Goal: Task Accomplishment & Management: Manage account settings

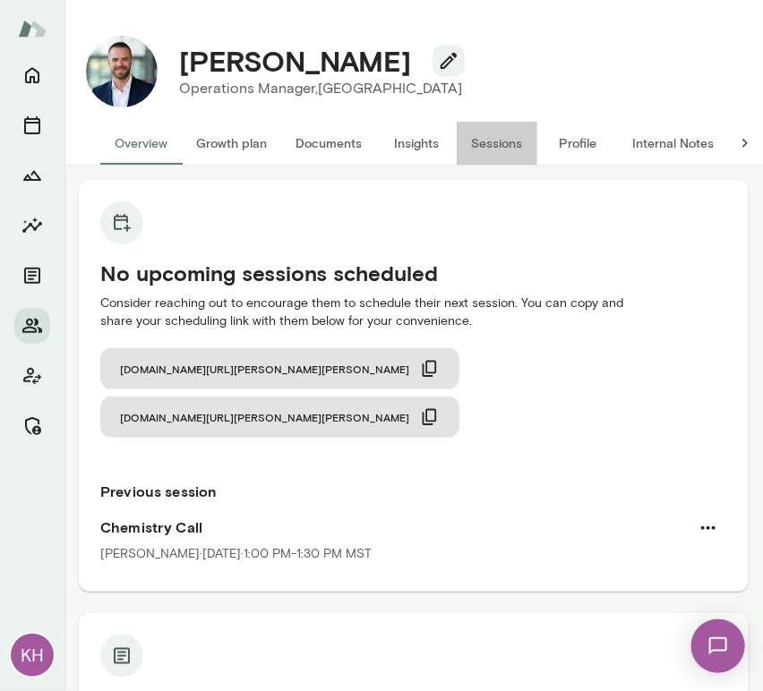
click at [503, 142] on button "Sessions" at bounding box center [497, 143] width 81 height 43
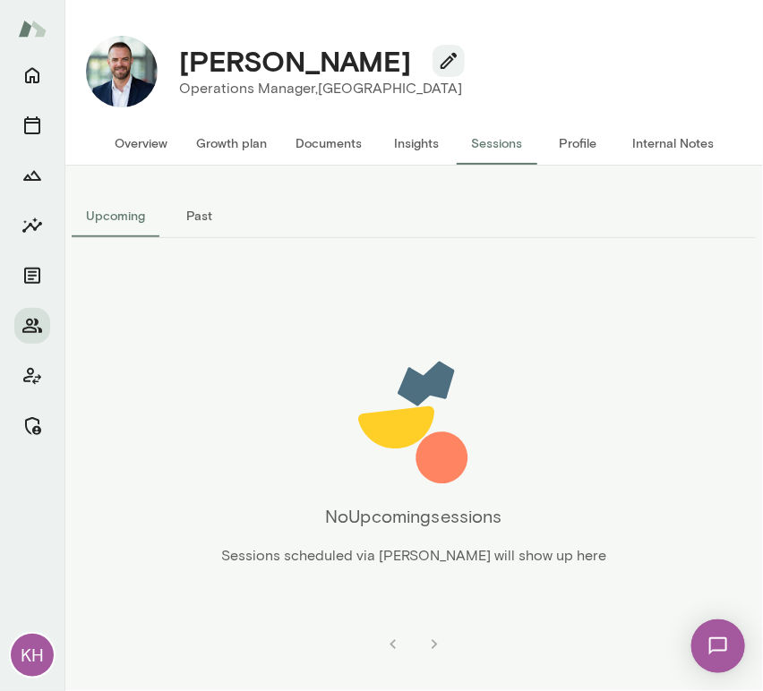
click at [212, 207] on button "Past" at bounding box center [199, 215] width 81 height 43
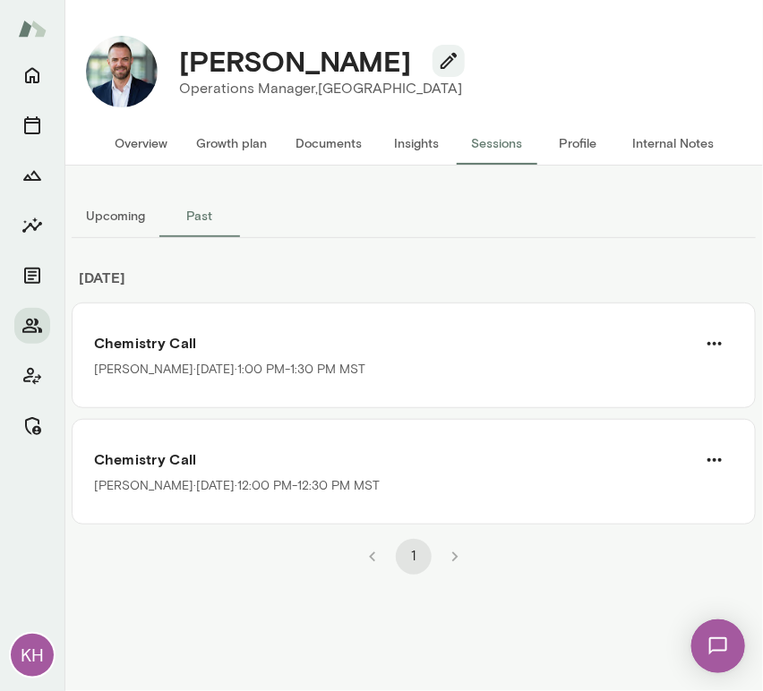
click at [656, 150] on button "Internal Notes" at bounding box center [673, 143] width 110 height 43
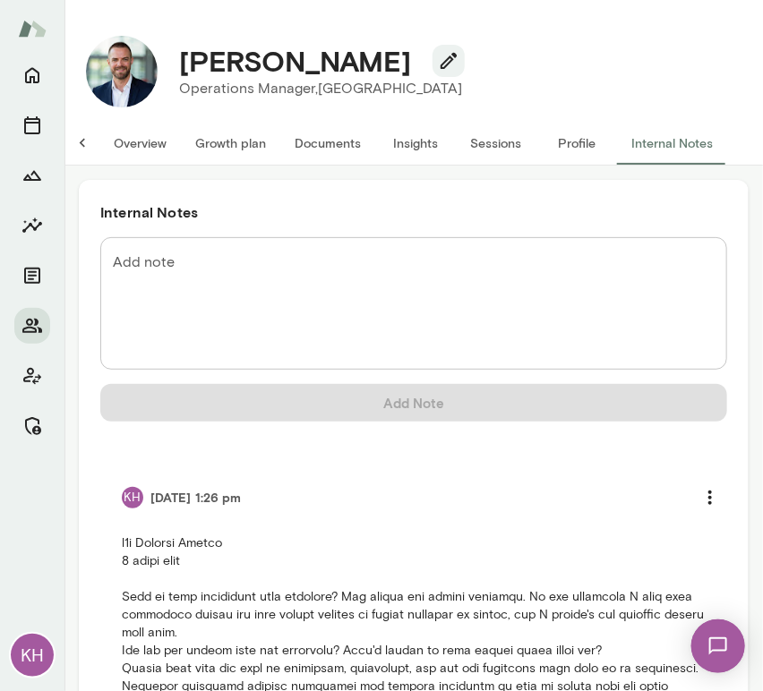
click at [150, 142] on button "Overview" at bounding box center [139, 143] width 81 height 43
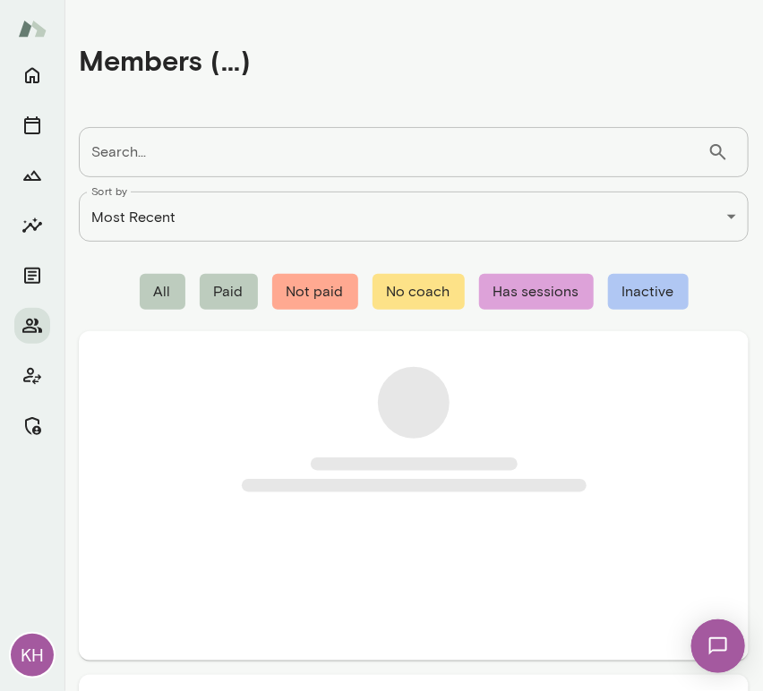
click at [318, 148] on input "Search..." at bounding box center [393, 152] width 629 height 50
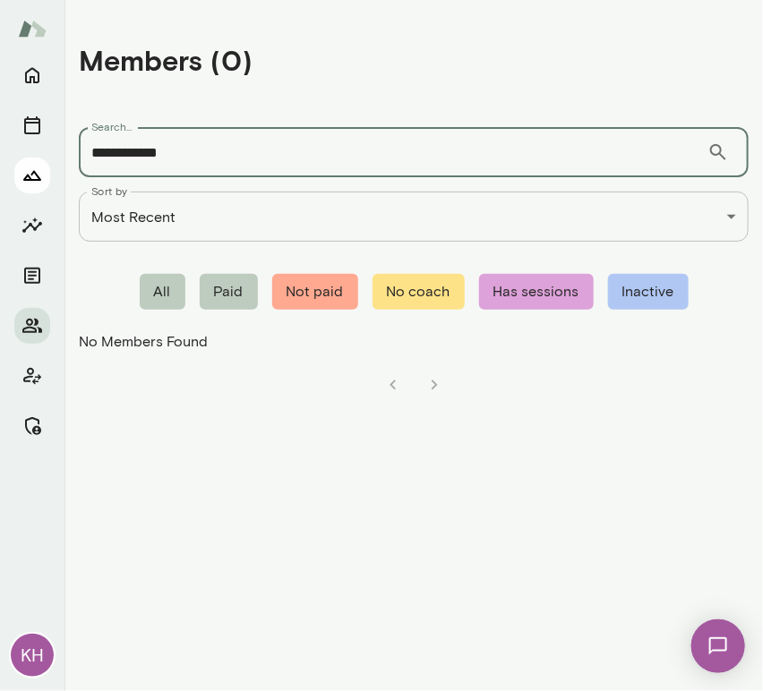
drag, startPoint x: 201, startPoint y: 156, endPoint x: 40, endPoint y: 171, distance: 161.0
click at [40, 171] on div "**********" at bounding box center [381, 345] width 763 height 691
paste input "**********"
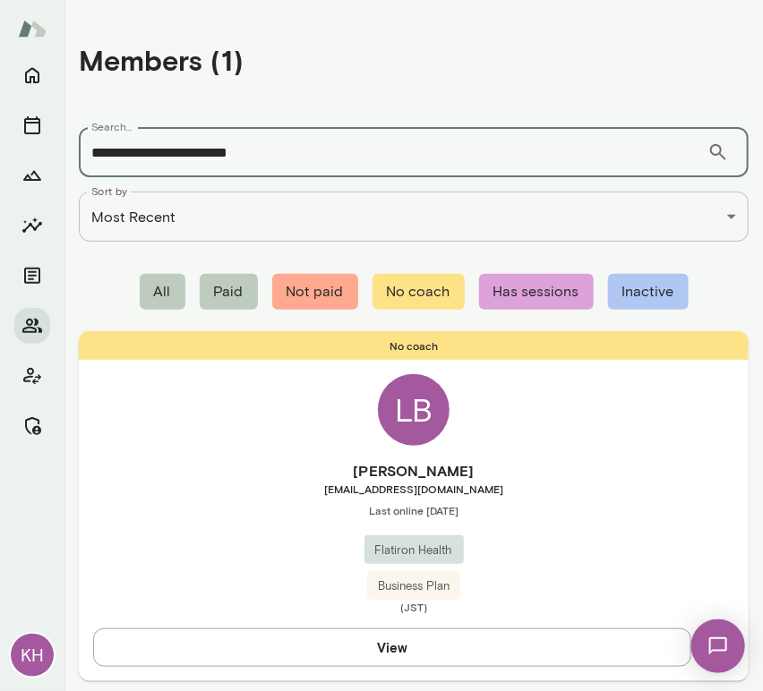
type input "**********"
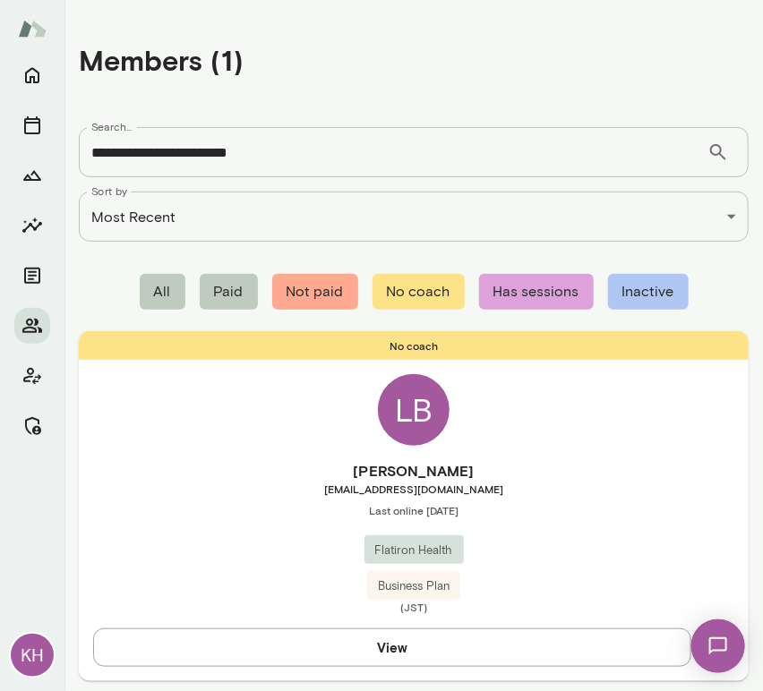
click at [251, 468] on h6 "Lauren Brown" at bounding box center [414, 470] width 670 height 21
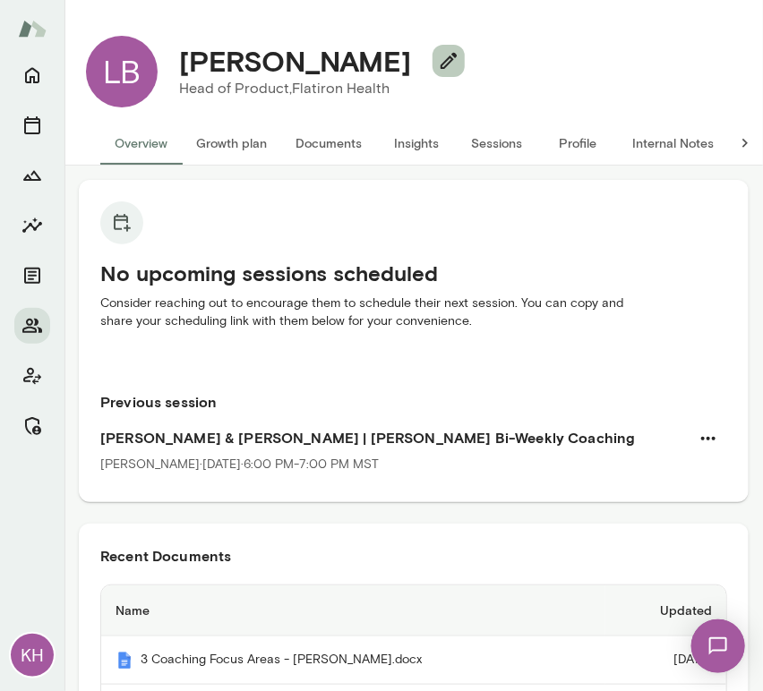
click at [438, 53] on icon "button" at bounding box center [448, 60] width 21 height 21
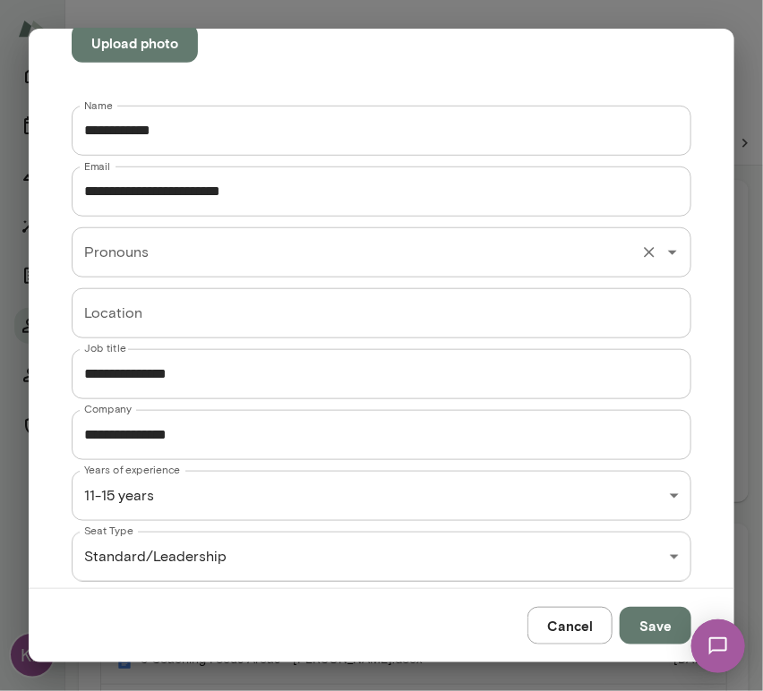
scroll to position [302, 0]
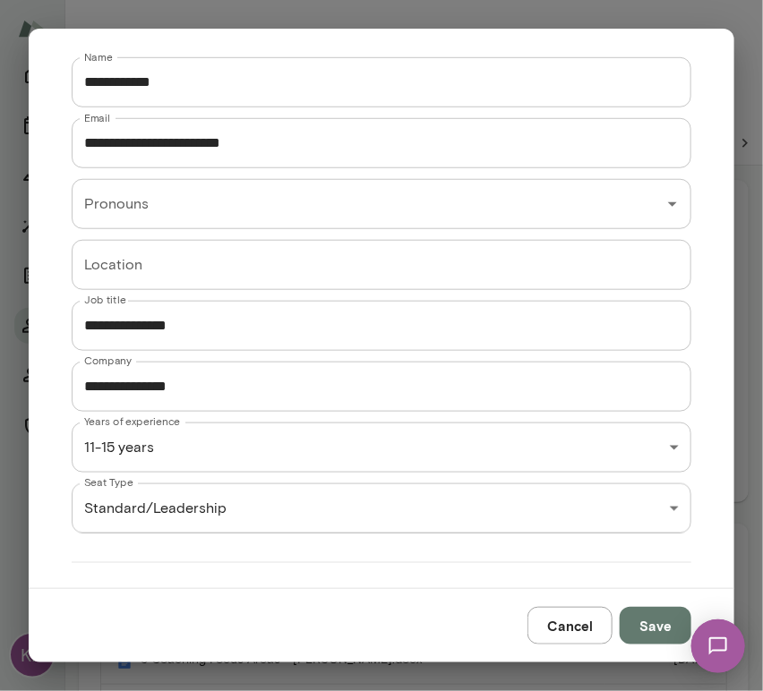
click at [237, 0] on div "KH LB Lauren Brown Head of Product, Flatiron Health (GMT+09:00) Tokyo Overview …" at bounding box center [381, 0] width 763 height 0
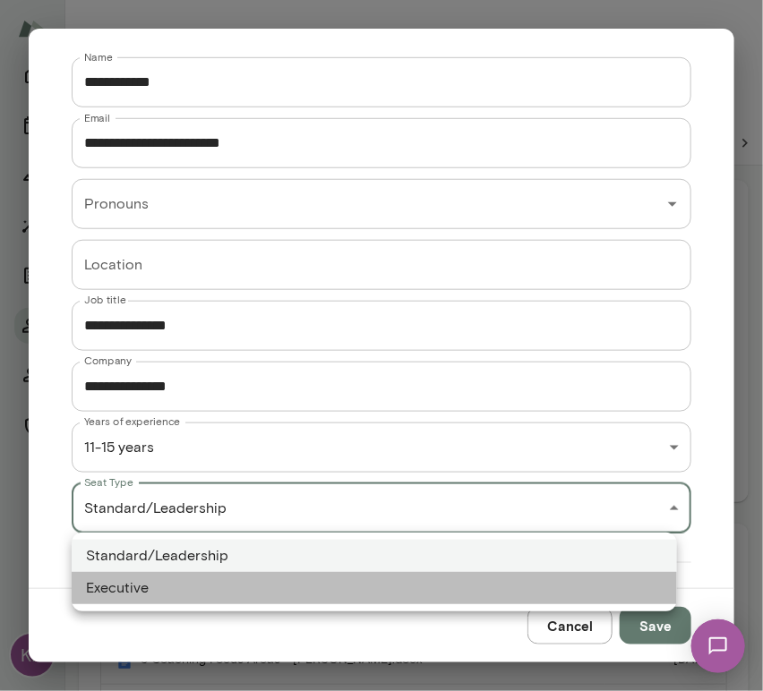
click at [226, 579] on li "Executive" at bounding box center [374, 588] width 605 height 32
type input "*********"
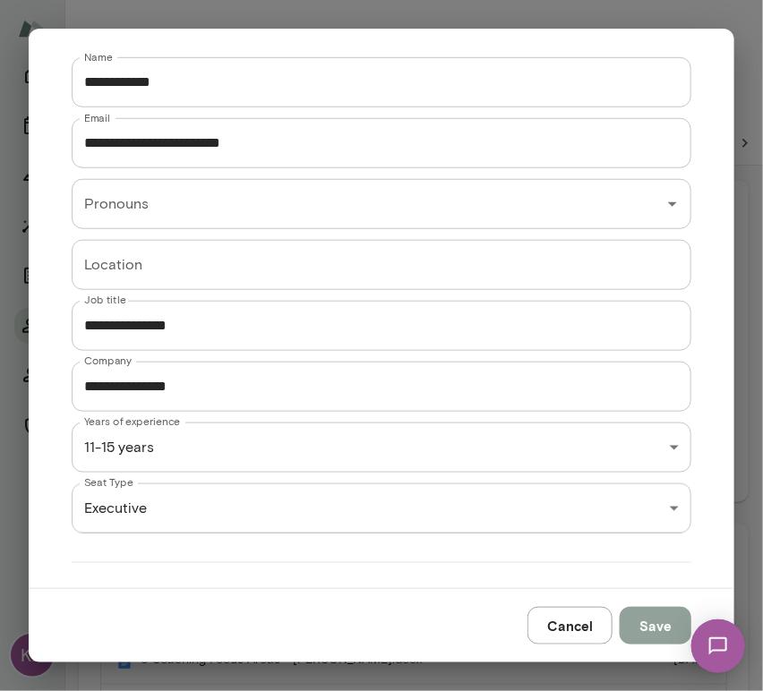
click at [658, 619] on button "Save" at bounding box center [656, 626] width 72 height 38
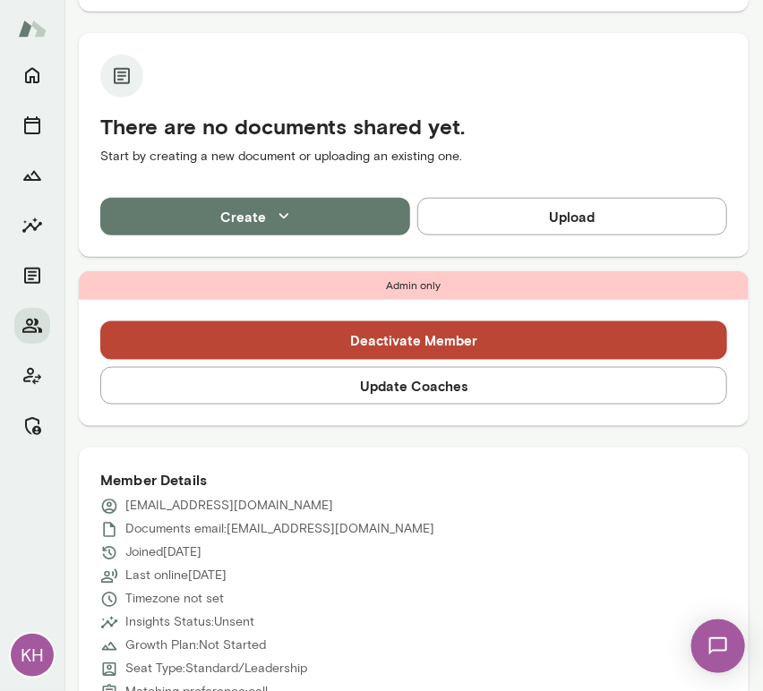
scroll to position [834, 0]
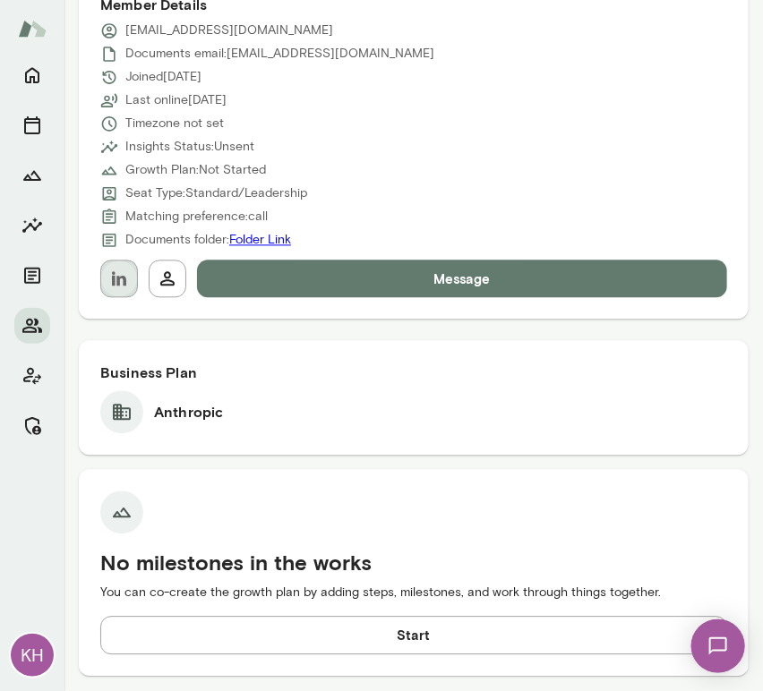
click at [115, 289] on button "button" at bounding box center [119, 280] width 38 height 38
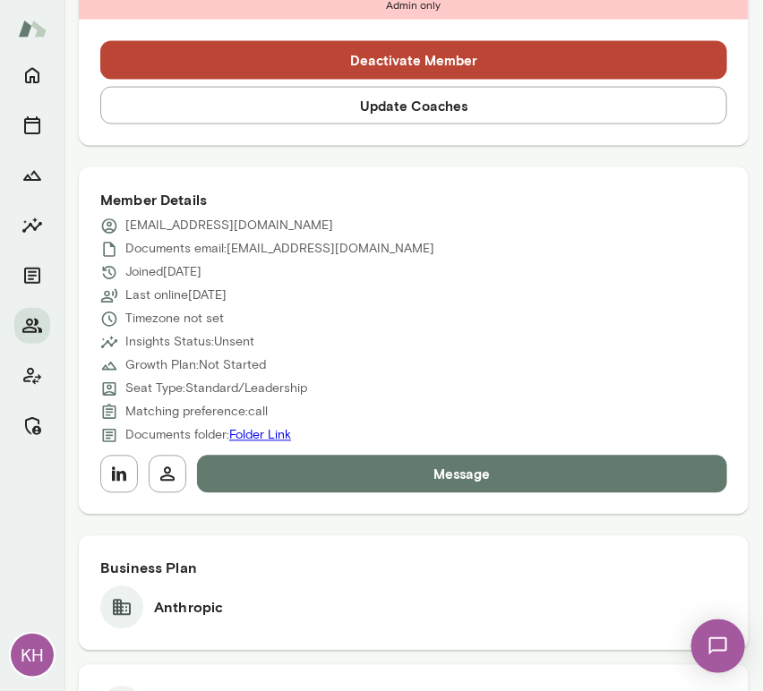
scroll to position [639, 0]
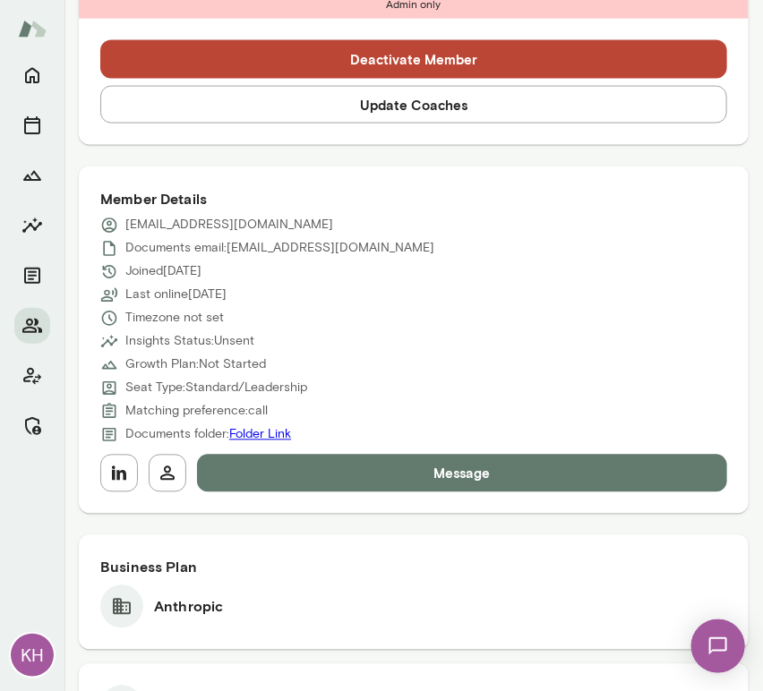
click at [307, 107] on button "Update Coaches" at bounding box center [413, 105] width 627 height 38
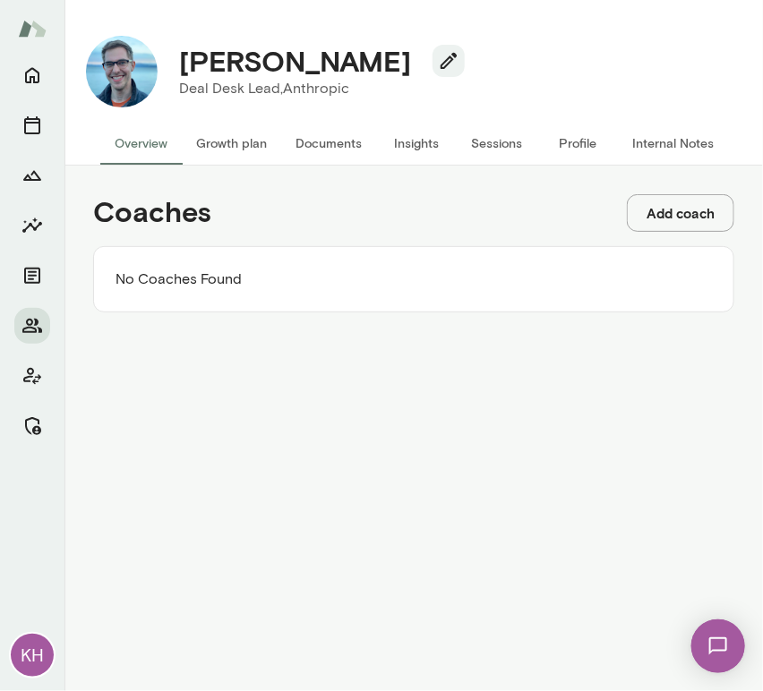
click at [676, 193] on div "Coaches Add coach No Coaches Found" at bounding box center [414, 253] width 670 height 147
click at [668, 211] on button "Add coach" at bounding box center [680, 213] width 107 height 38
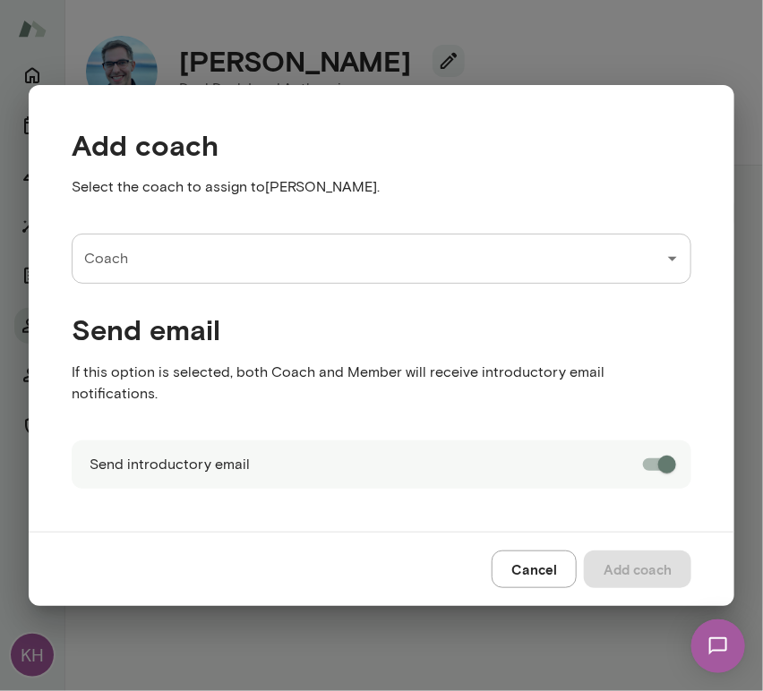
click at [112, 264] on div "Coach Coach" at bounding box center [382, 259] width 620 height 50
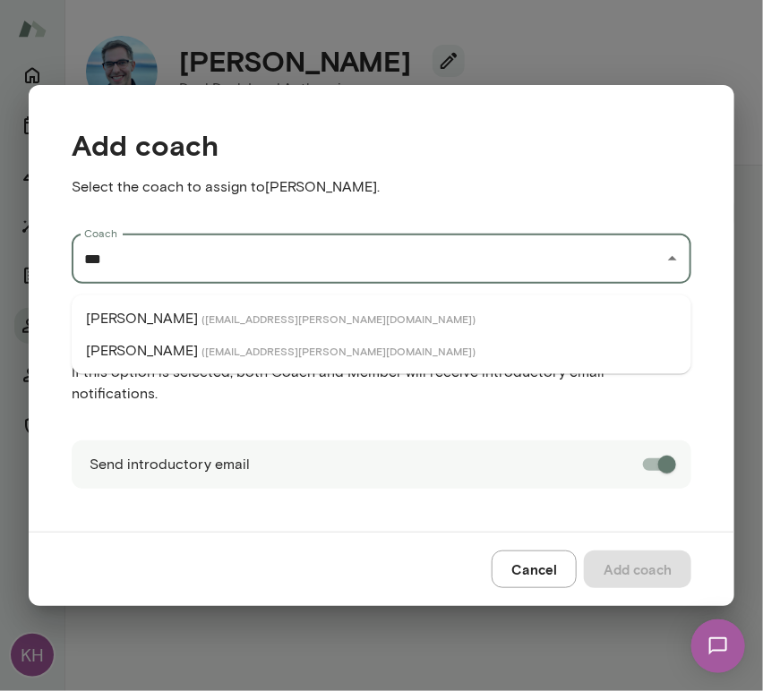
click at [128, 311] on p "Raj Manghani" at bounding box center [142, 318] width 112 height 21
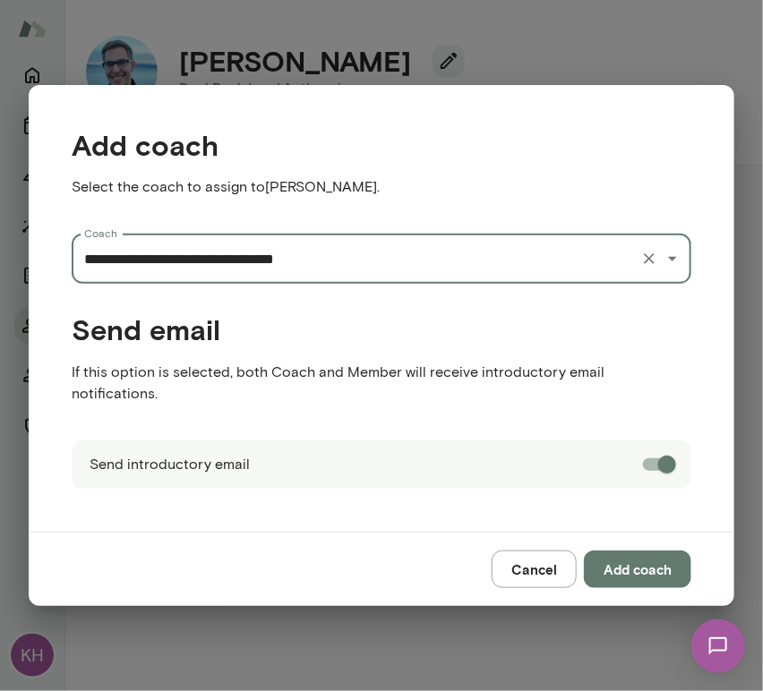
type input "**********"
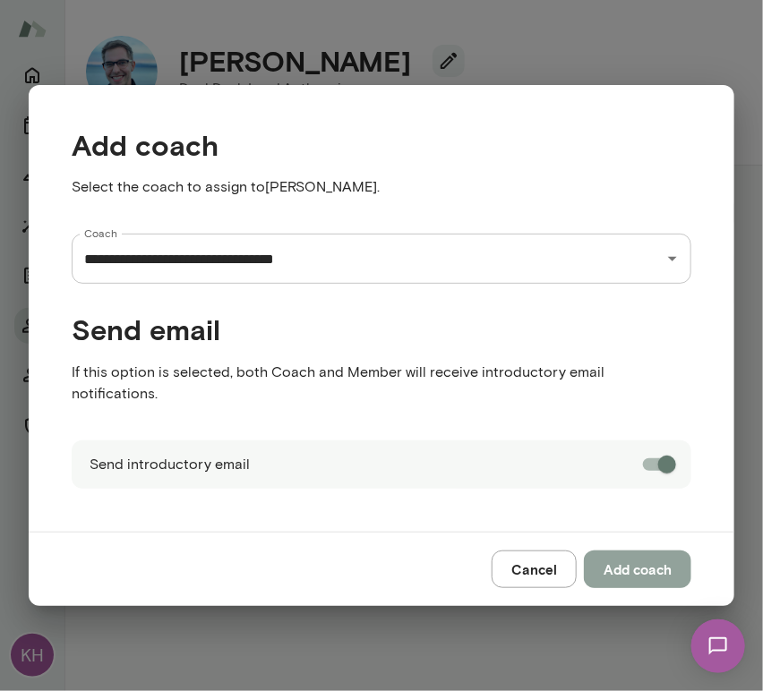
click at [628, 569] on button "Add coach" at bounding box center [637, 570] width 107 height 38
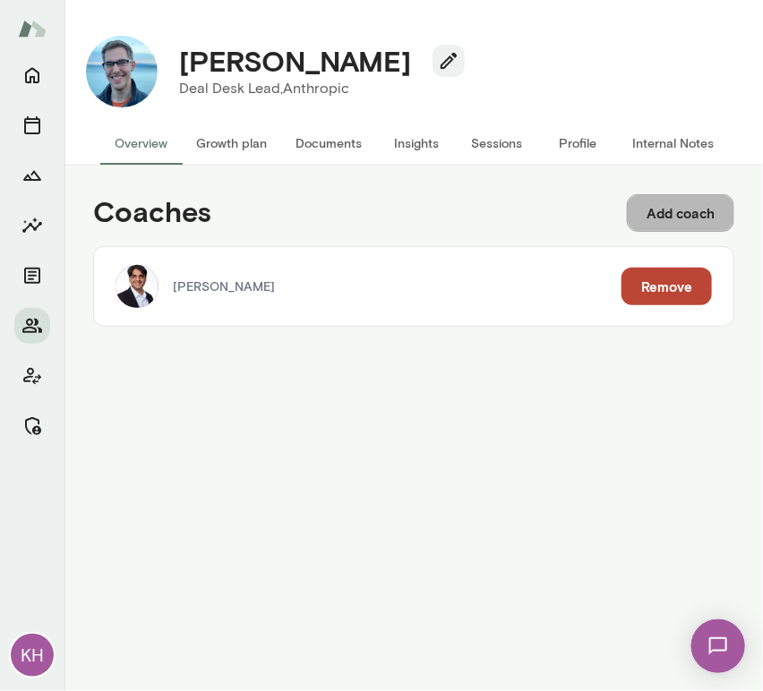
click at [666, 227] on button "Add coach" at bounding box center [680, 213] width 107 height 38
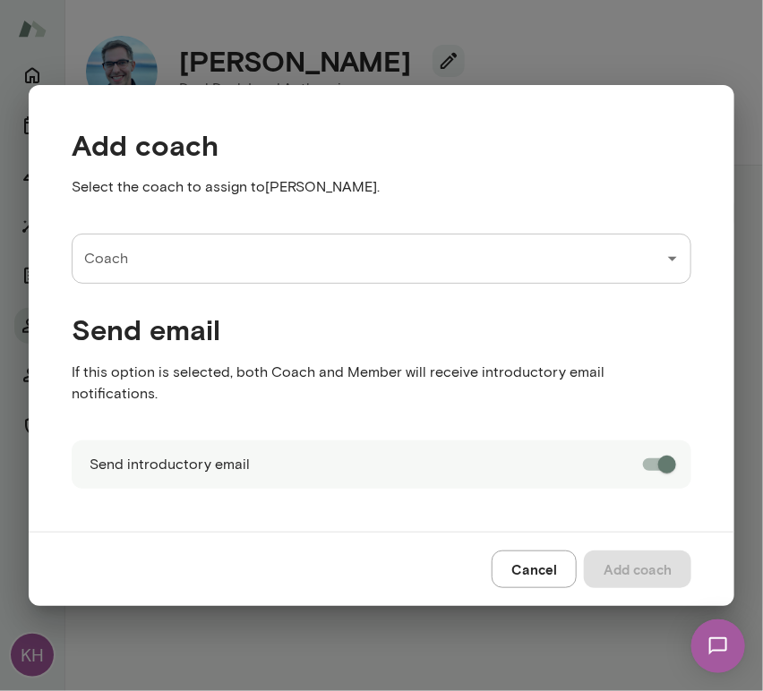
click at [194, 256] on input "Coach" at bounding box center [368, 259] width 577 height 34
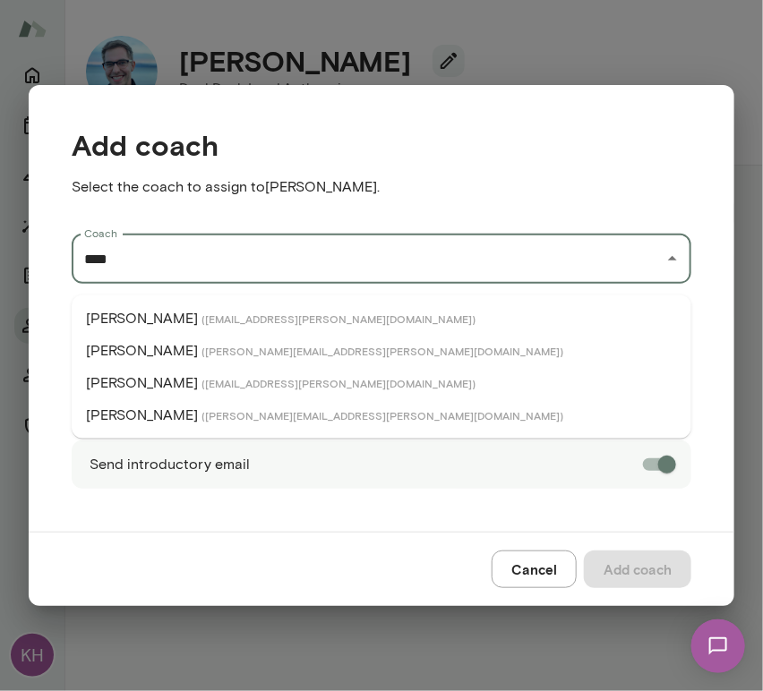
click at [190, 374] on li "David Sferlazza ( davidsferlazza@mento.co )" at bounding box center [382, 383] width 620 height 32
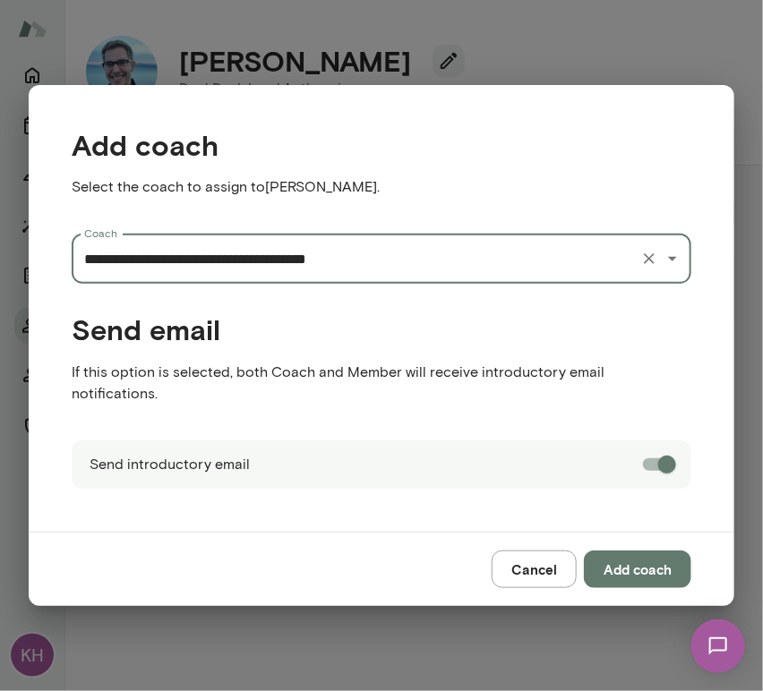
type input "**********"
click at [631, 564] on button "Add coach" at bounding box center [637, 570] width 107 height 38
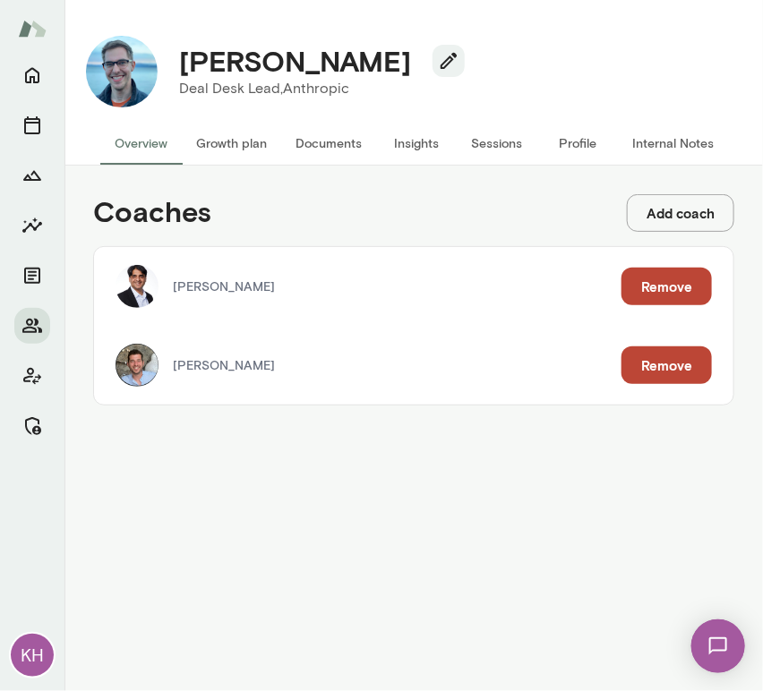
click at [484, 141] on button "Sessions" at bounding box center [497, 143] width 81 height 43
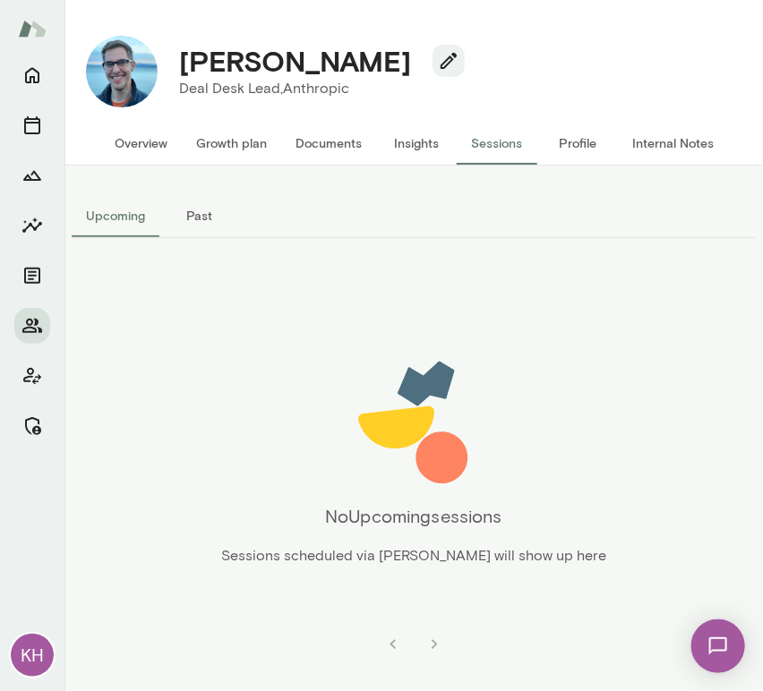
click at [662, 135] on button "Internal Notes" at bounding box center [673, 143] width 110 height 43
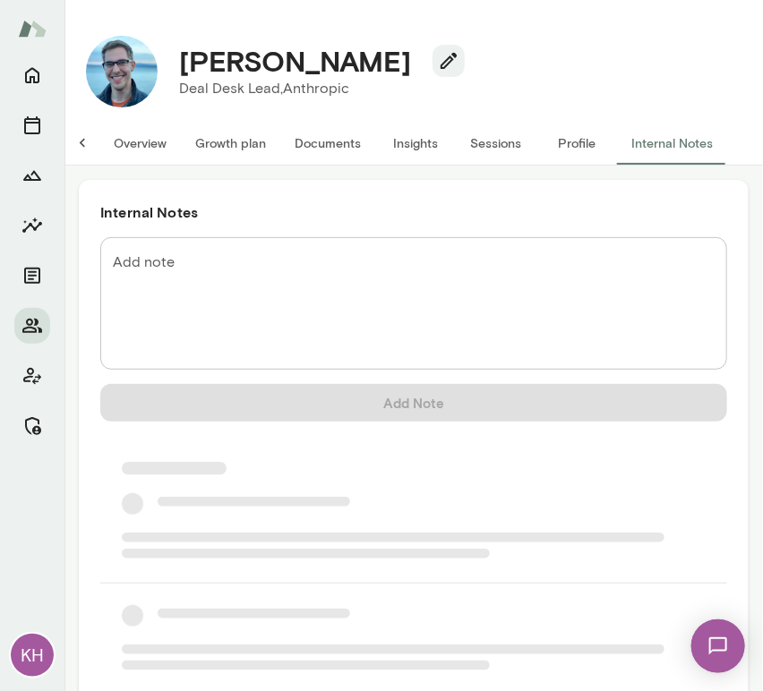
click at [279, 286] on textarea "Add note" at bounding box center [414, 304] width 602 height 103
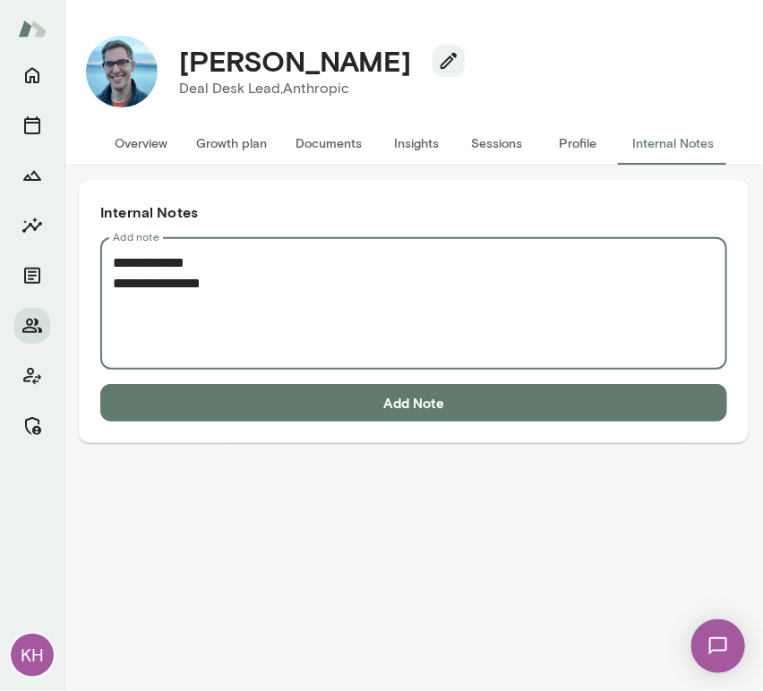
paste textarea "**********"
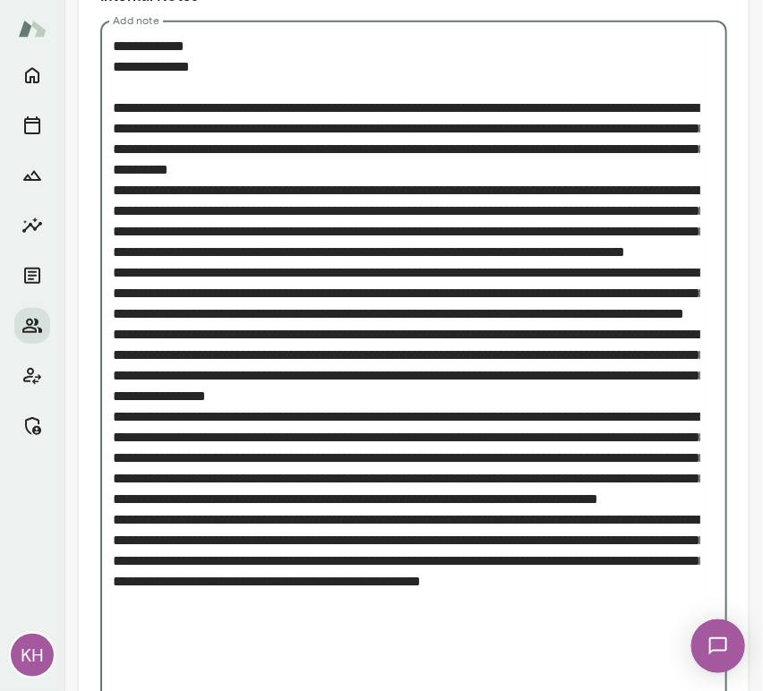
scroll to position [322, 0]
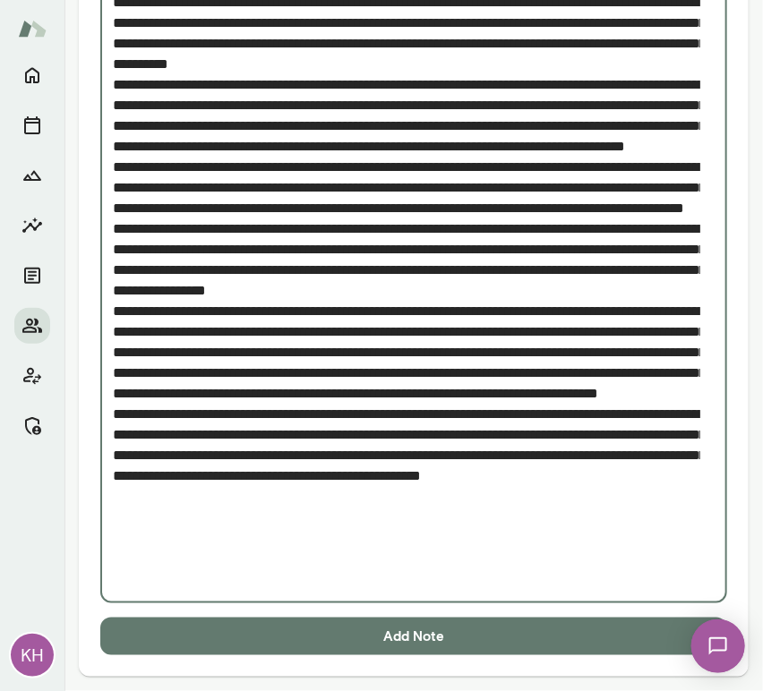
type textarea "**********"
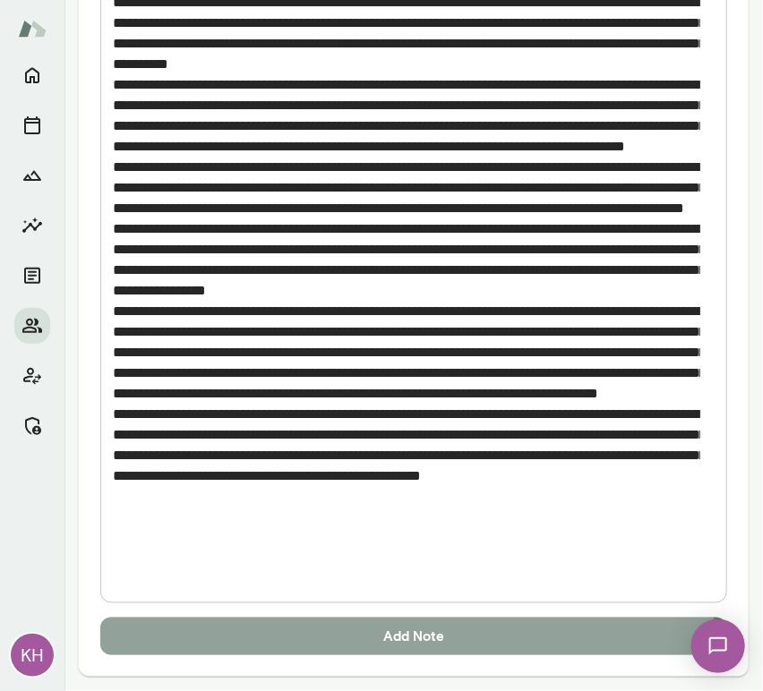
click at [219, 642] on button "Add Note" at bounding box center [413, 637] width 627 height 38
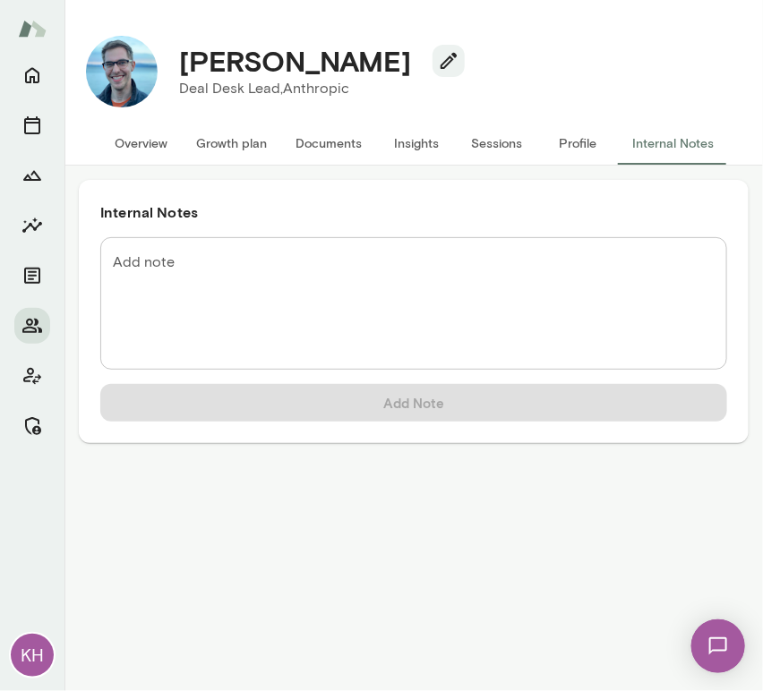
scroll to position [0, 0]
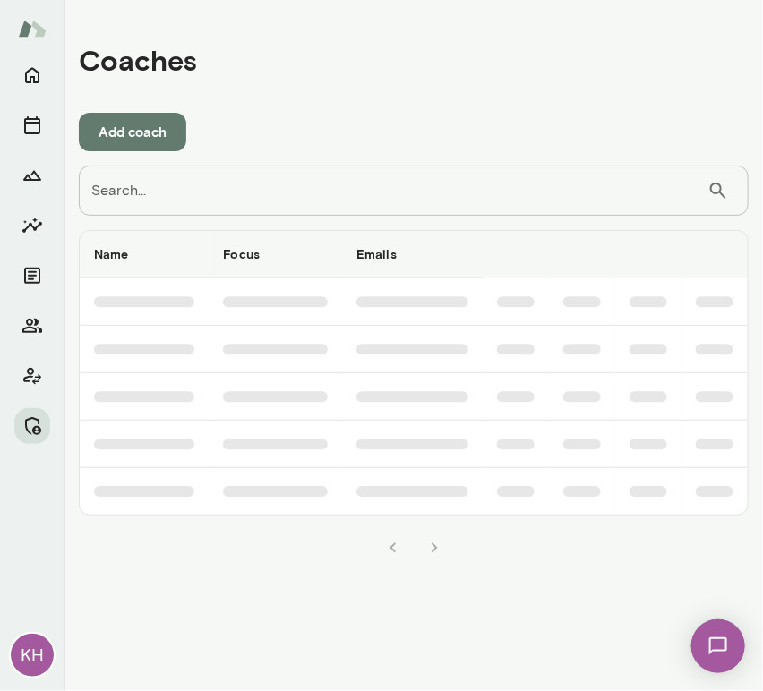
click at [206, 185] on input "Search..." at bounding box center [393, 191] width 629 height 50
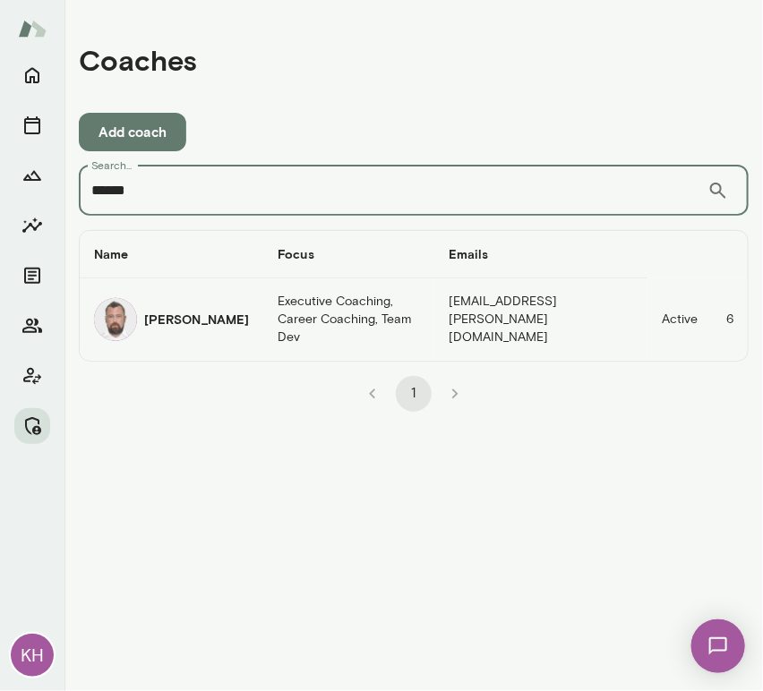
type input "******"
click at [120, 306] on img "coaches table" at bounding box center [115, 319] width 43 height 43
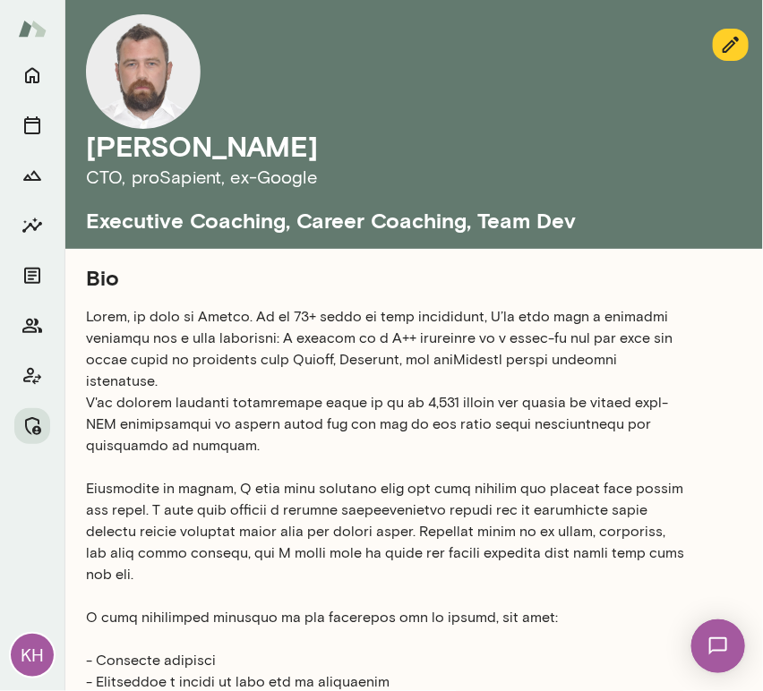
scroll to position [1092, 0]
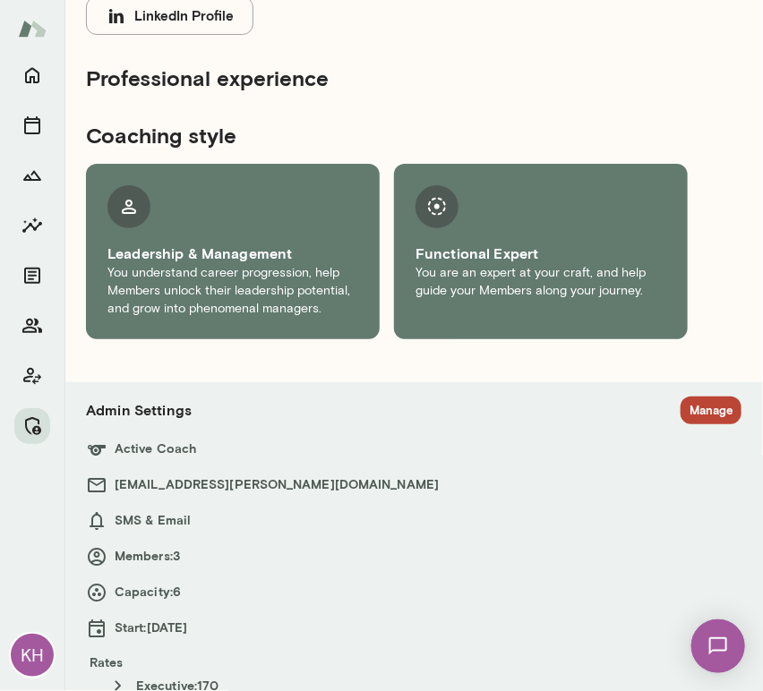
click at [681, 397] on button "Manage" at bounding box center [711, 411] width 61 height 28
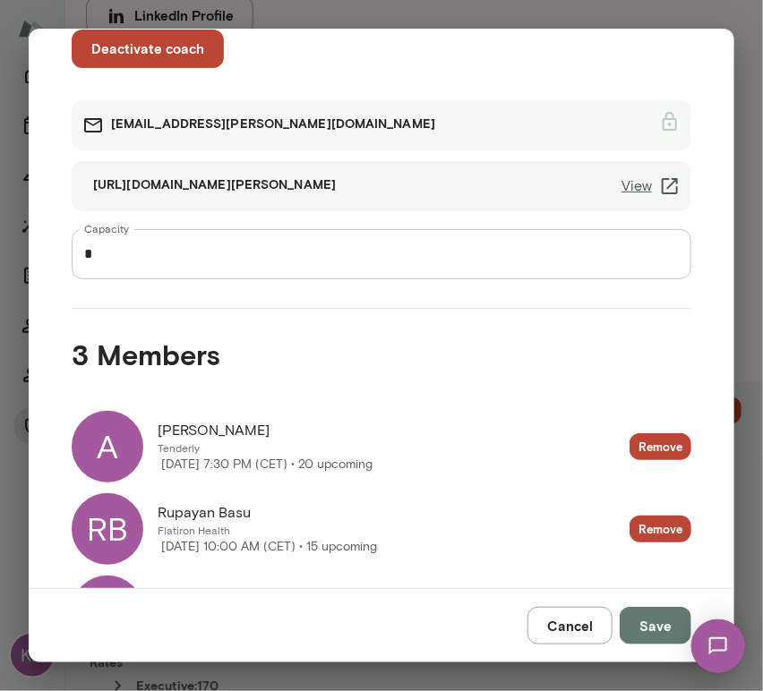
scroll to position [251, 0]
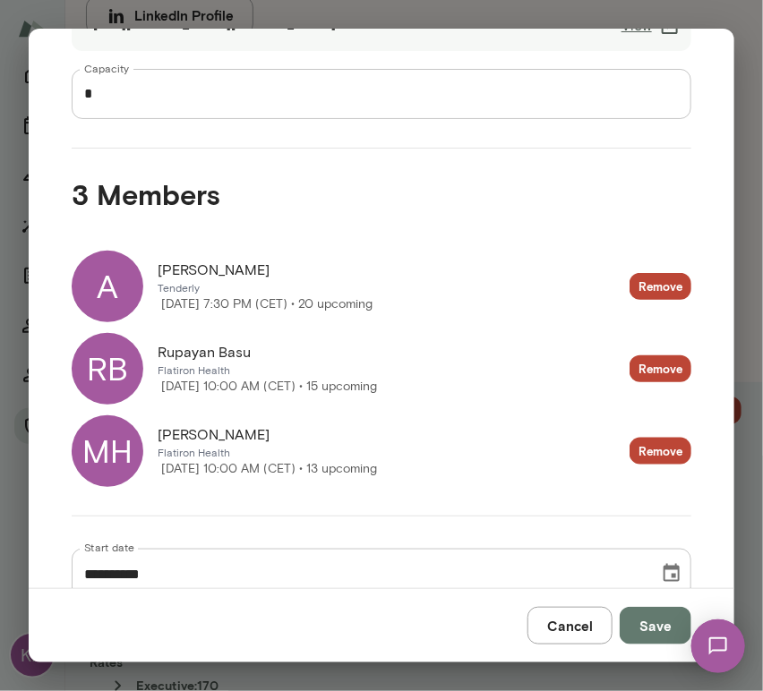
click at [106, 351] on div "RB" at bounding box center [108, 369] width 72 height 72
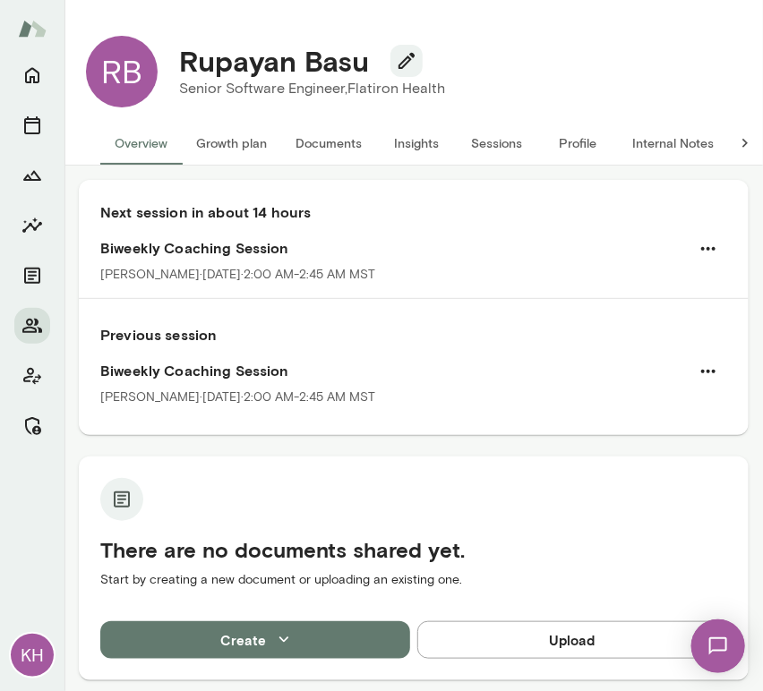
click at [487, 138] on button "Sessions" at bounding box center [497, 143] width 81 height 43
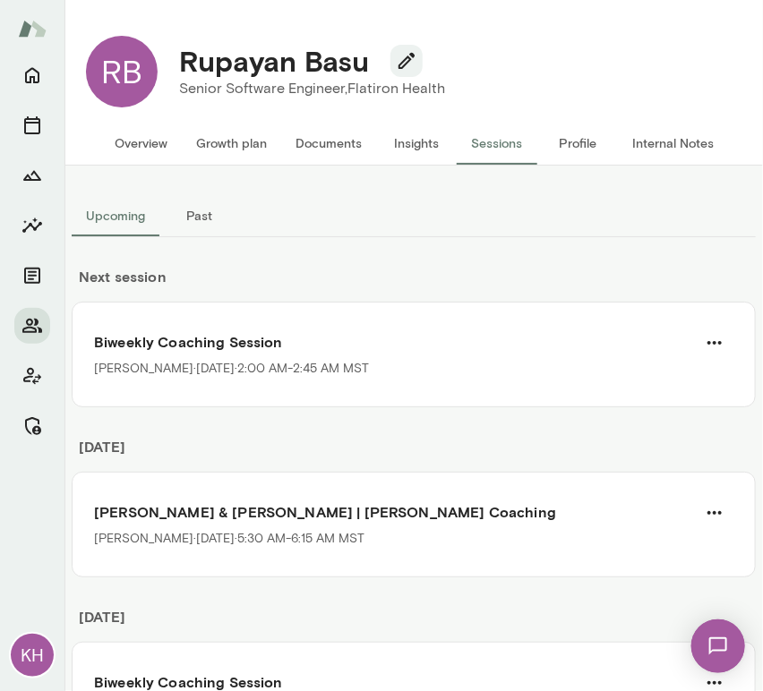
click at [201, 219] on button "Past" at bounding box center [199, 215] width 81 height 43
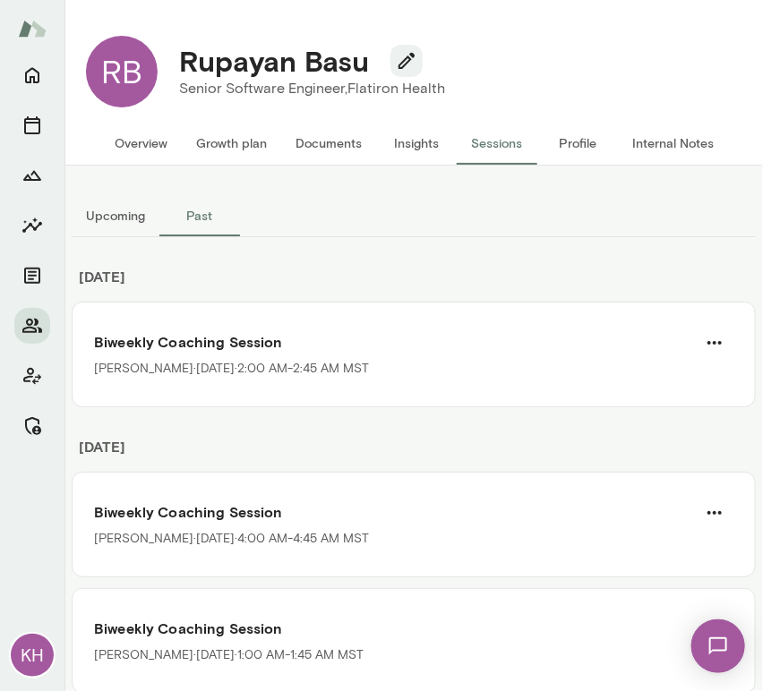
click at [131, 213] on button "Upcoming" at bounding box center [116, 215] width 88 height 43
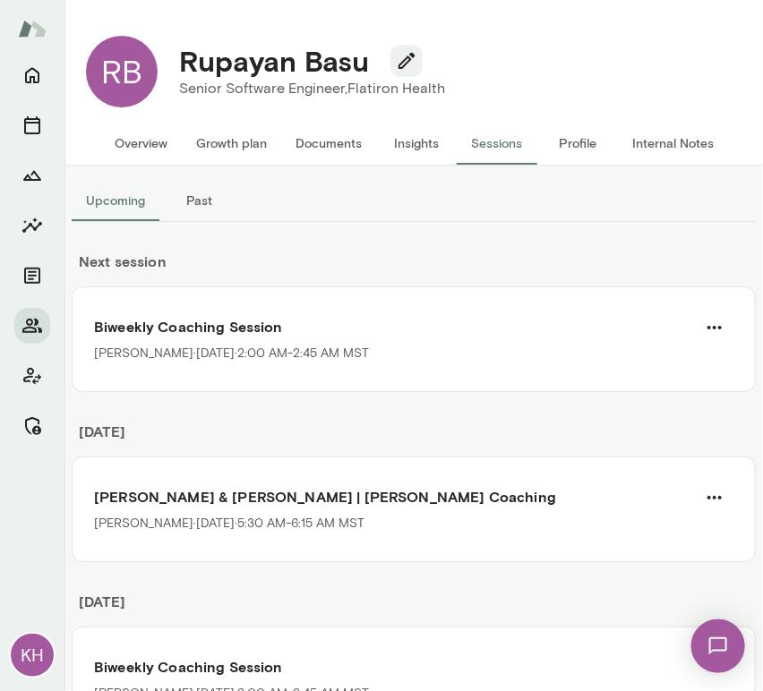
scroll to position [24, 0]
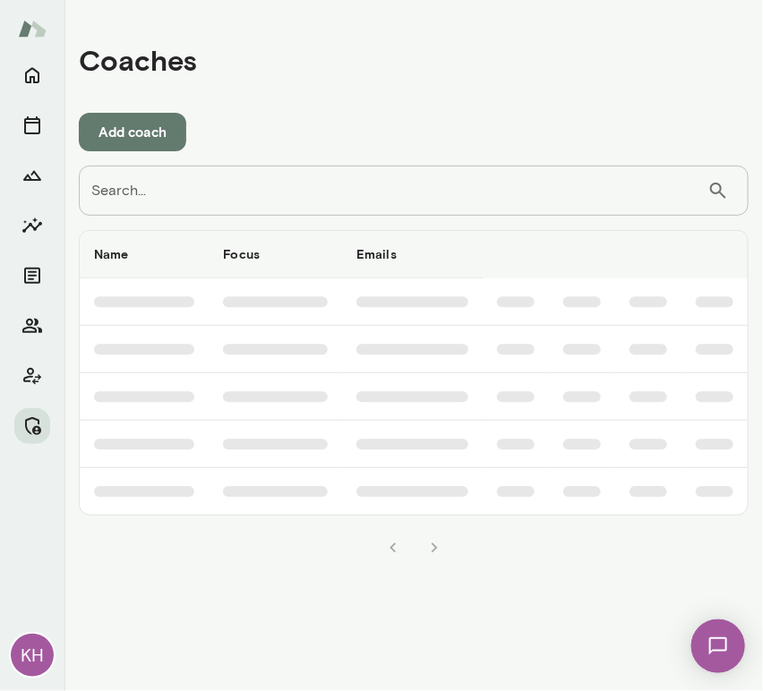
click at [183, 190] on input "Search..." at bounding box center [393, 191] width 629 height 50
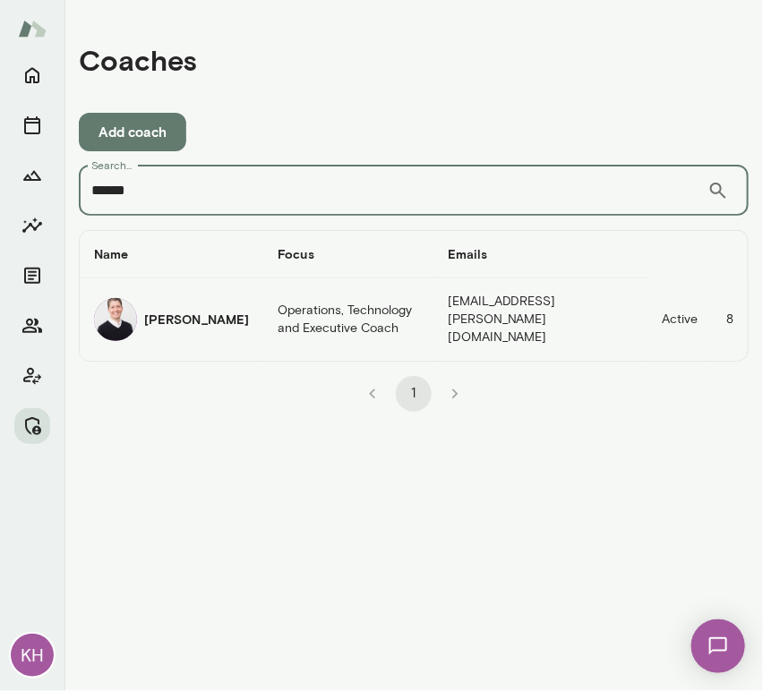
type input "******"
click at [115, 314] on img "coaches table" at bounding box center [115, 319] width 43 height 43
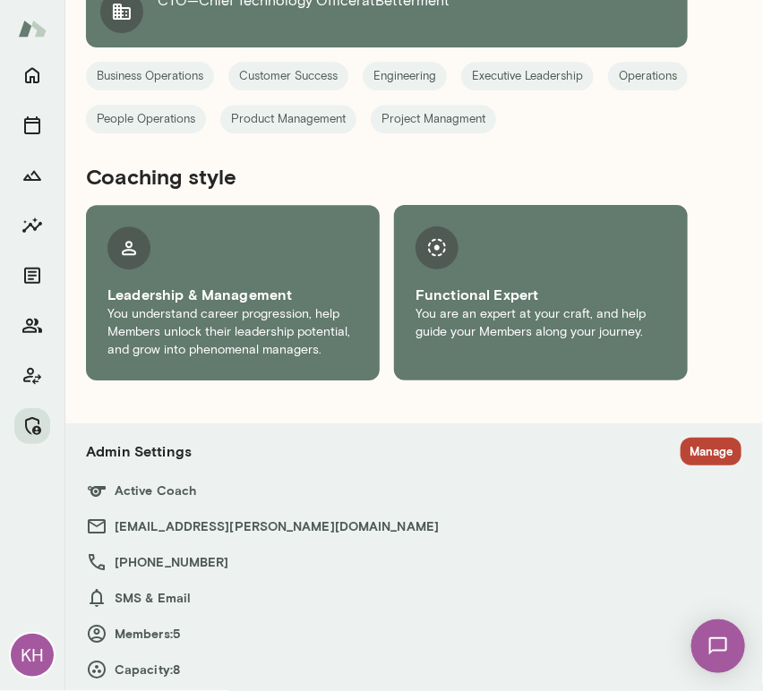
scroll to position [1209, 0]
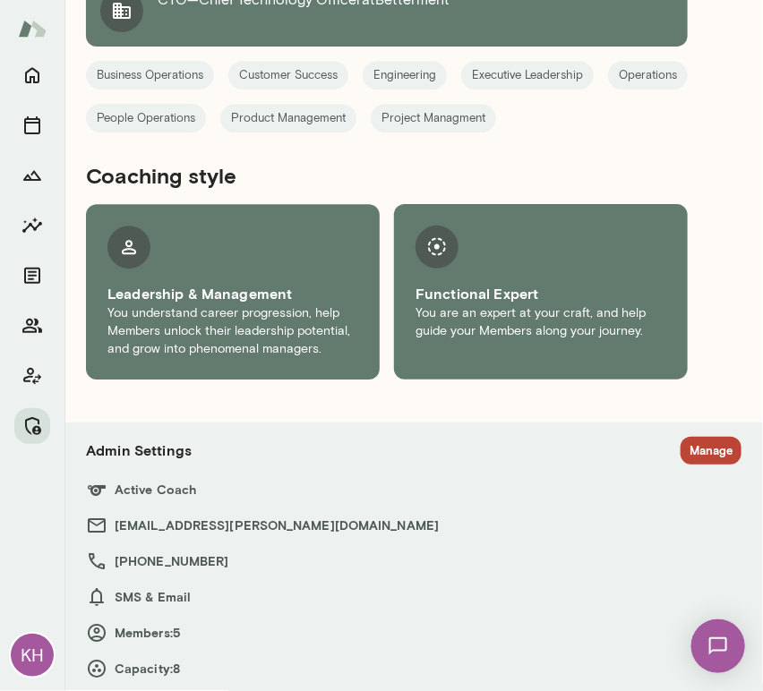
click at [683, 442] on button "Manage" at bounding box center [711, 451] width 61 height 28
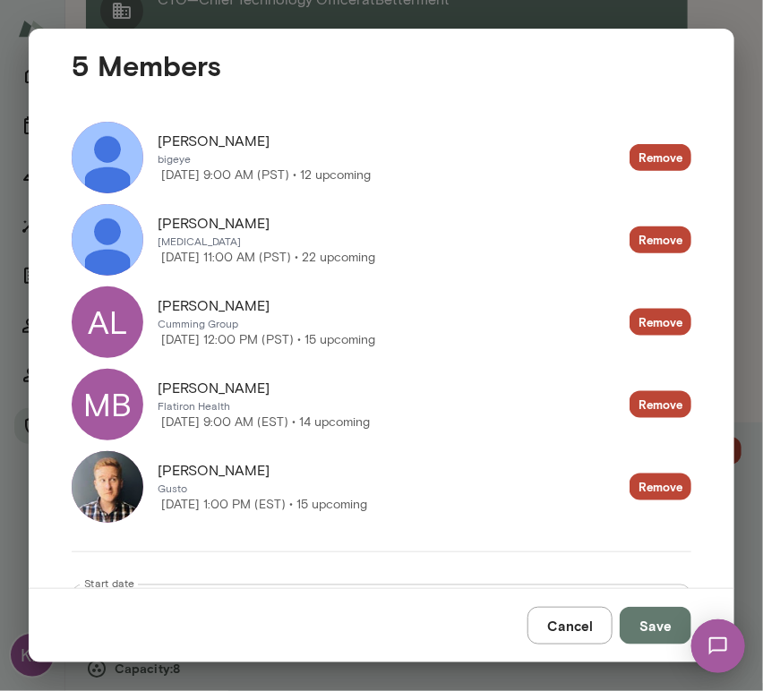
scroll to position [401, 0]
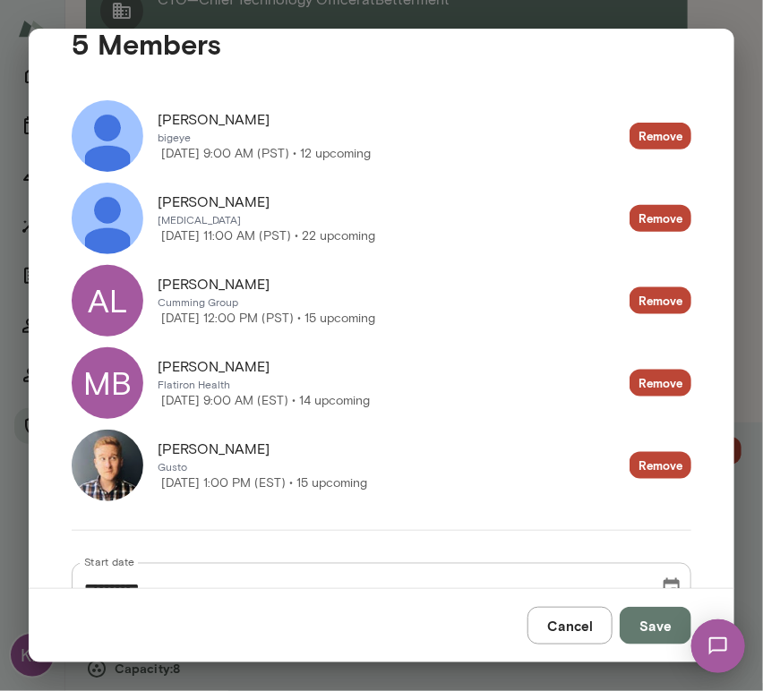
click at [100, 236] on img at bounding box center [108, 219] width 72 height 72
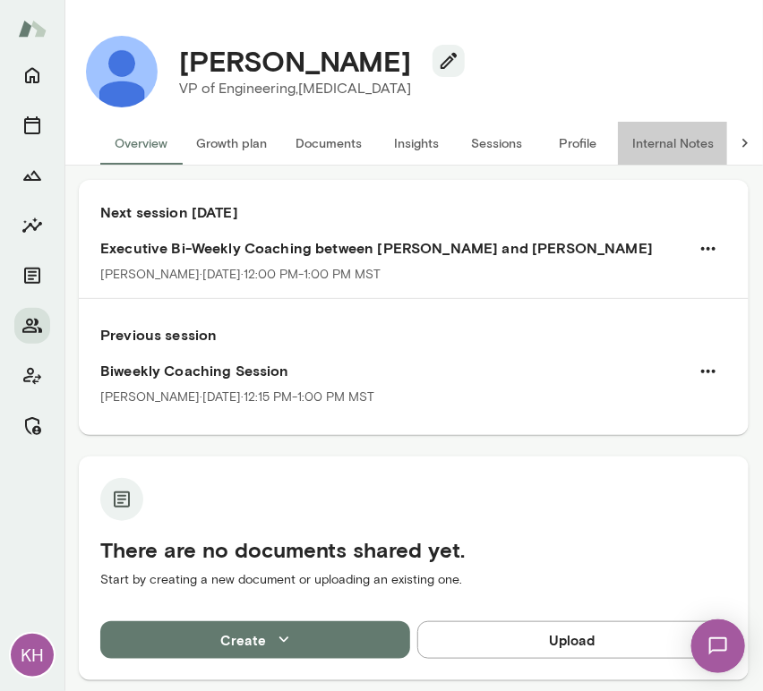
click at [652, 144] on button "Internal Notes" at bounding box center [673, 143] width 110 height 43
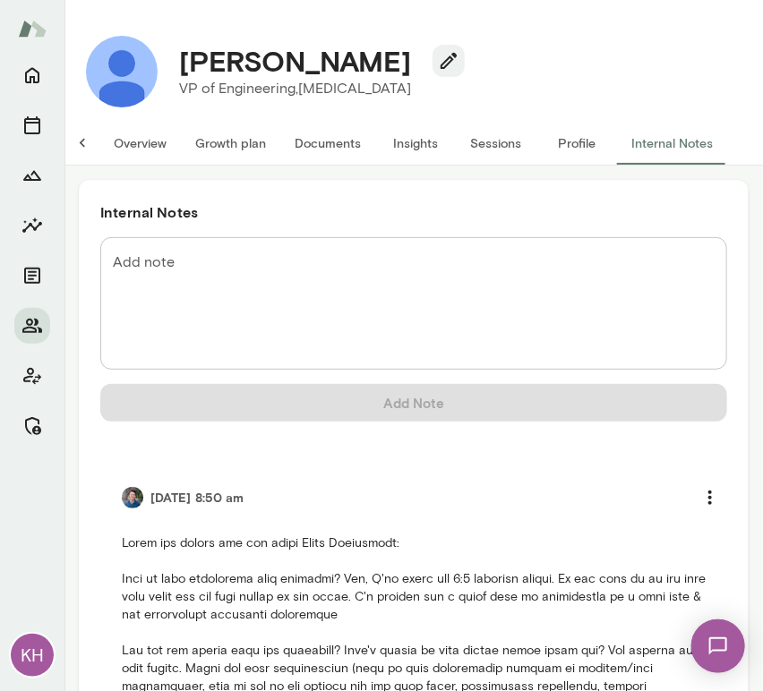
click at [131, 145] on button "Overview" at bounding box center [139, 143] width 81 height 43
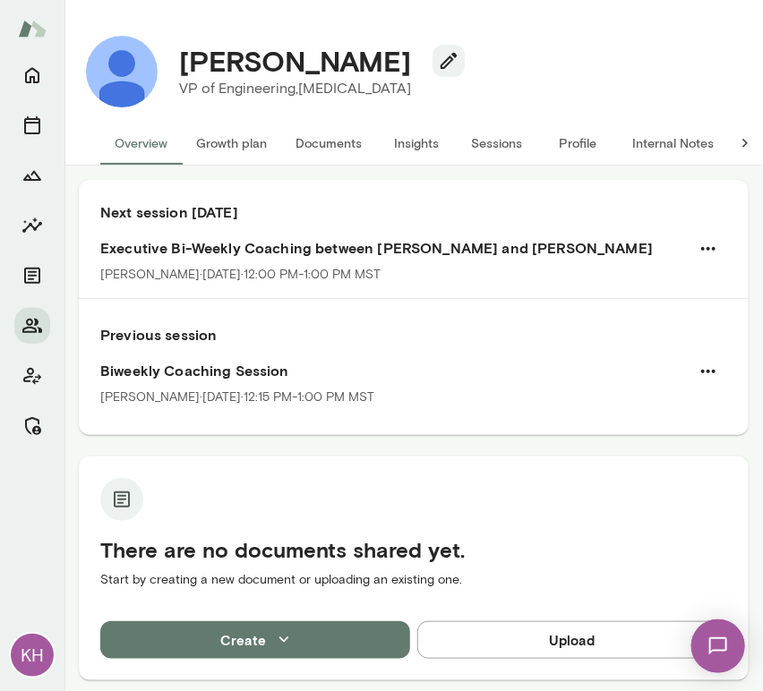
drag, startPoint x: 51, startPoint y: 405, endPoint x: 1, endPoint y: 418, distance: 51.9
click at [51, 405] on div "KH" at bounding box center [32, 374] width 64 height 634
click at [493, 129] on button "Sessions" at bounding box center [497, 143] width 81 height 43
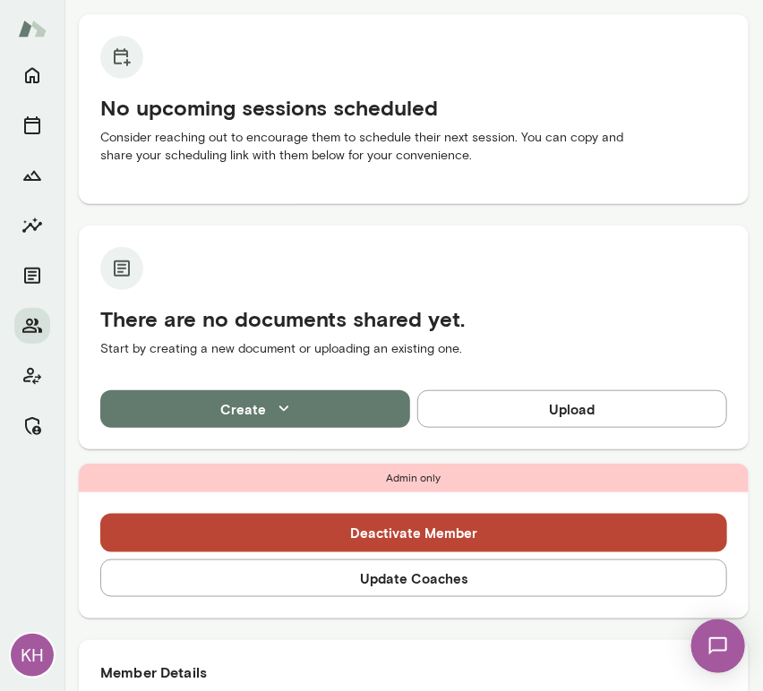
scroll to position [170, 0]
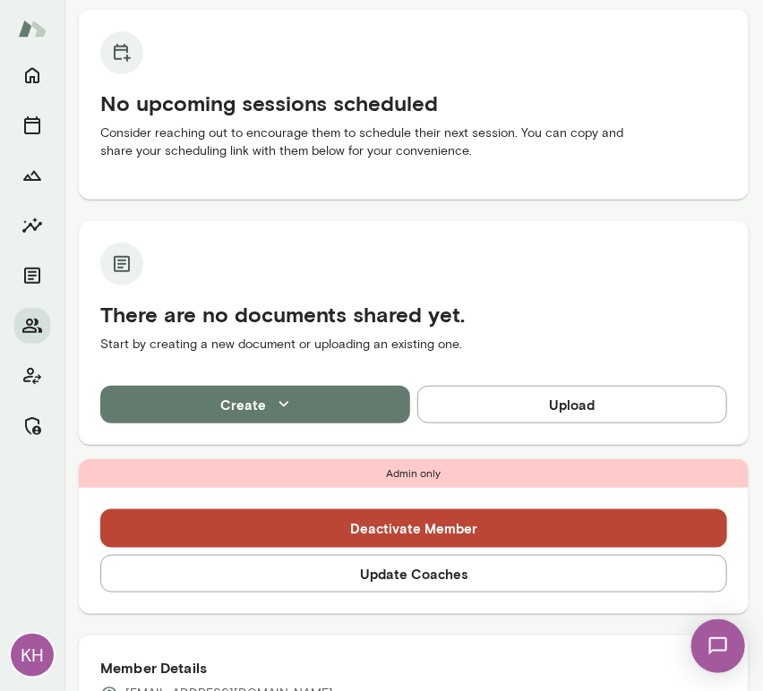
click at [339, 564] on button "Update Coaches" at bounding box center [413, 574] width 627 height 38
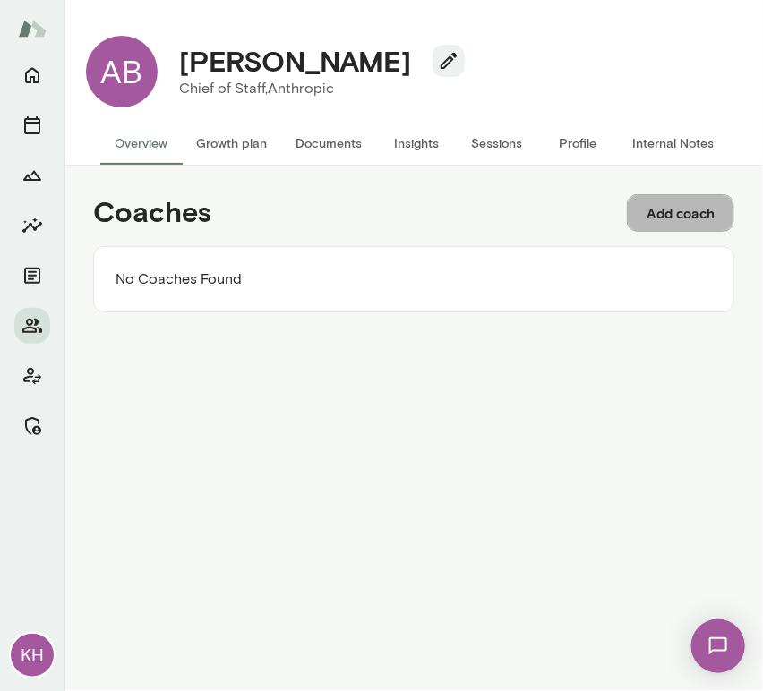
click at [678, 231] on button "Add coach" at bounding box center [680, 213] width 107 height 38
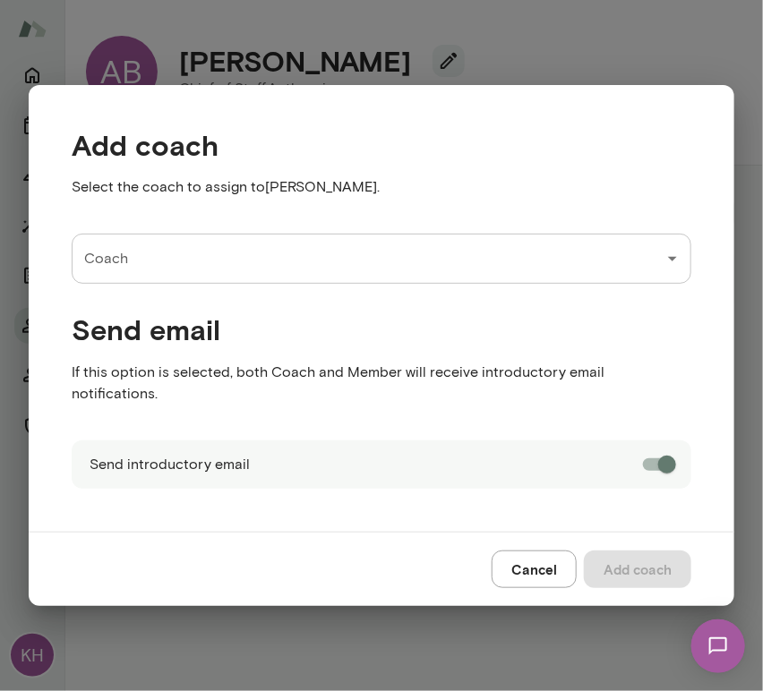
click at [165, 271] on input "Coach" at bounding box center [368, 259] width 577 height 34
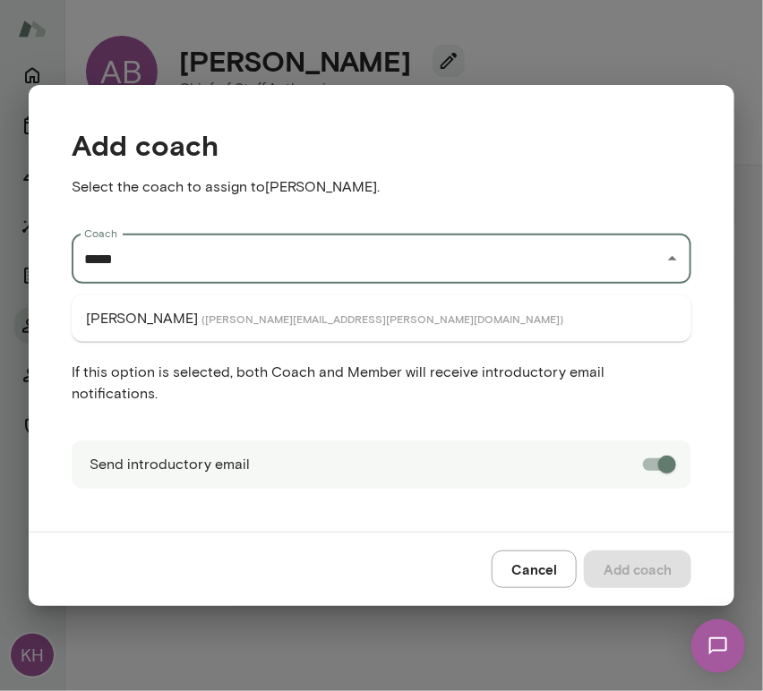
click at [172, 329] on li "Nicole Menkhoff ( nicolemenkhoff@mento.co )" at bounding box center [382, 319] width 620 height 32
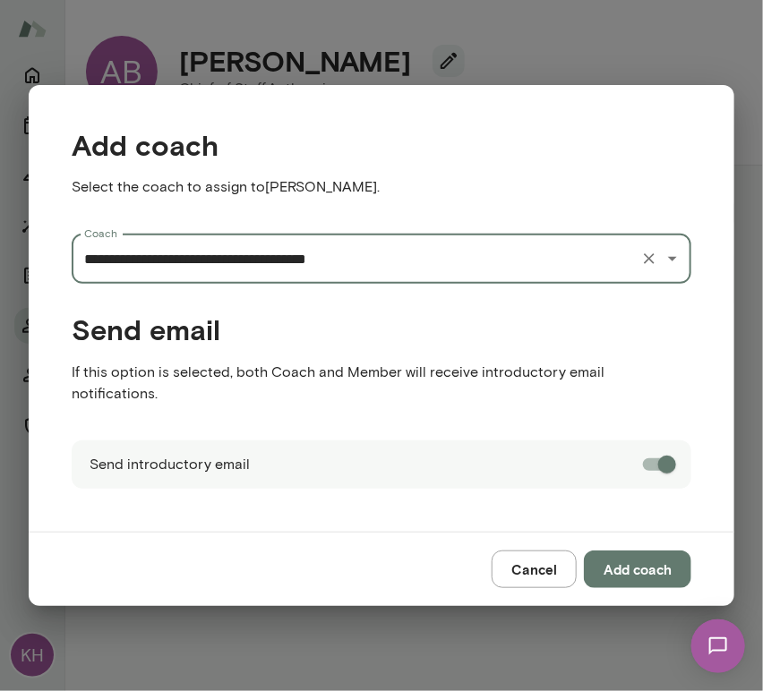
type input "**********"
click at [626, 562] on button "Add coach" at bounding box center [637, 570] width 107 height 38
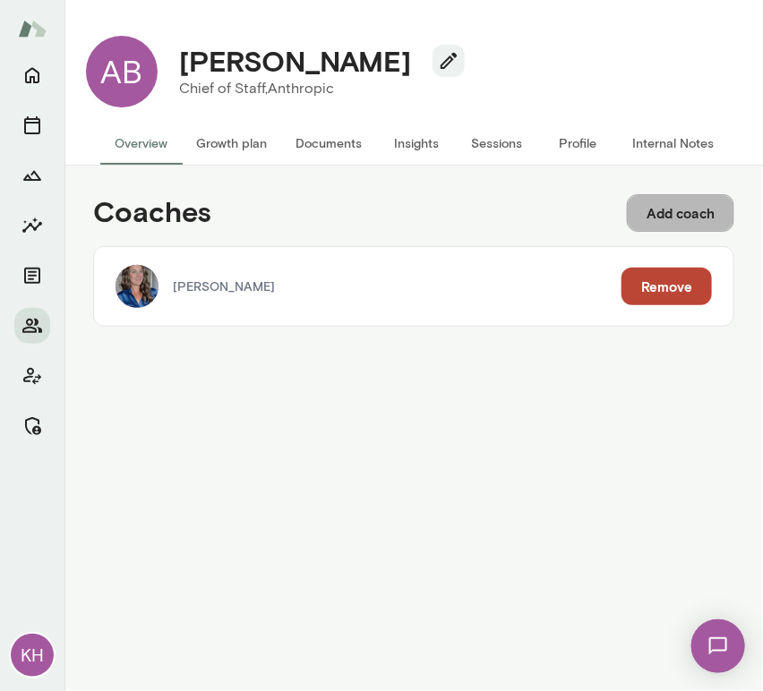
click at [684, 213] on button "Add coach" at bounding box center [680, 213] width 107 height 38
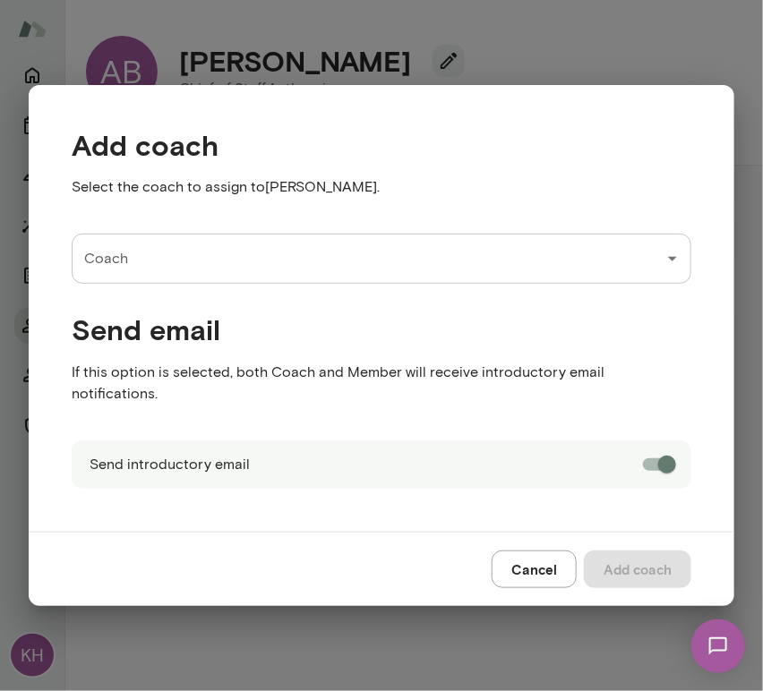
click at [287, 258] on input "Coach" at bounding box center [368, 259] width 577 height 34
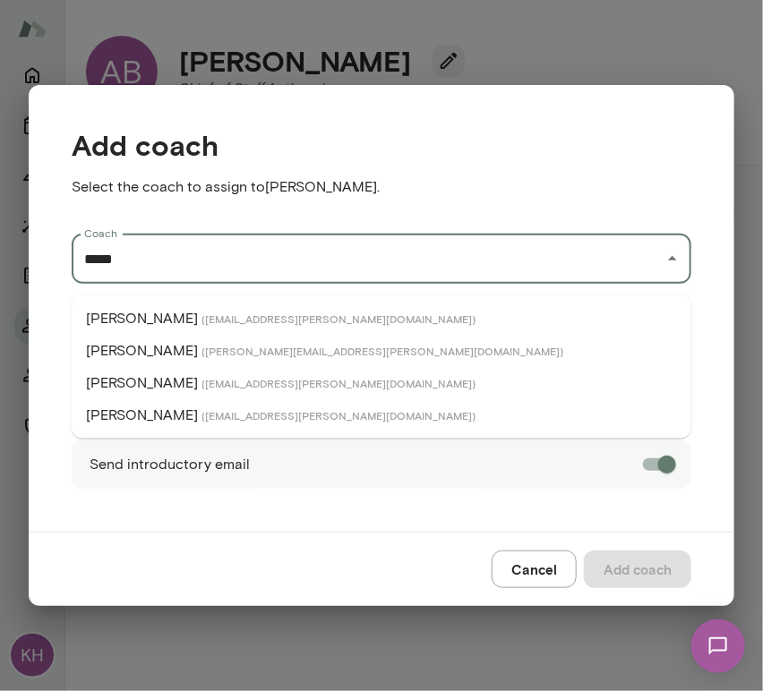
click at [211, 413] on span "( stephensalinas@mento.co )" at bounding box center [339, 415] width 274 height 14
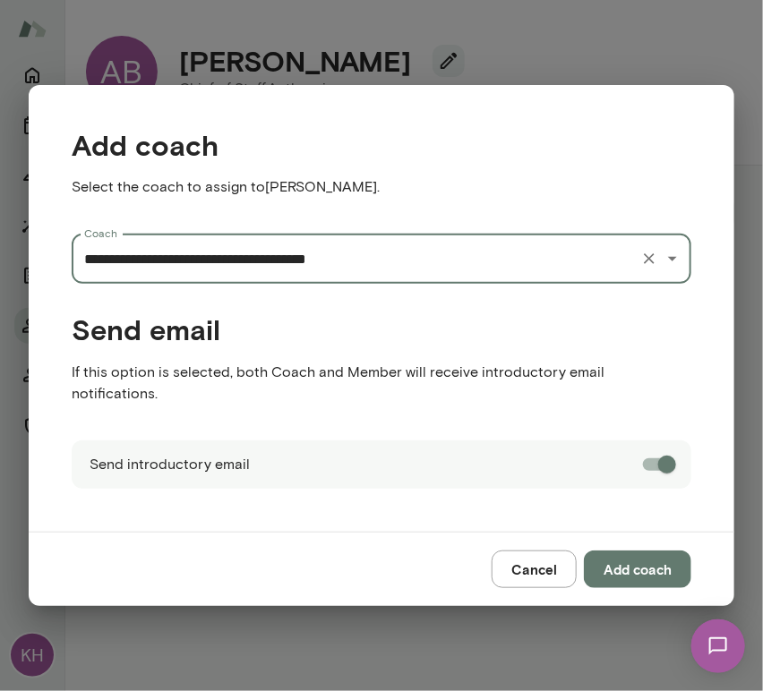
type input "**********"
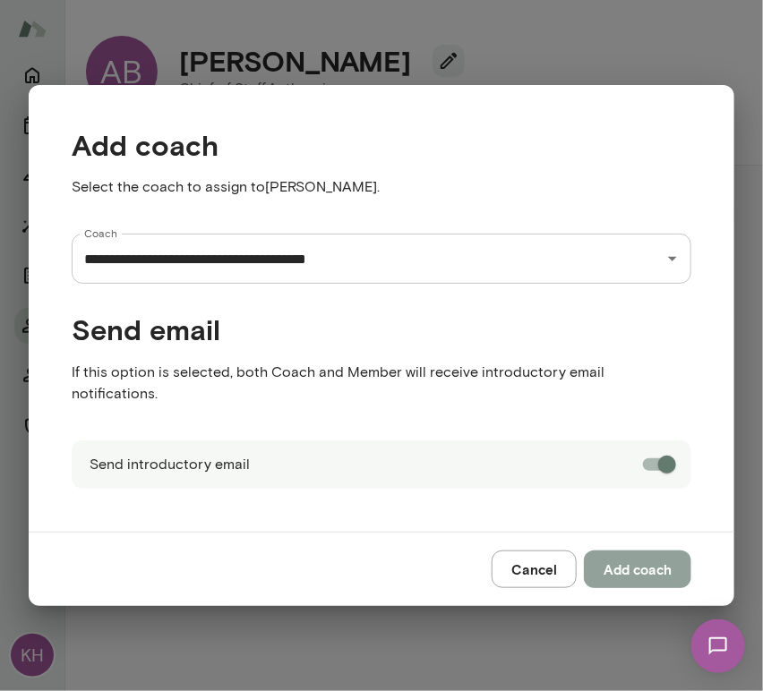
click at [626, 562] on button "Add coach" at bounding box center [637, 570] width 107 height 38
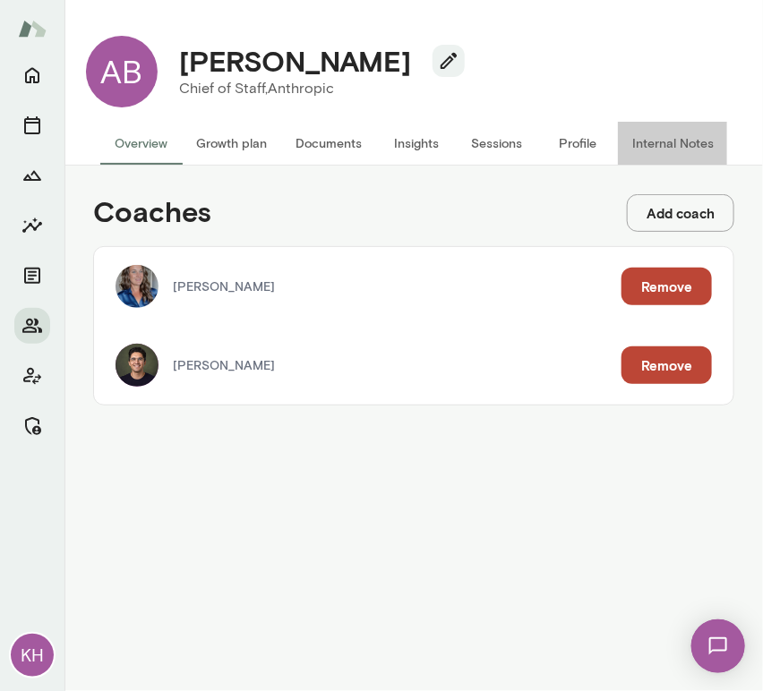
click at [669, 144] on button "Internal Notes" at bounding box center [673, 143] width 110 height 43
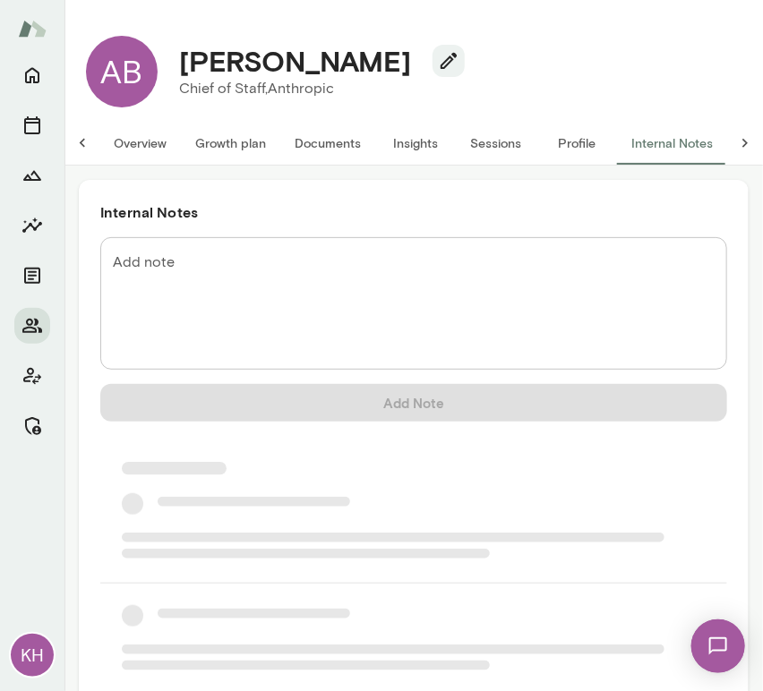
scroll to position [0, 14]
click at [292, 274] on textarea "Add note" at bounding box center [414, 304] width 602 height 103
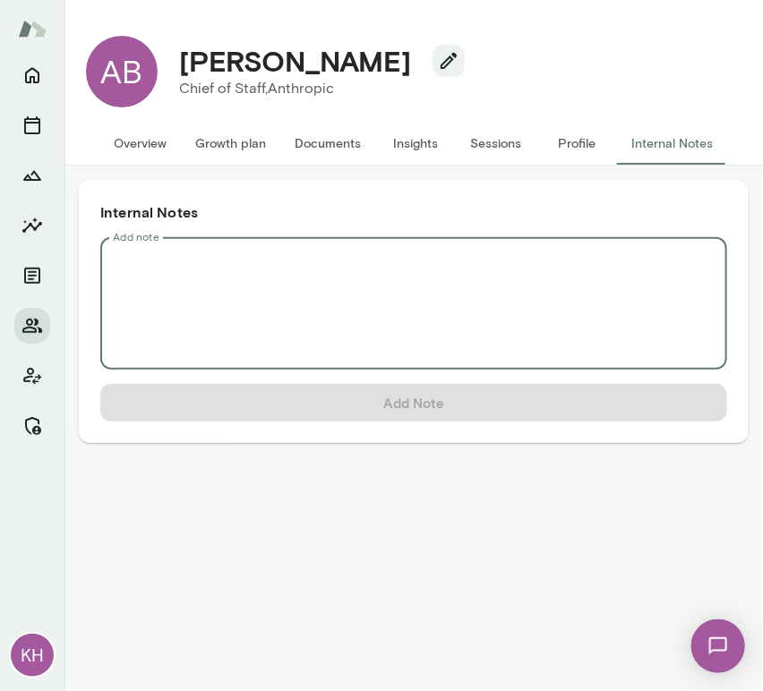
scroll to position [0, 0]
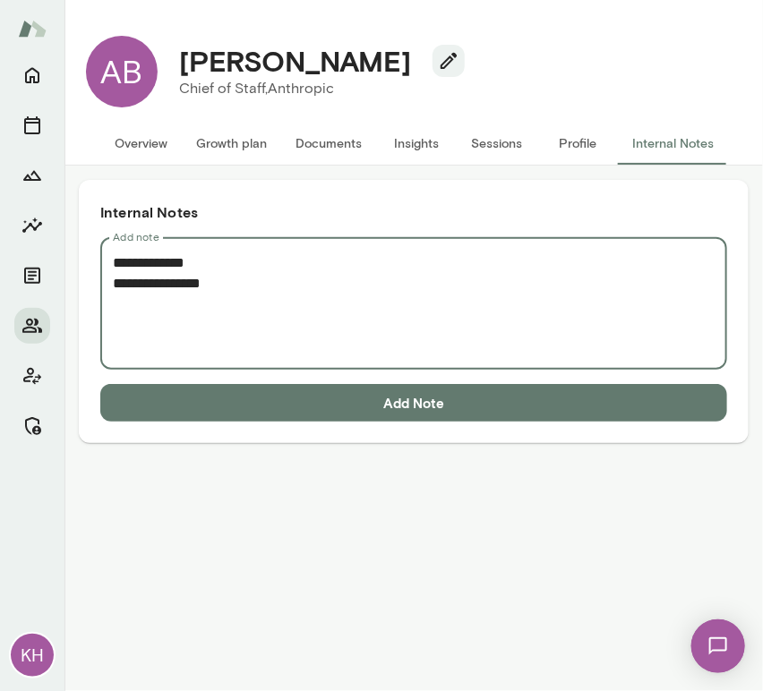
paste textarea "**********"
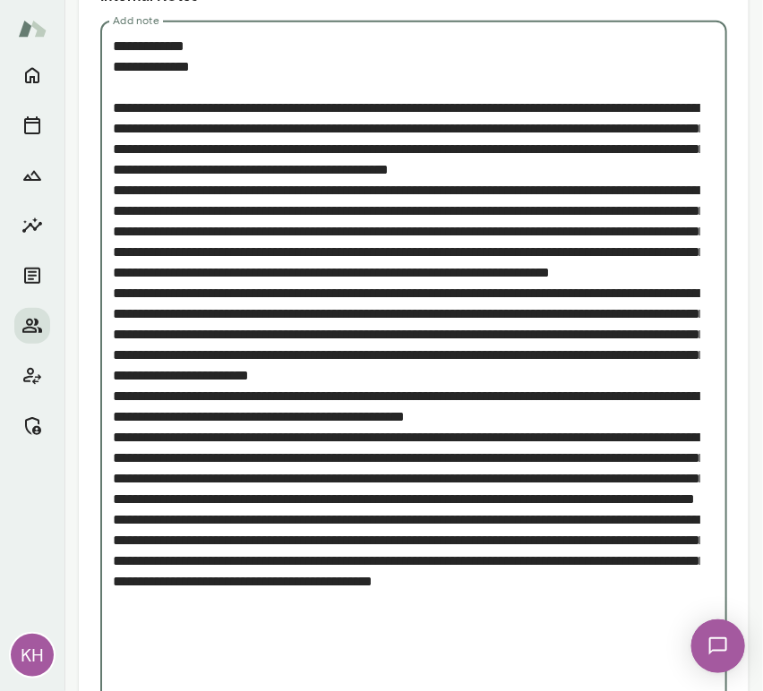
scroll to position [322, 0]
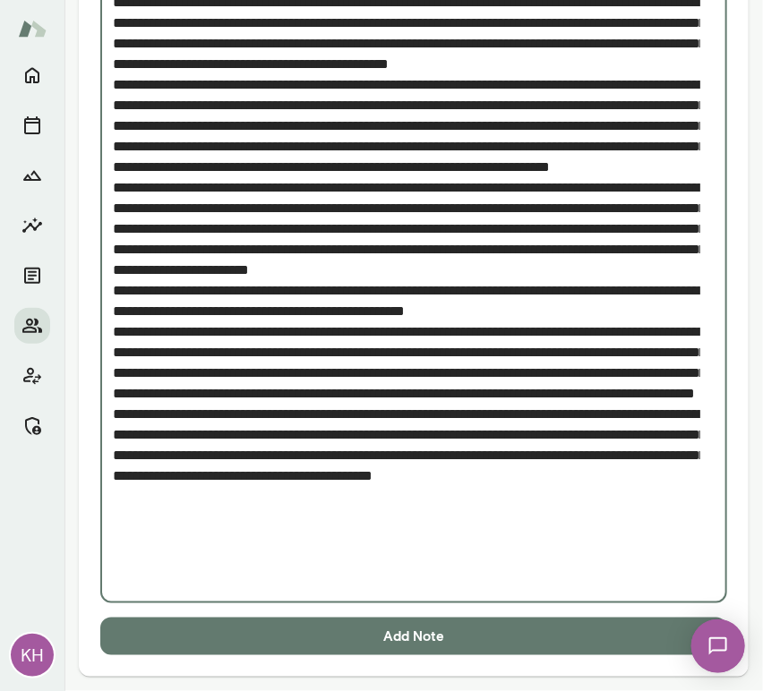
type textarea "**********"
click at [366, 631] on button "Add Note" at bounding box center [413, 637] width 627 height 38
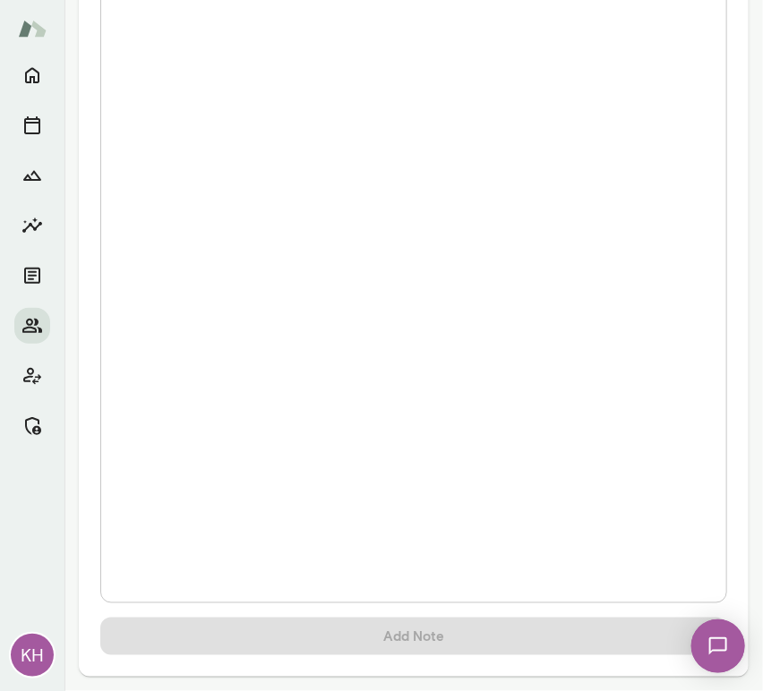
scroll to position [0, 0]
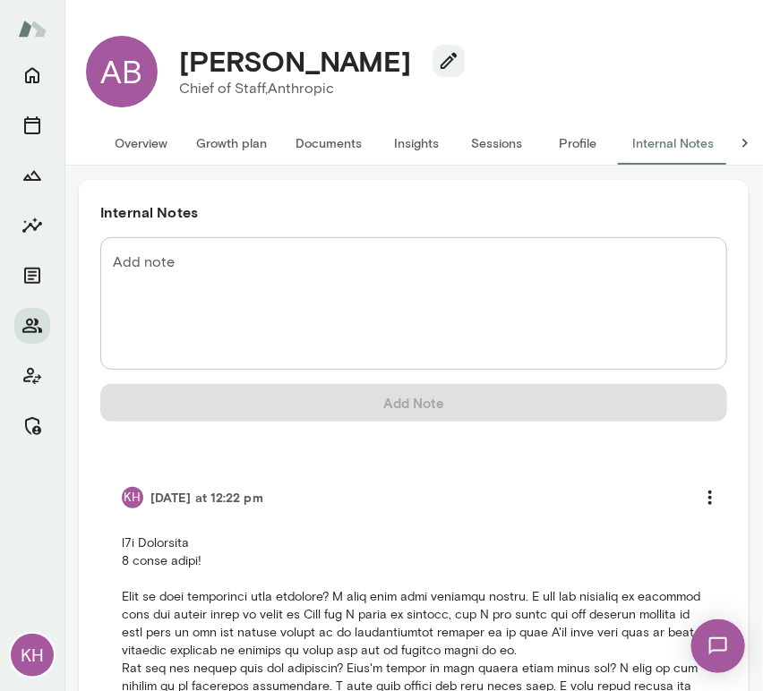
click at [144, 138] on button "Overview" at bounding box center [140, 143] width 81 height 43
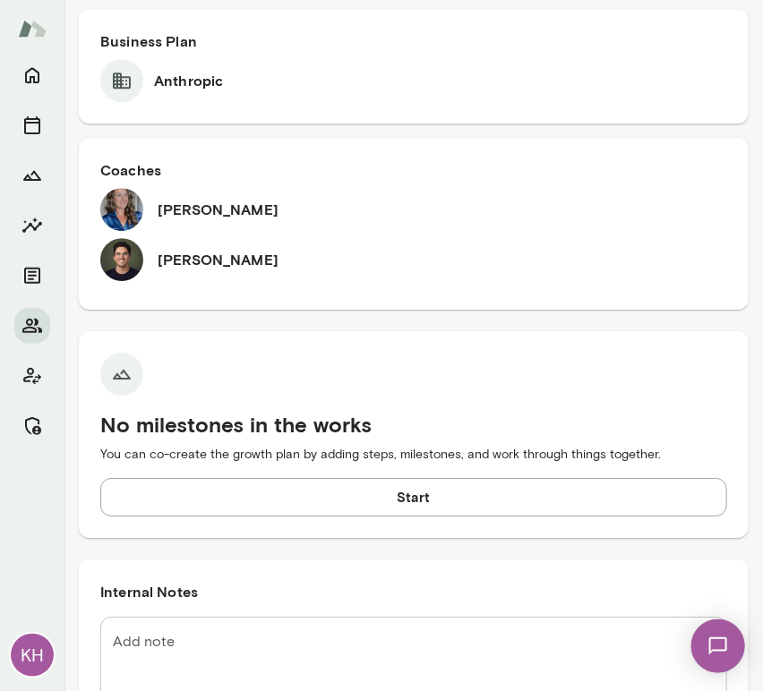
scroll to position [1254, 0]
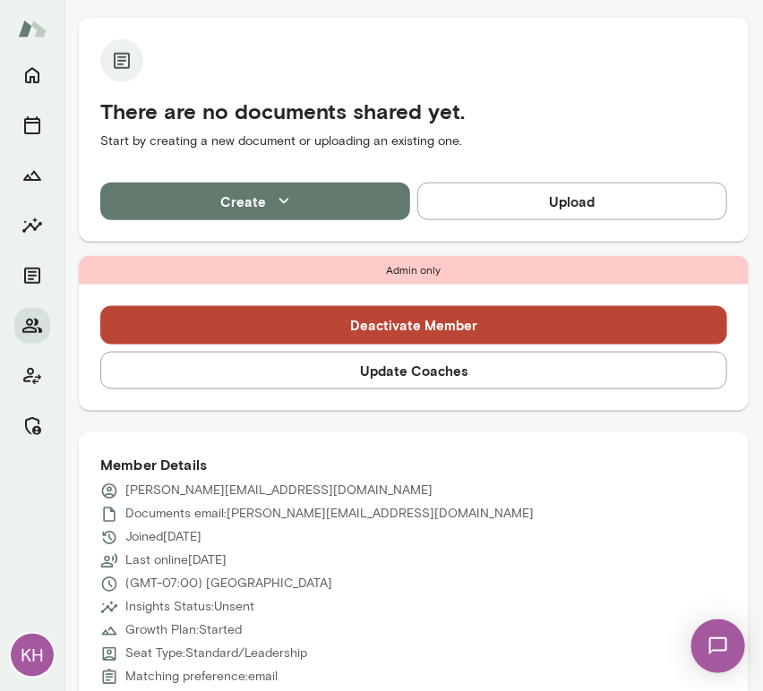
scroll to position [378, 0]
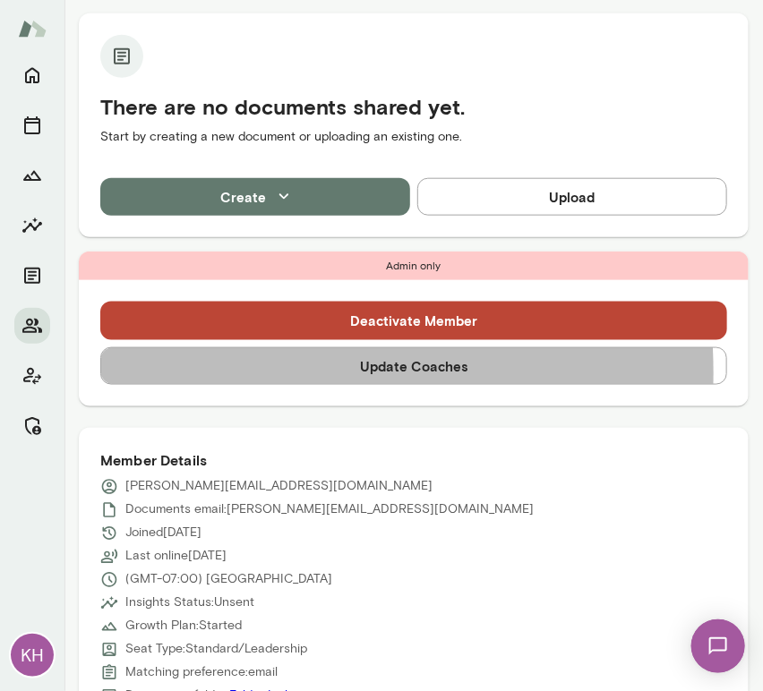
click at [193, 373] on button "Update Coaches" at bounding box center [413, 366] width 627 height 38
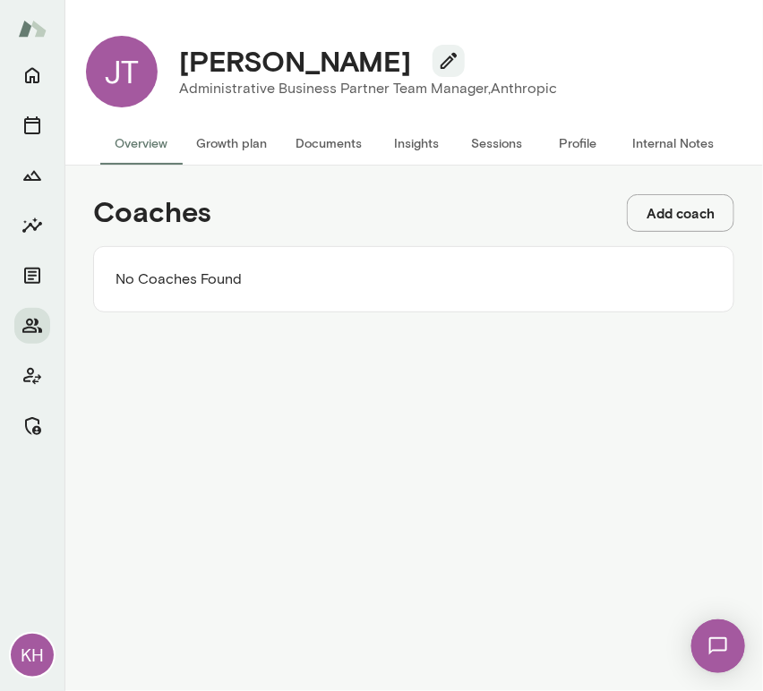
click at [676, 223] on button "Add coach" at bounding box center [680, 213] width 107 height 38
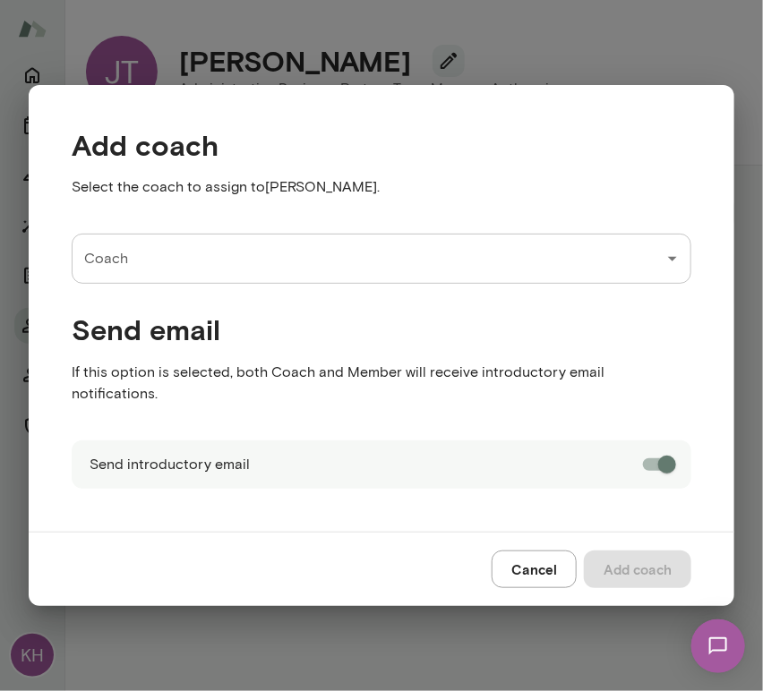
click at [176, 270] on input "Coach" at bounding box center [368, 259] width 577 height 34
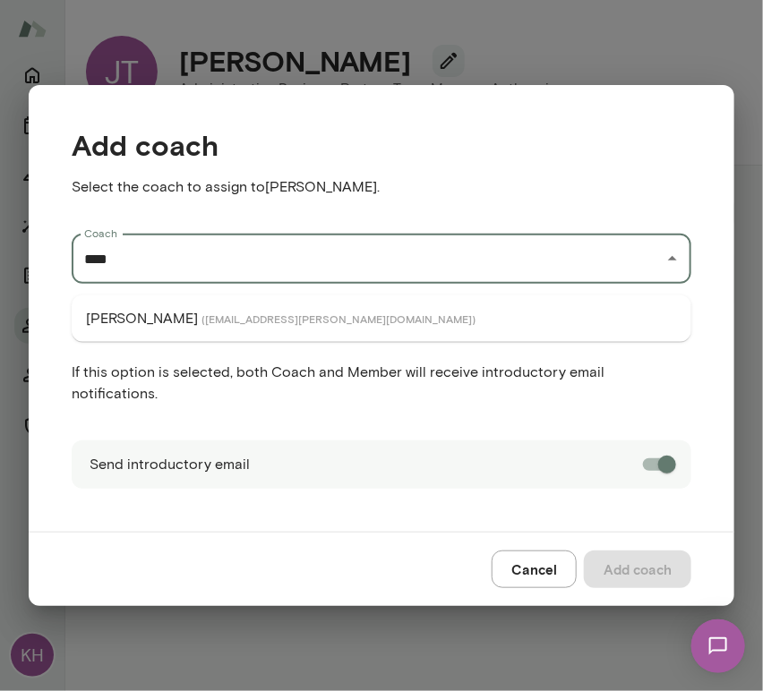
click at [202, 322] on span "( mingchen@mento.co )" at bounding box center [339, 319] width 274 height 14
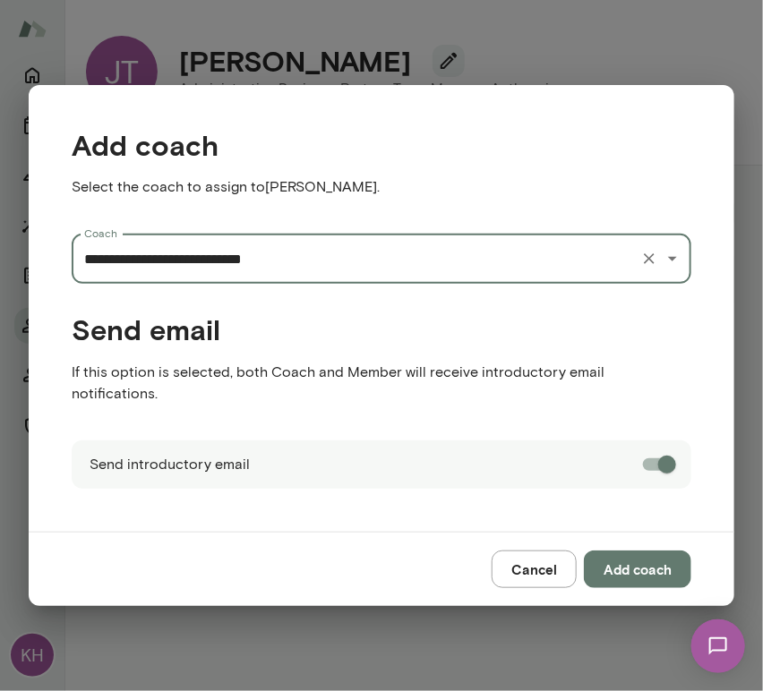
type input "**********"
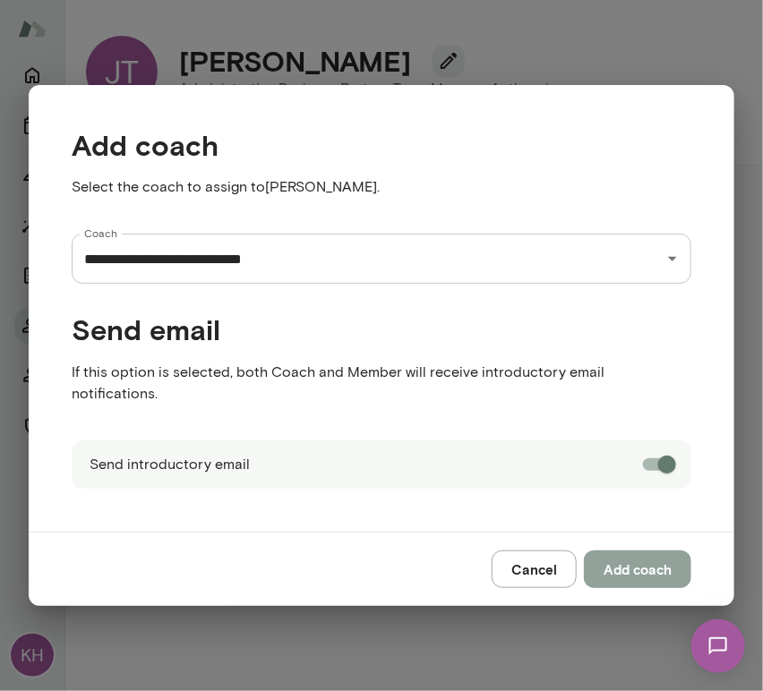
click at [635, 559] on button "Add coach" at bounding box center [637, 570] width 107 height 38
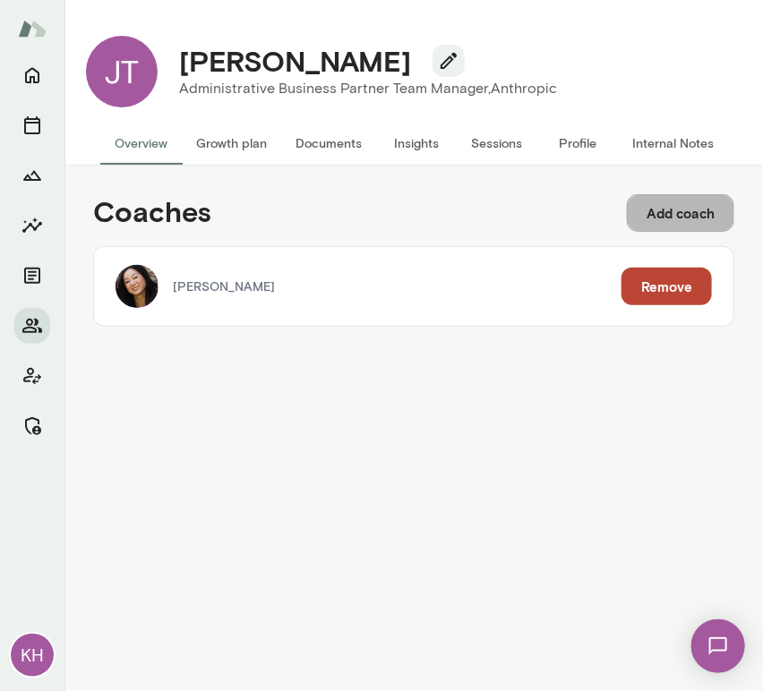
click at [641, 221] on button "Add coach" at bounding box center [680, 213] width 107 height 38
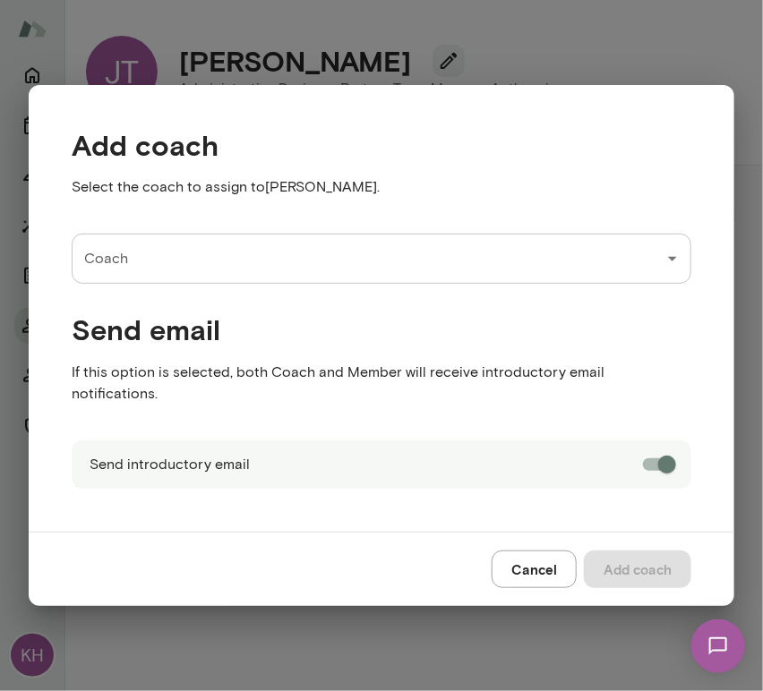
click at [193, 272] on input "Coach" at bounding box center [368, 259] width 577 height 34
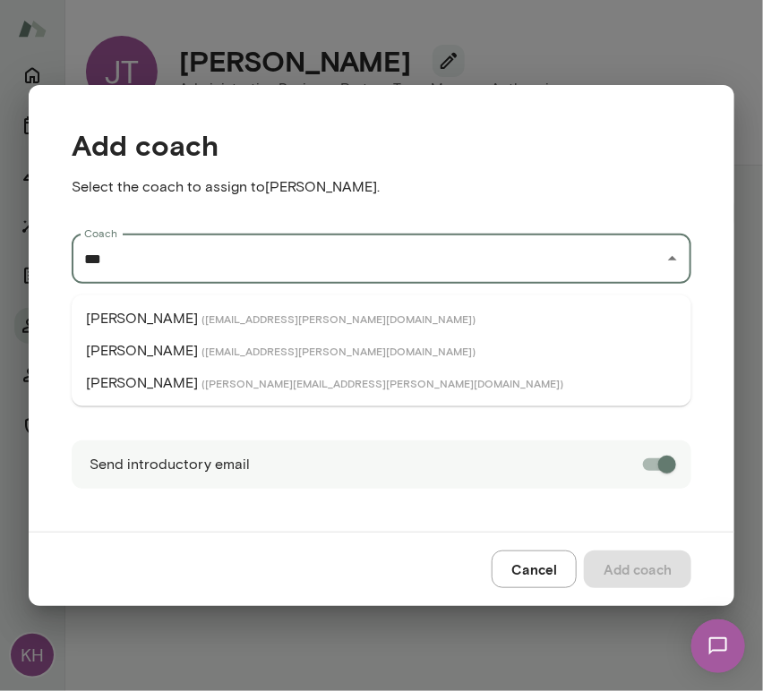
click at [202, 320] on span "( albertvillarde@mento.co )" at bounding box center [339, 319] width 274 height 14
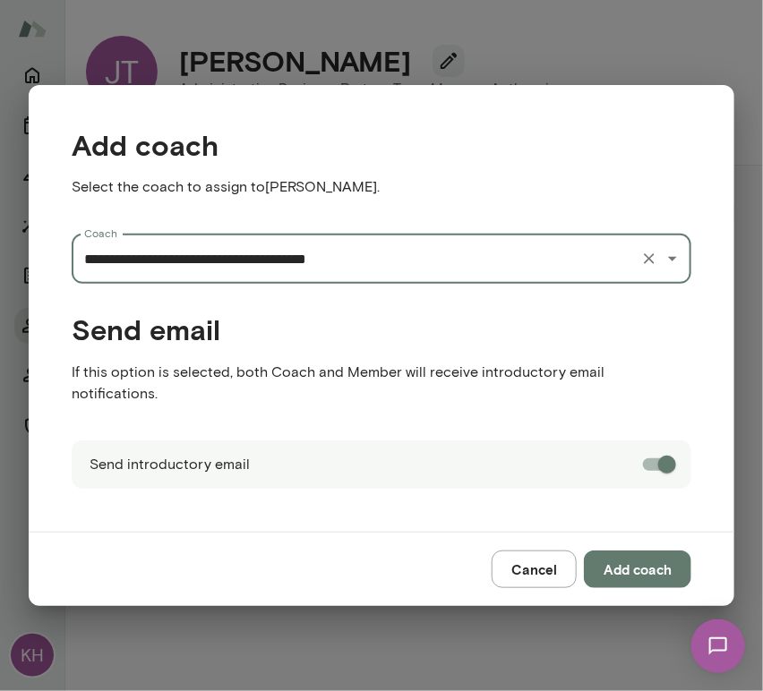
type input "**********"
click at [645, 563] on button "Add coach" at bounding box center [637, 570] width 107 height 38
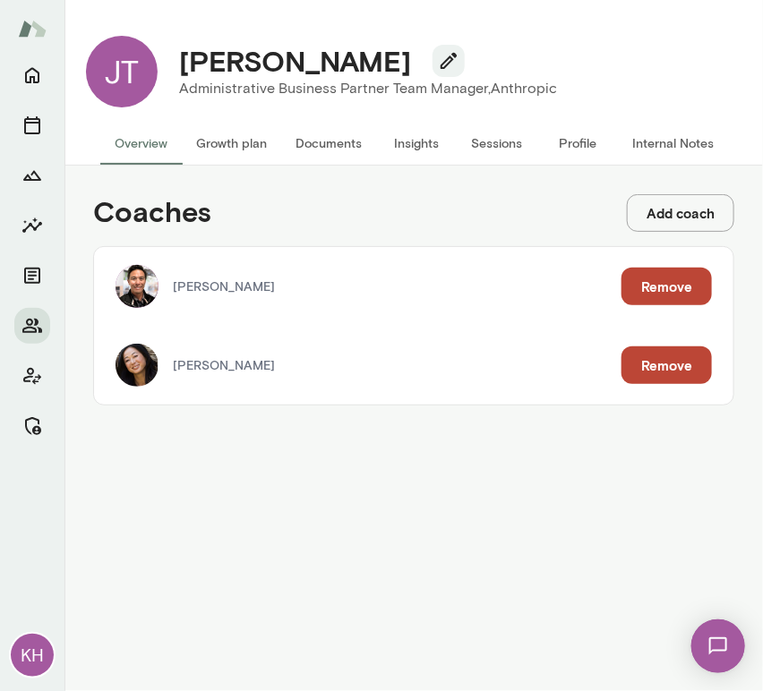
click at [674, 146] on button "Internal Notes" at bounding box center [673, 143] width 110 height 43
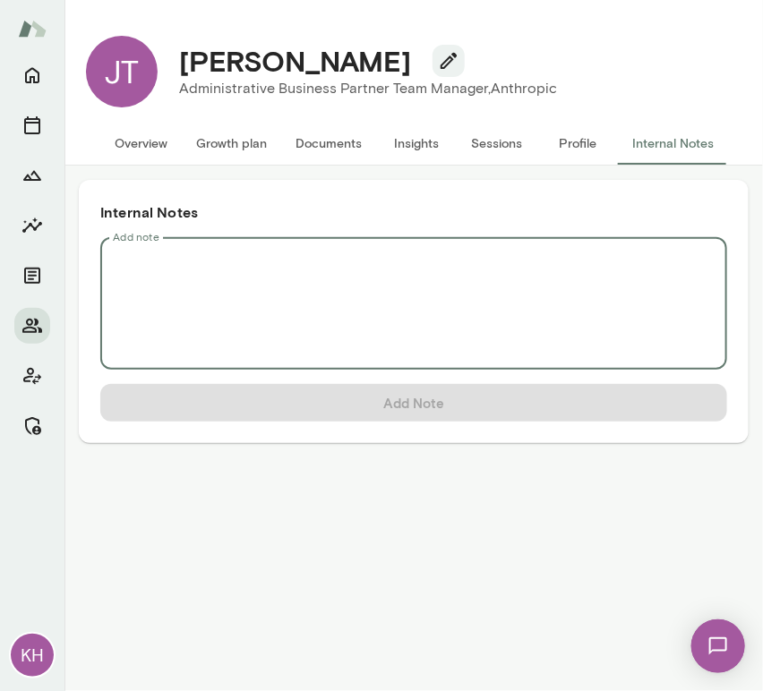
click at [212, 270] on textarea "Add note" at bounding box center [414, 304] width 602 height 103
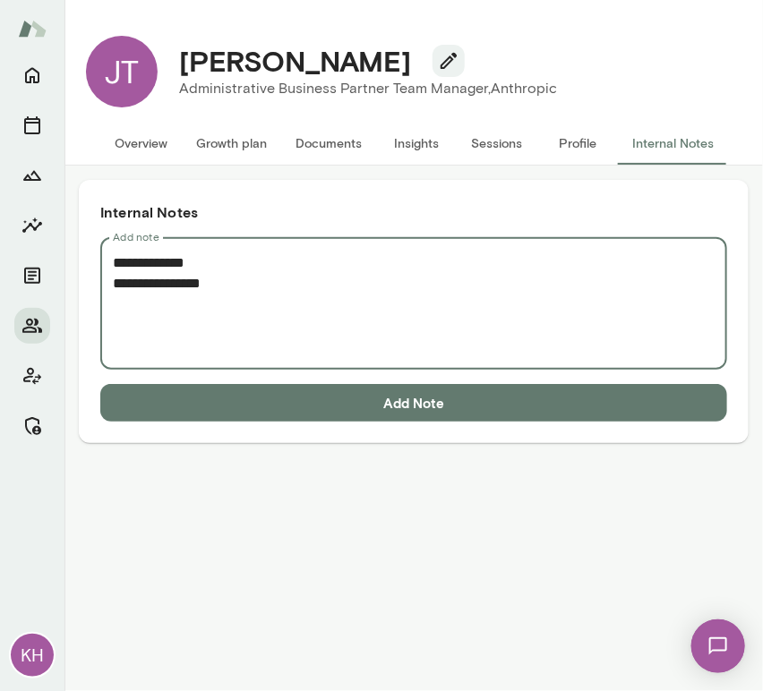
paste textarea "**********"
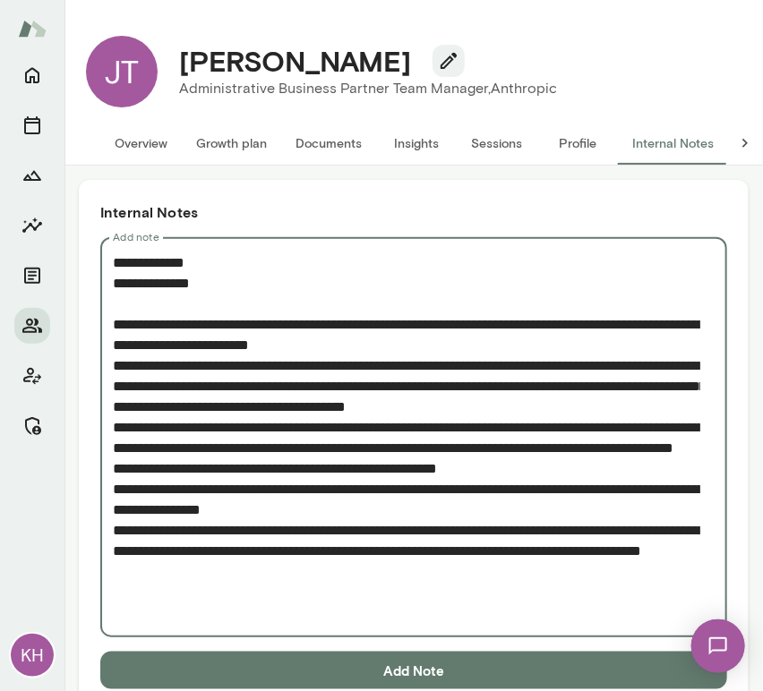
scroll to position [33, 0]
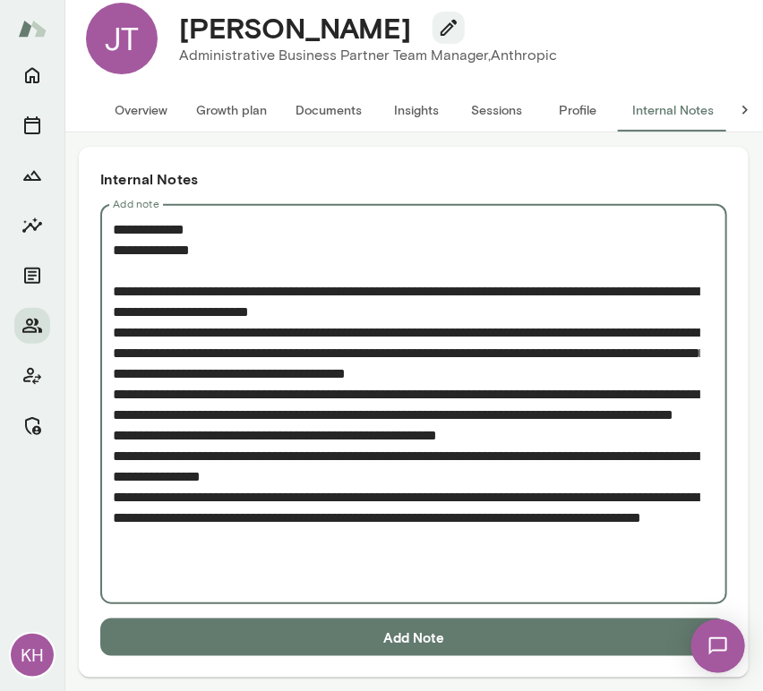
type textarea "**********"
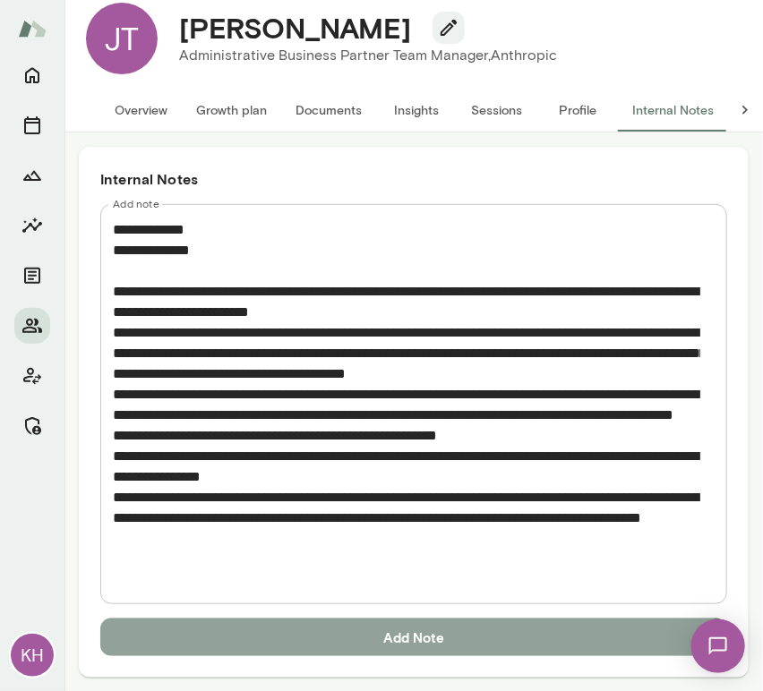
click at [324, 628] on button "Add Note" at bounding box center [413, 638] width 627 height 38
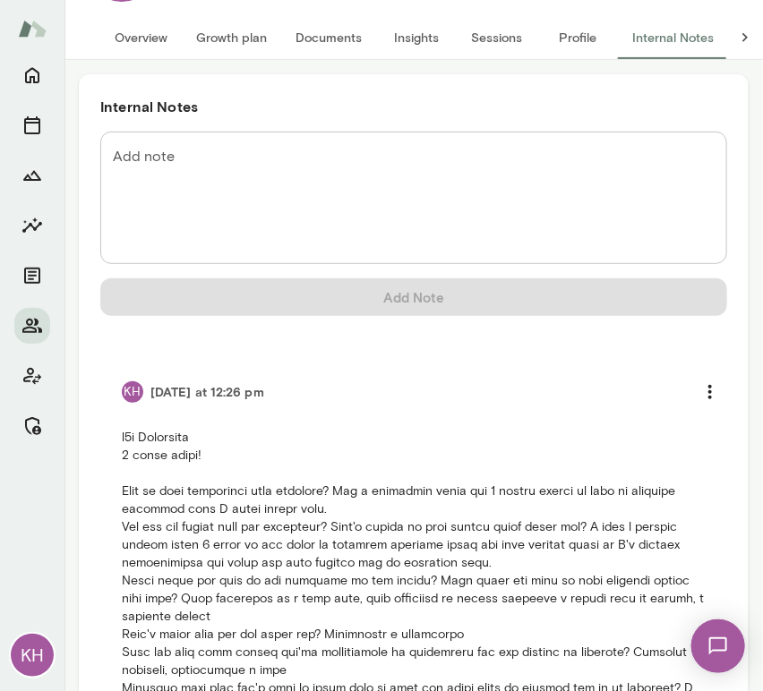
scroll to position [0, 0]
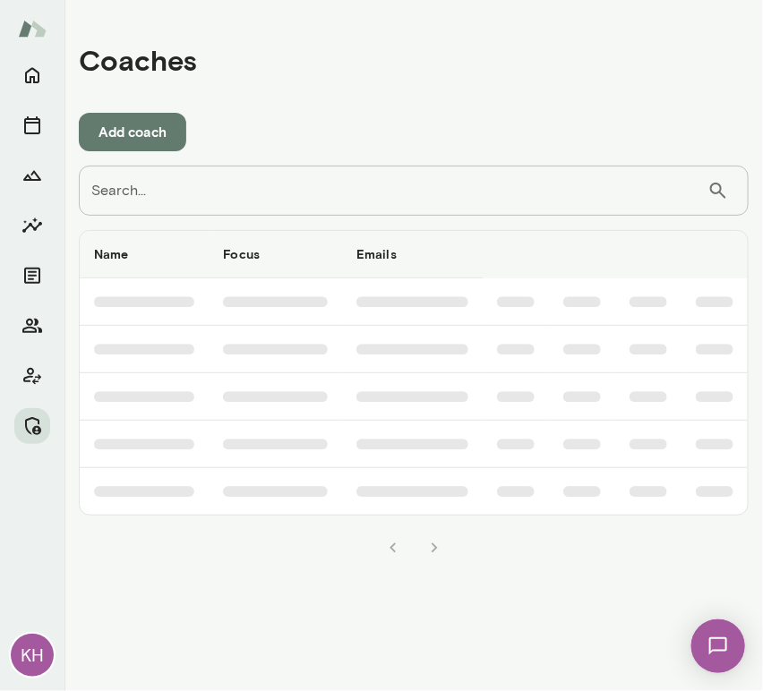
click at [136, 200] on input "Search..." at bounding box center [393, 191] width 629 height 50
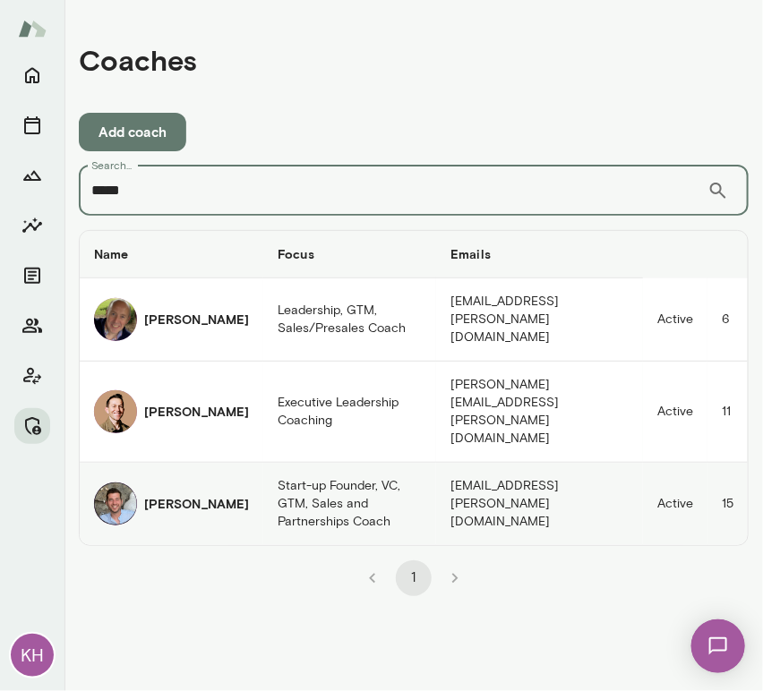
type input "*****"
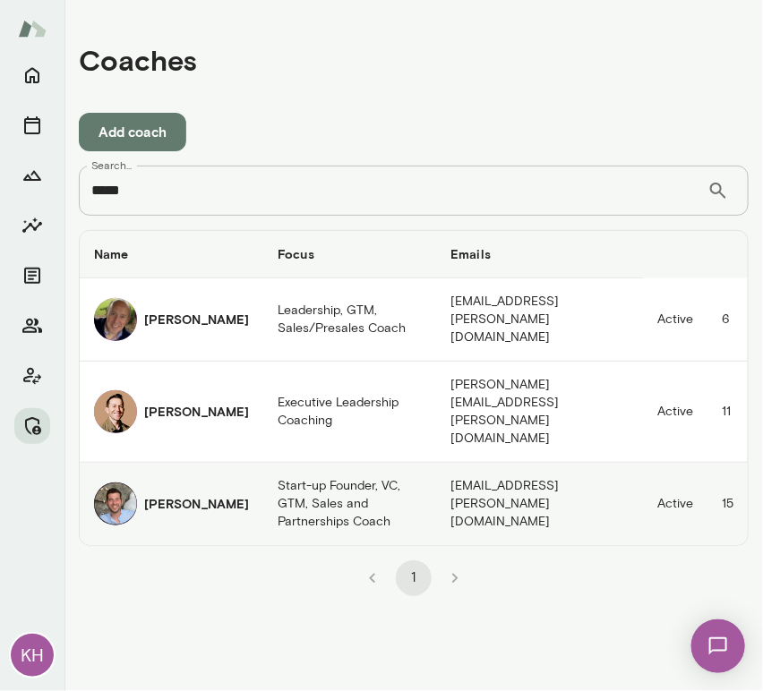
click at [116, 483] on img "coaches table" at bounding box center [115, 504] width 43 height 43
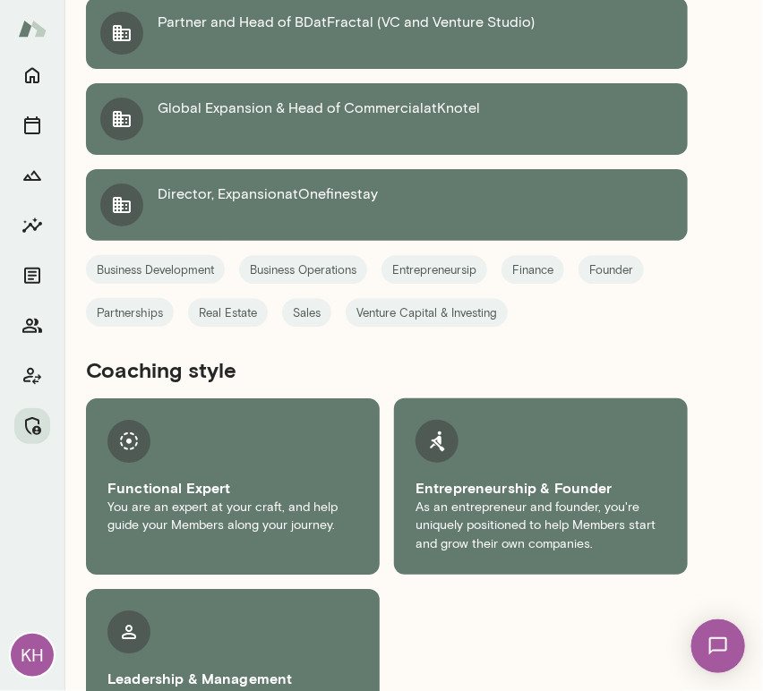
scroll to position [1397, 0]
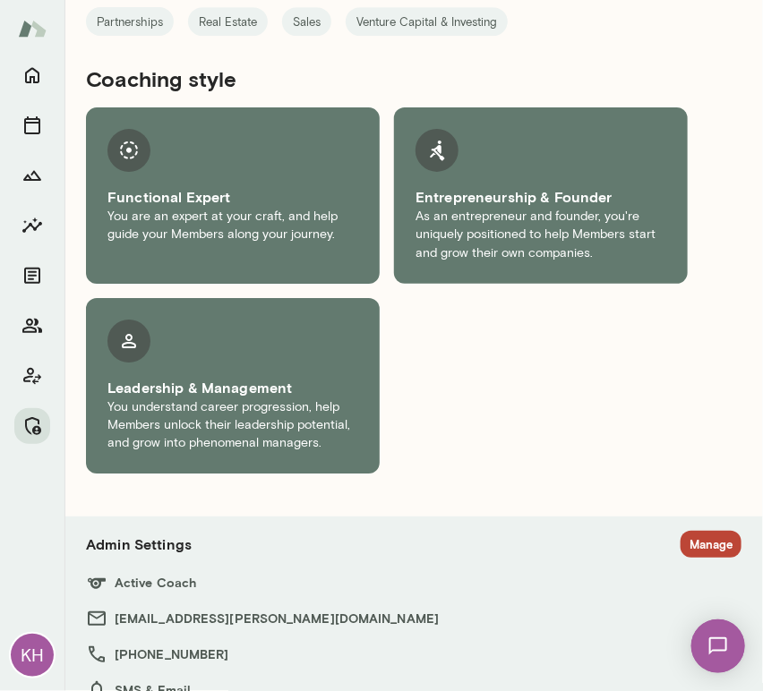
click at [693, 572] on h6 "Active Coach" at bounding box center [414, 582] width 656 height 21
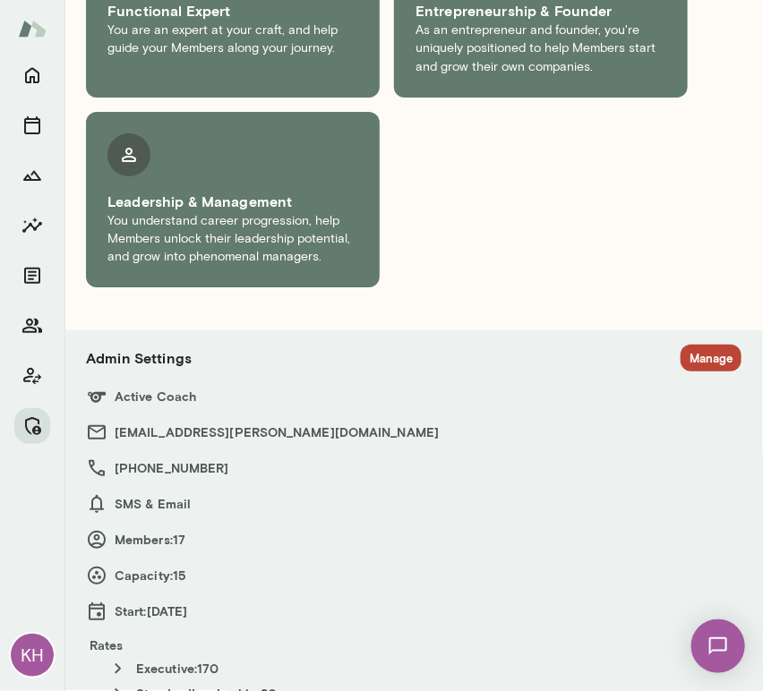
scroll to position [1584, 0]
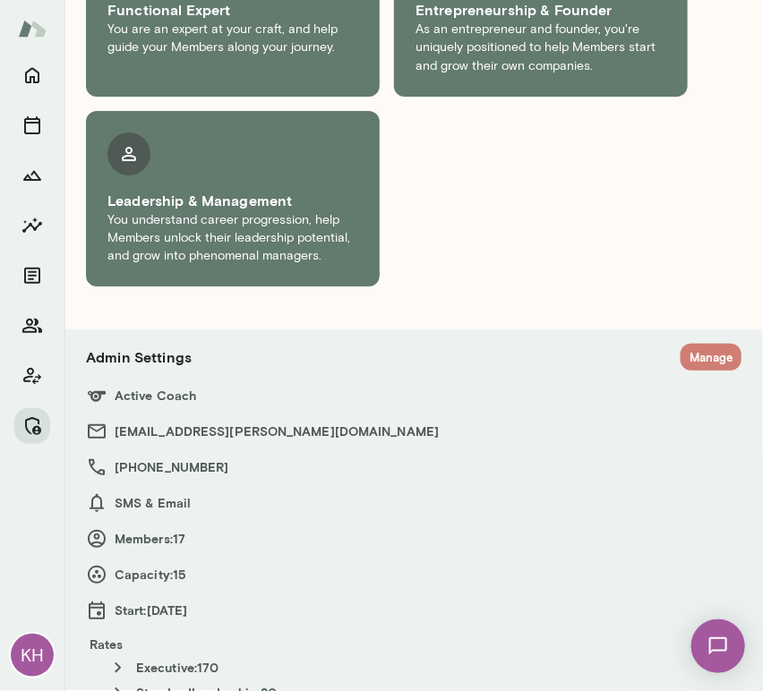
click at [693, 344] on button "Manage" at bounding box center [711, 358] width 61 height 28
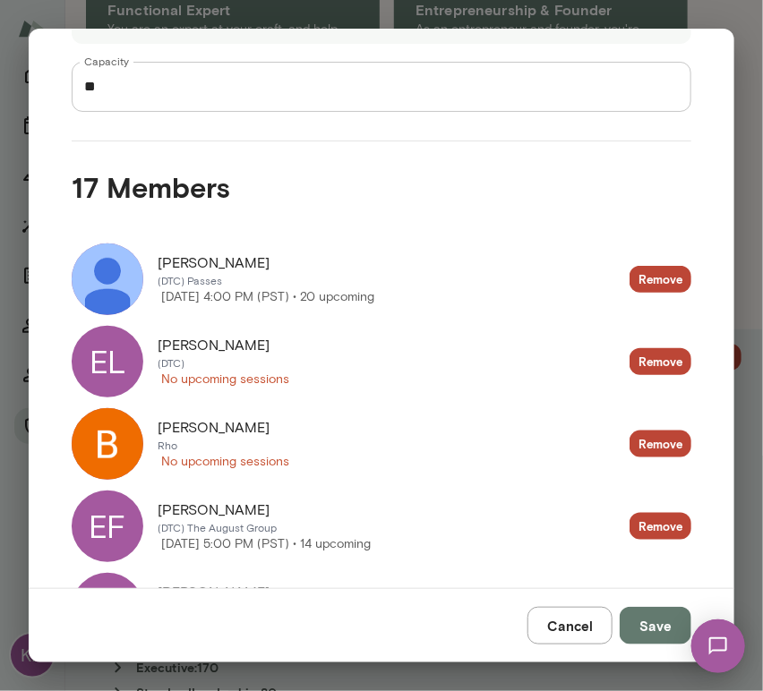
scroll to position [0, 0]
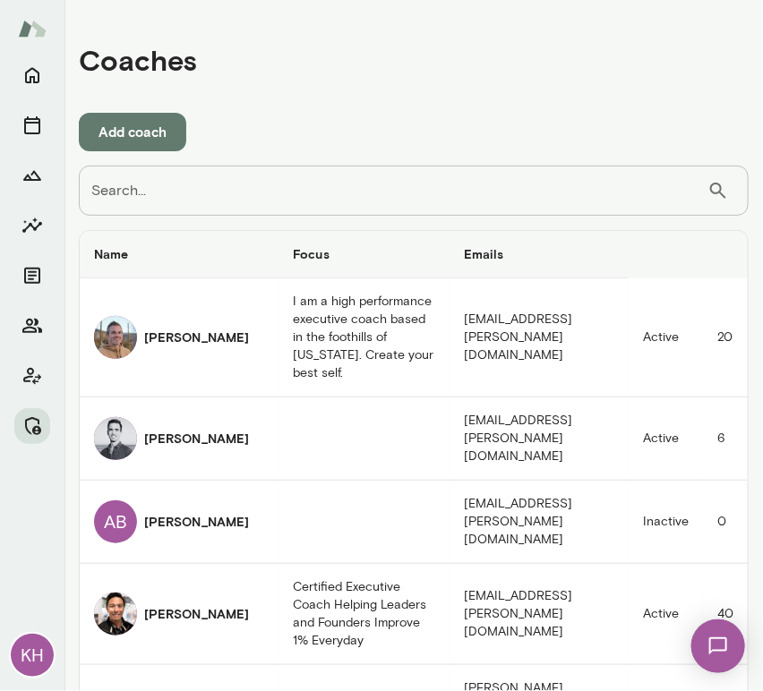
click at [301, 196] on input "Search..." at bounding box center [393, 191] width 629 height 50
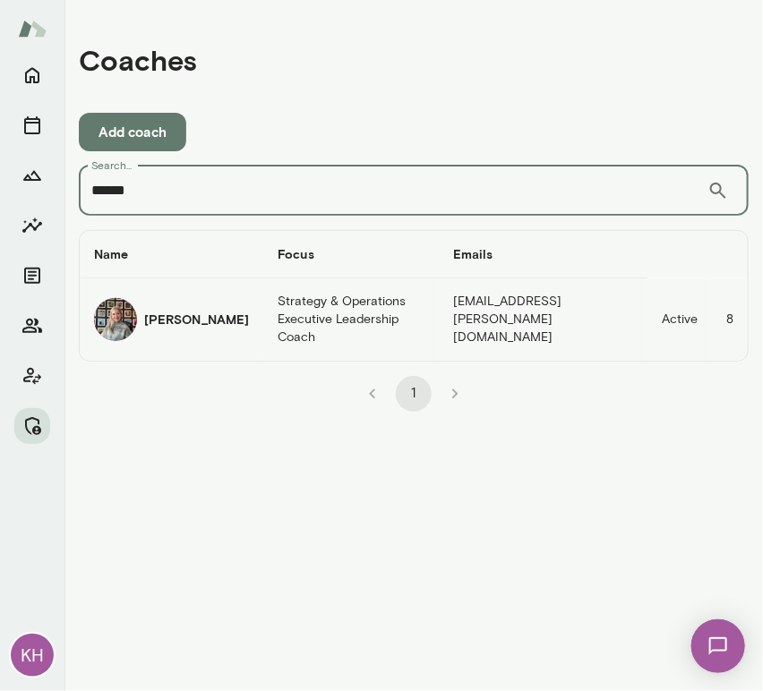
type input "******"
click at [190, 328] on h6 "[PERSON_NAME]" at bounding box center [196, 320] width 105 height 18
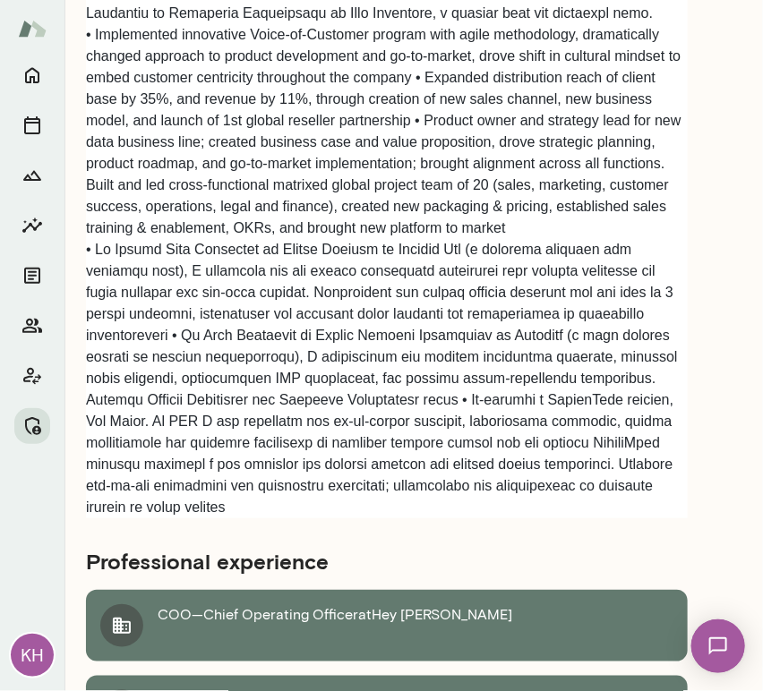
scroll to position [2969, 0]
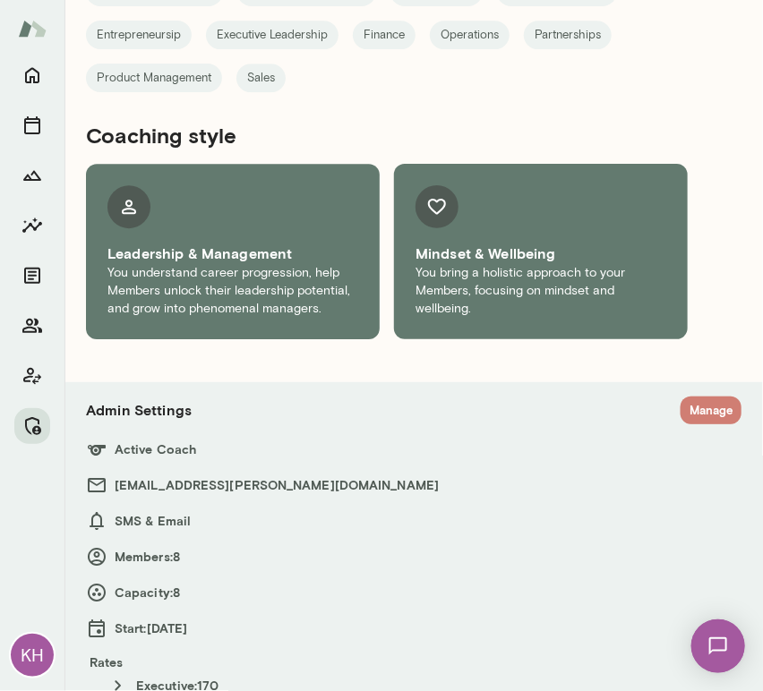
click at [681, 397] on button "Manage" at bounding box center [711, 411] width 61 height 28
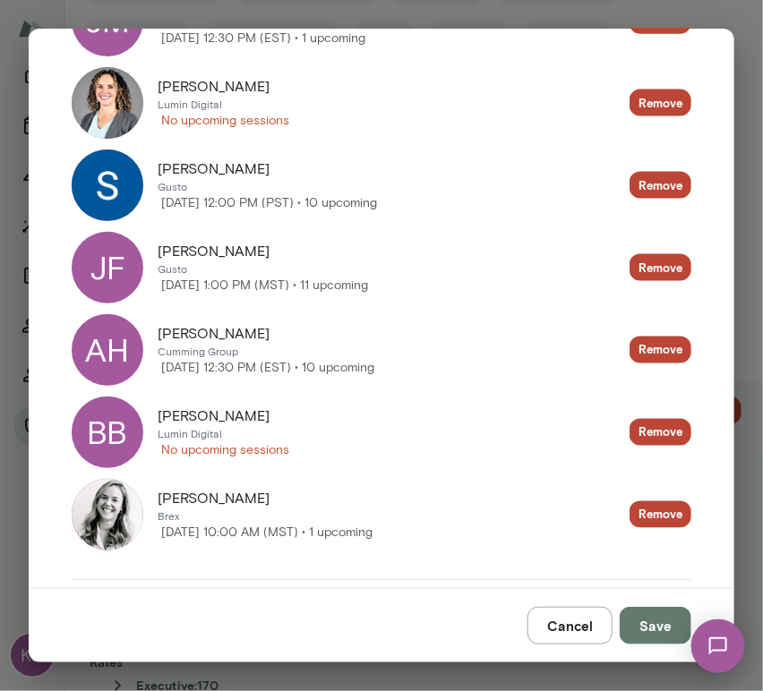
scroll to position [597, 0]
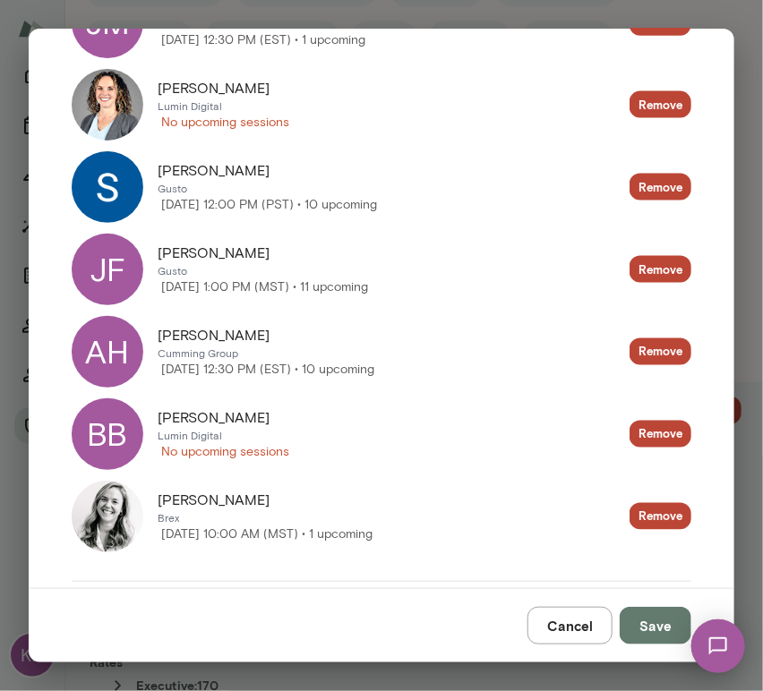
click at [125, 524] on img at bounding box center [108, 517] width 72 height 72
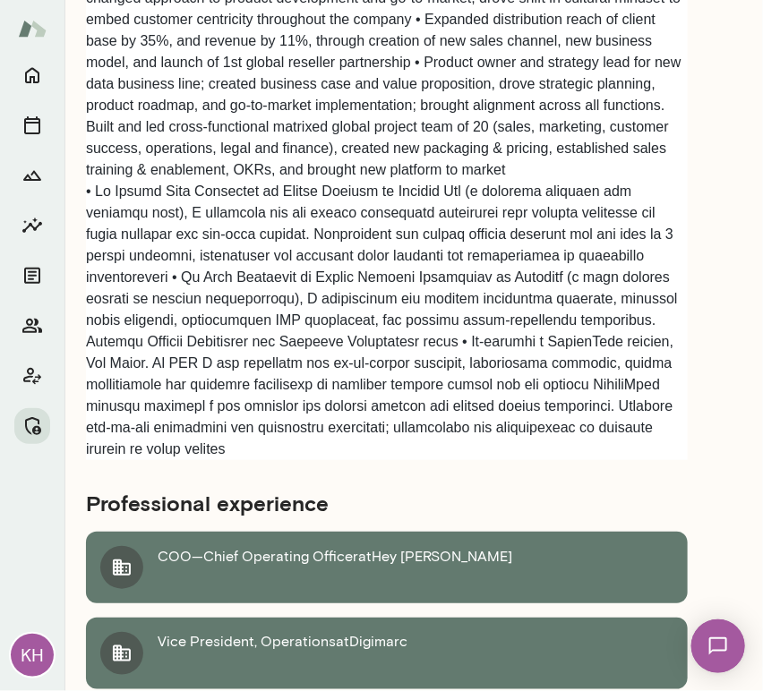
scroll to position [2969, 0]
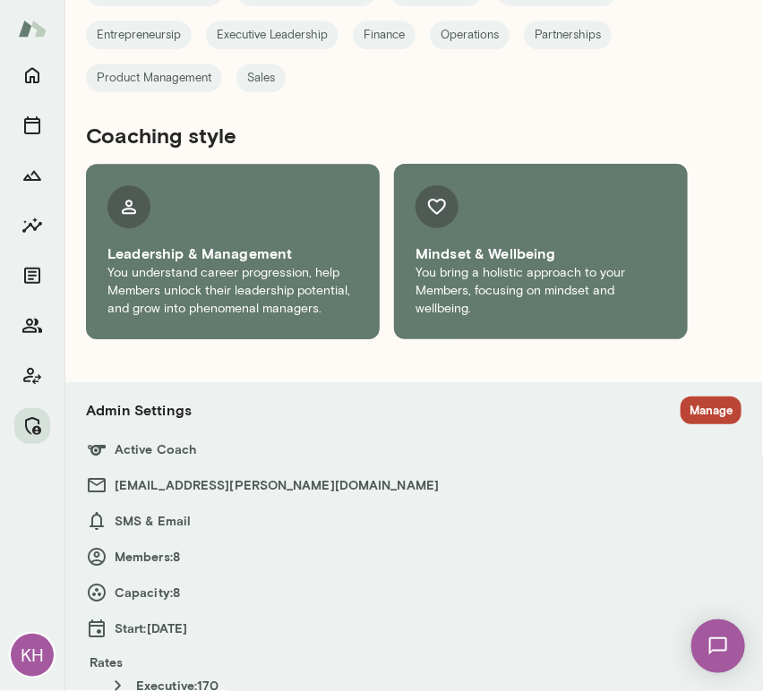
click at [693, 428] on section "Admin Settings Manage Active Coach [EMAIL_ADDRESS][PERSON_NAME][DOMAIN_NAME] SM…" at bounding box center [414, 559] width 656 height 325
click at [691, 475] on h6 "[EMAIL_ADDRESS][PERSON_NAME][DOMAIN_NAME]" at bounding box center [414, 485] width 656 height 21
click at [680, 475] on h6 "[EMAIL_ADDRESS][PERSON_NAME][DOMAIN_NAME]" at bounding box center [414, 485] width 656 height 21
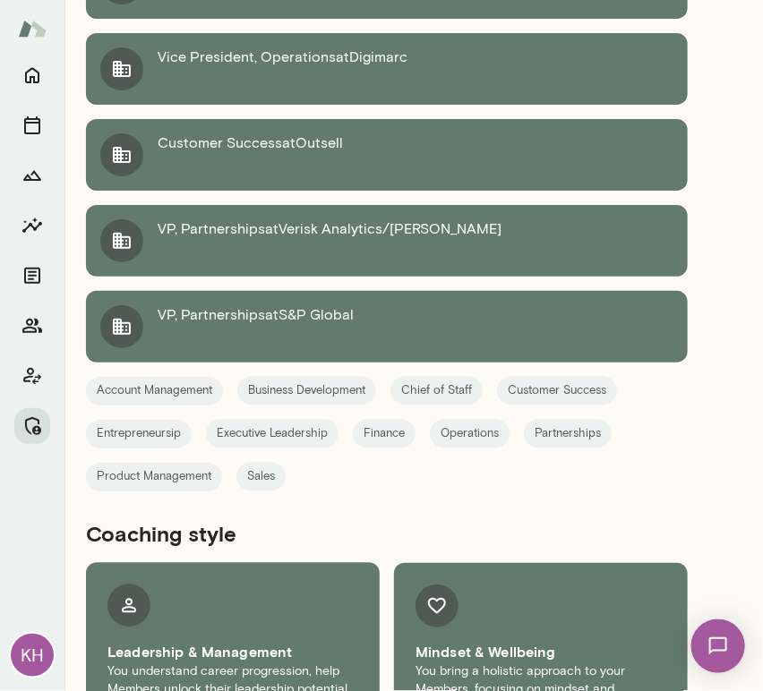
scroll to position [2969, 0]
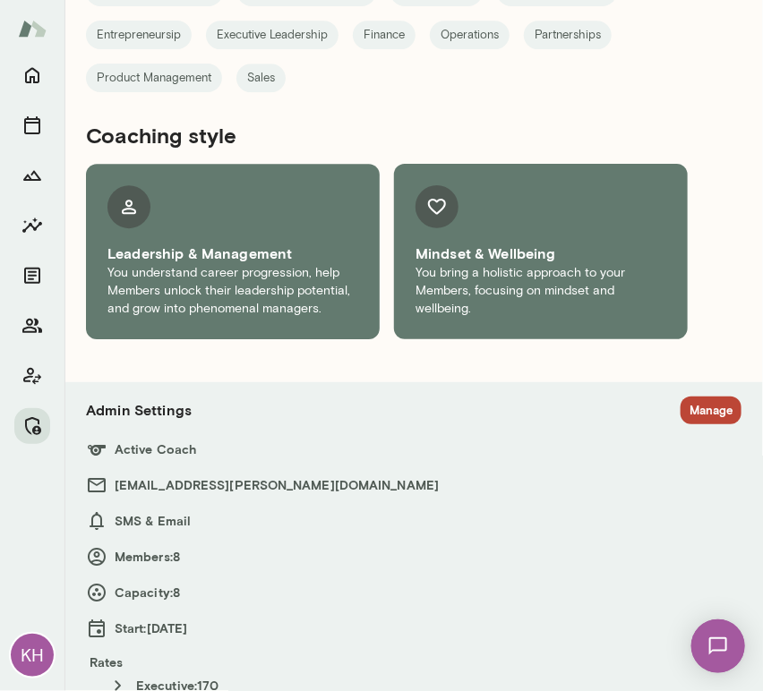
click at [683, 397] on button "Manage" at bounding box center [711, 411] width 61 height 28
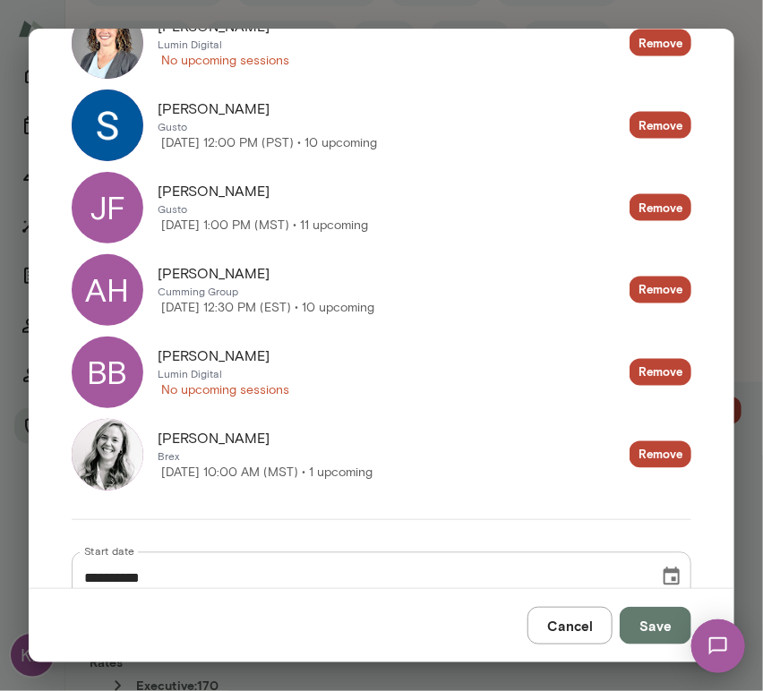
scroll to position [659, 0]
click at [98, 372] on div "BB" at bounding box center [108, 373] width 72 height 72
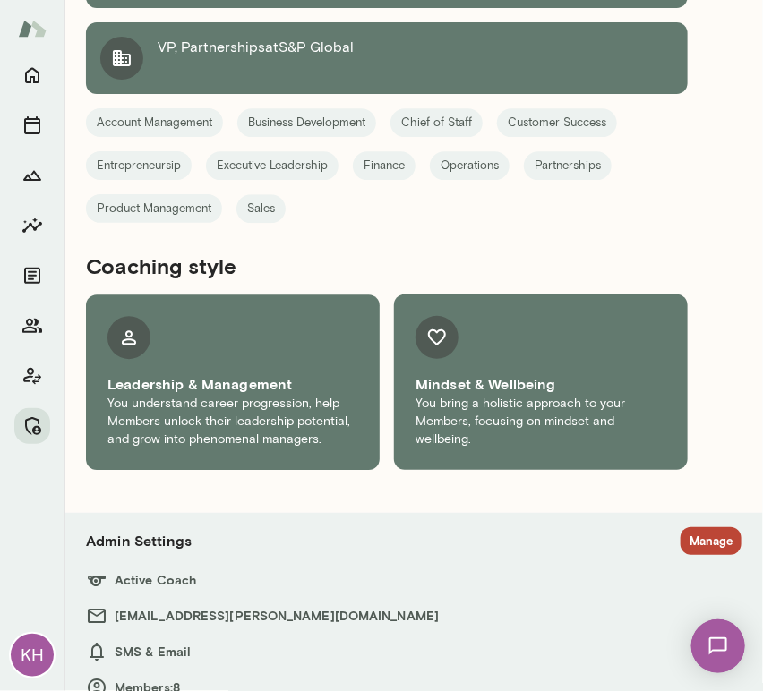
scroll to position [2905, 0]
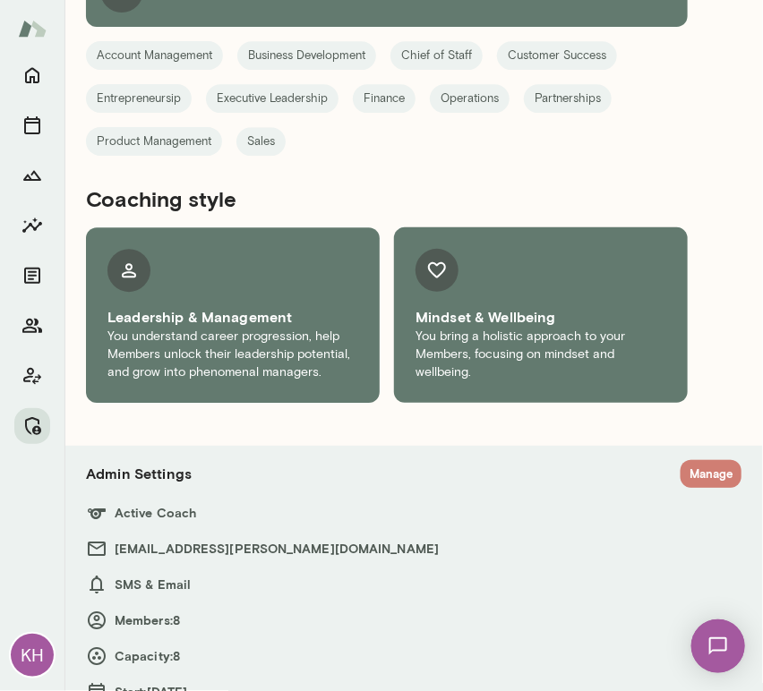
click at [687, 460] on button "Manage" at bounding box center [711, 474] width 61 height 28
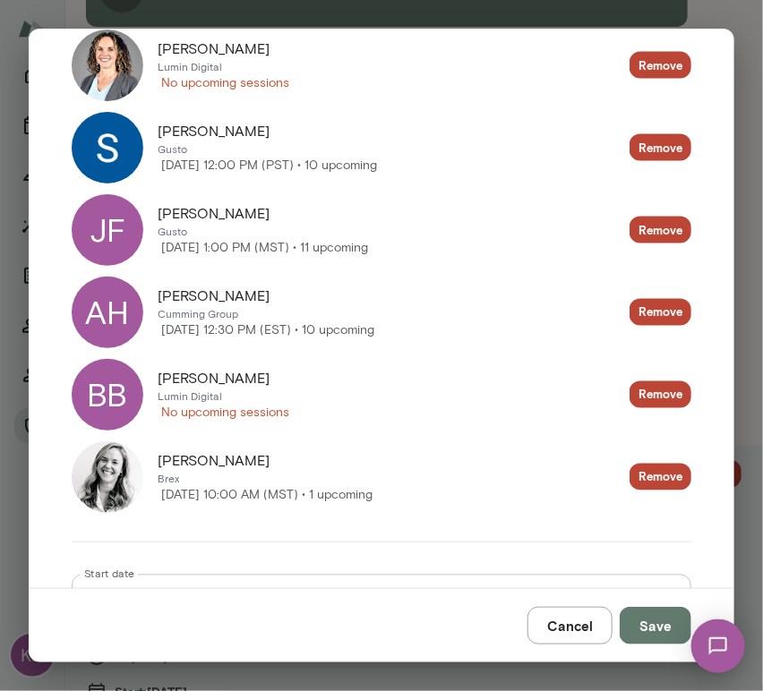
scroll to position [643, 0]
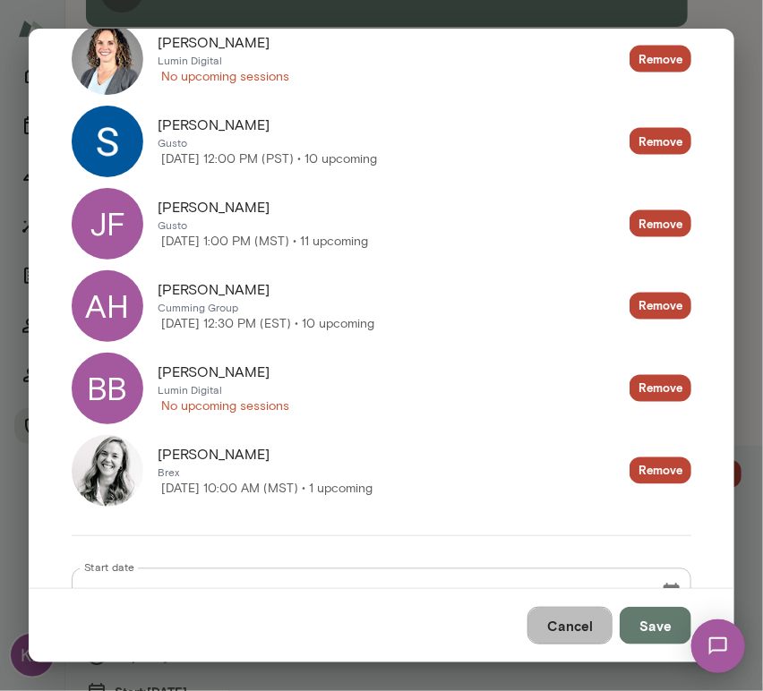
click at [577, 634] on button "Cancel" at bounding box center [570, 626] width 85 height 38
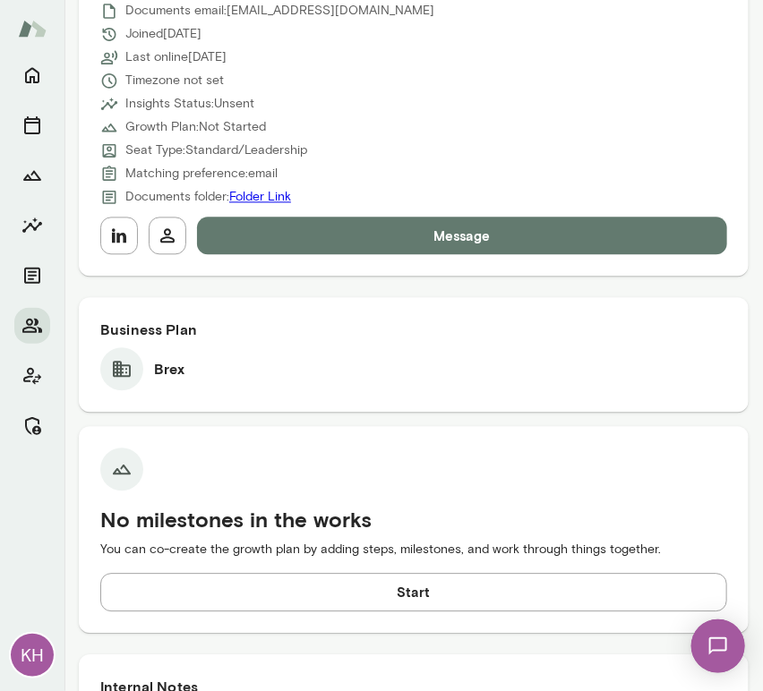
scroll to position [881, 0]
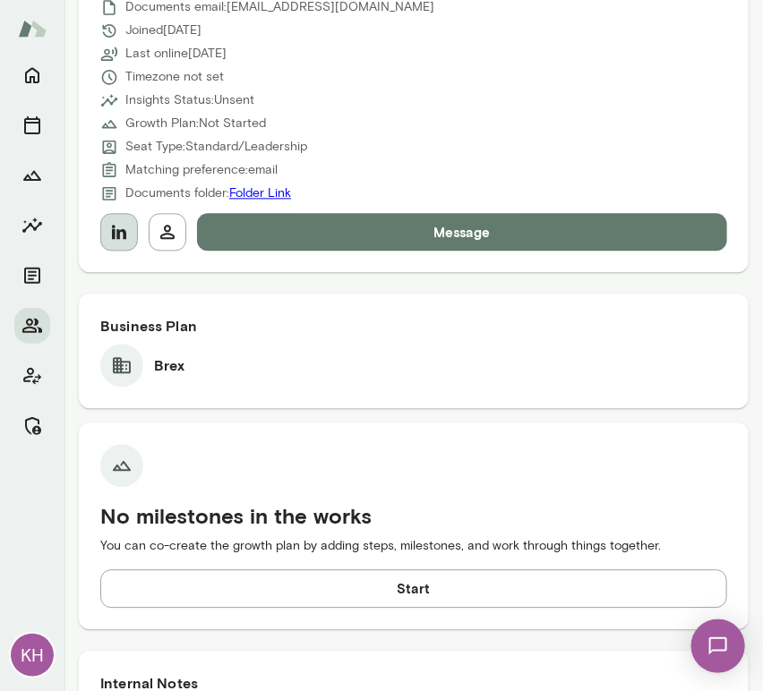
click at [124, 236] on icon "button" at bounding box center [119, 232] width 14 height 14
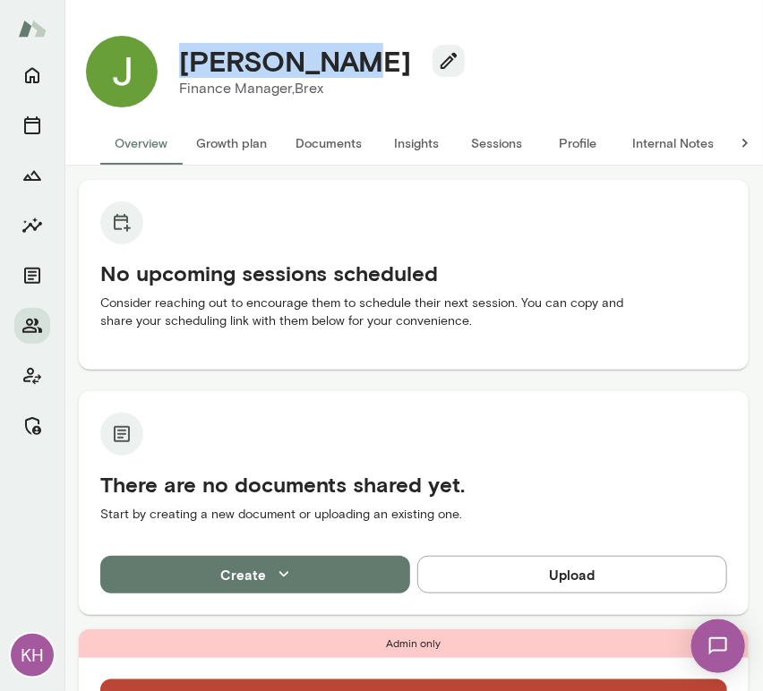
drag, startPoint x: 352, startPoint y: 66, endPoint x: 184, endPoint y: 71, distance: 168.4
click at [184, 71] on div "Jack Hughes" at bounding box center [315, 61] width 300 height 34
copy h4 "Jack Hughes"
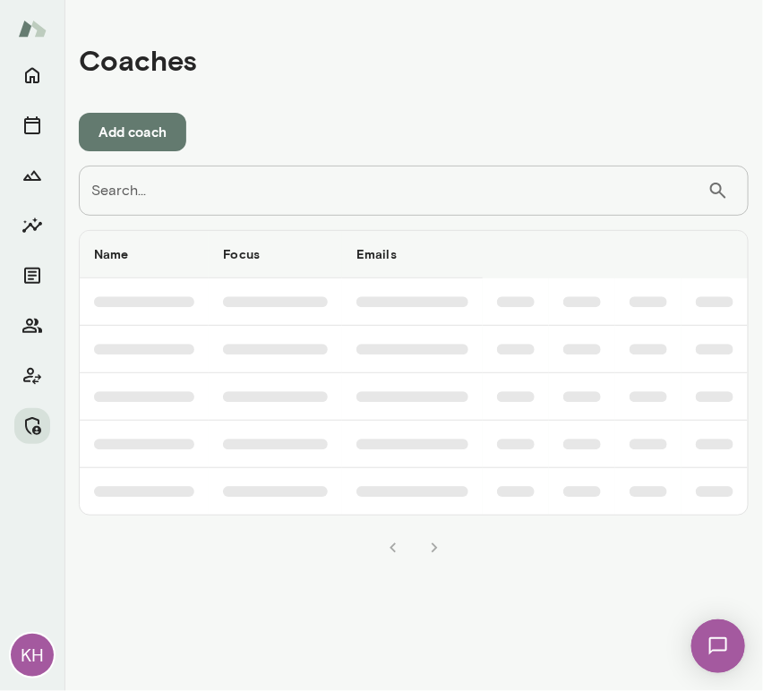
click at [110, 195] on input "Search..." at bounding box center [393, 191] width 629 height 50
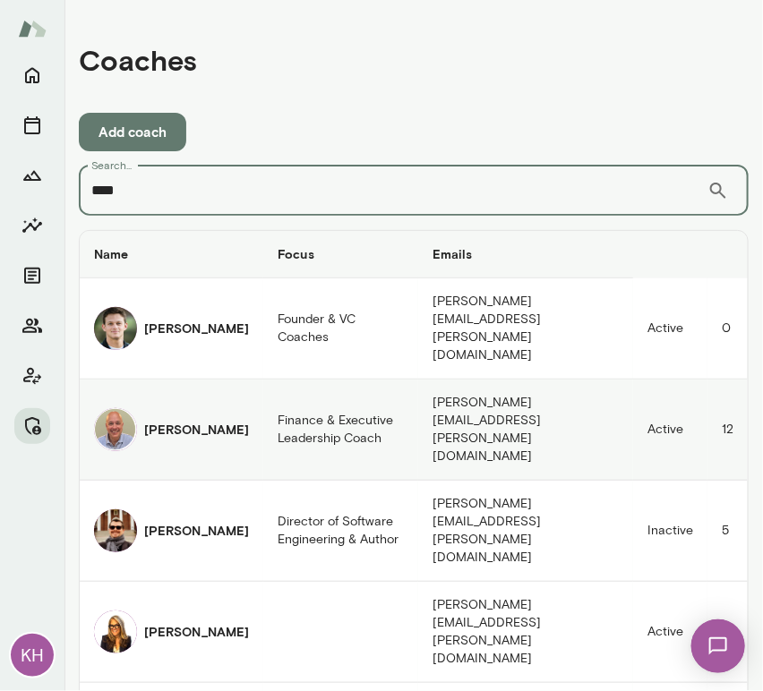
type input "****"
click at [124, 408] on img "coaches table" at bounding box center [115, 429] width 43 height 43
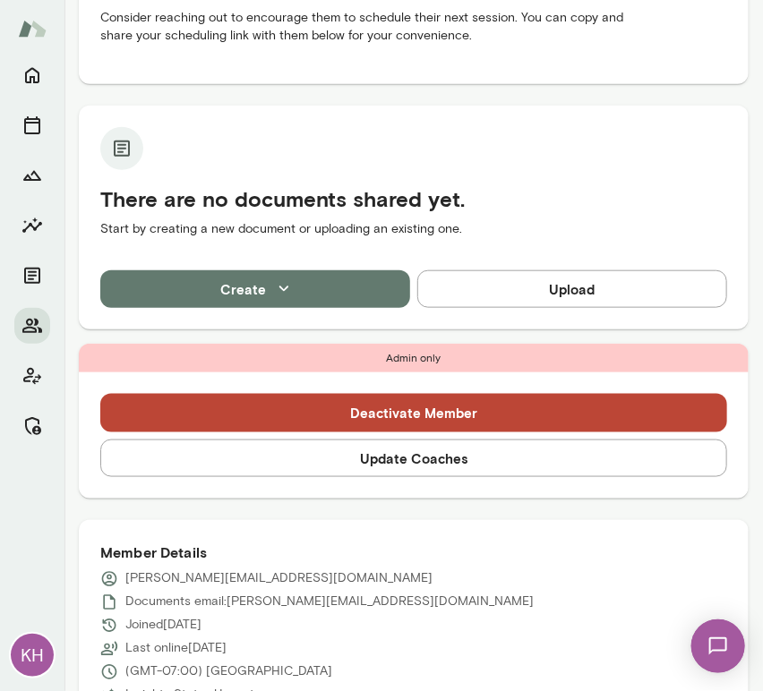
scroll to position [287, 0]
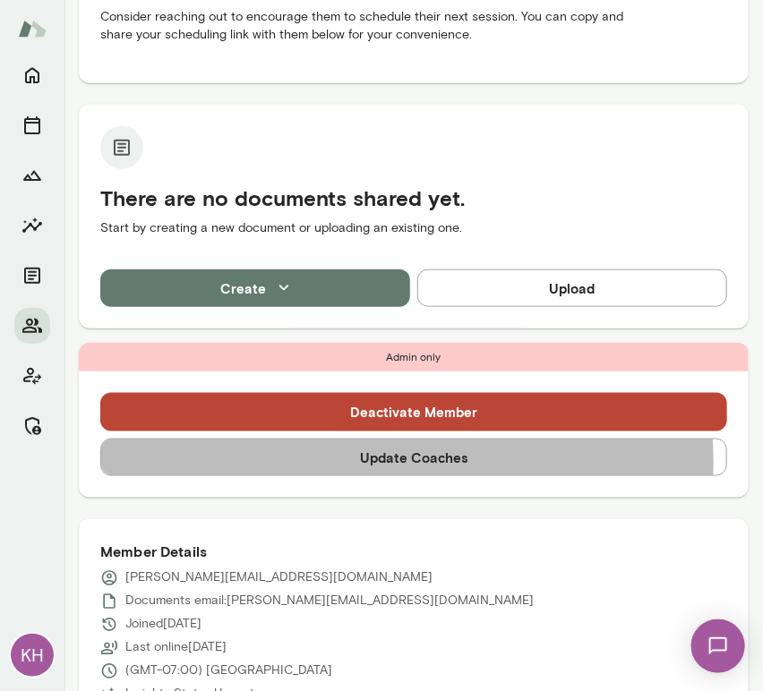
click at [353, 462] on button "Update Coaches" at bounding box center [413, 458] width 627 height 38
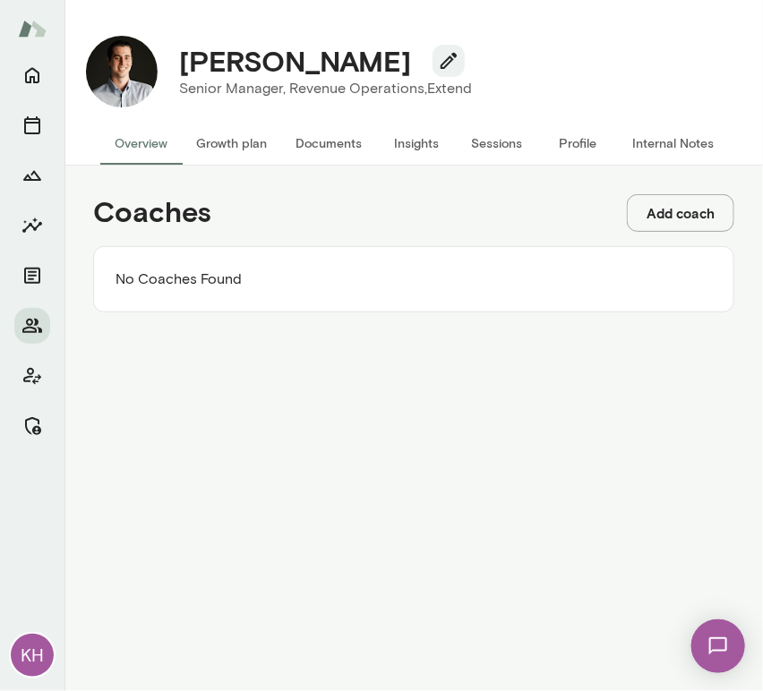
click at [681, 202] on button "Add coach" at bounding box center [680, 213] width 107 height 38
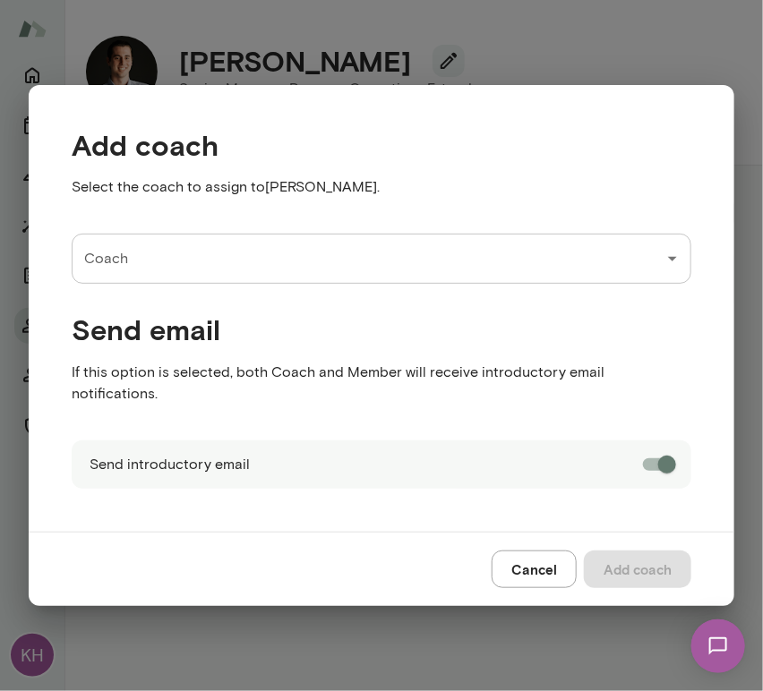
click at [218, 276] on input "Coach" at bounding box center [368, 259] width 577 height 34
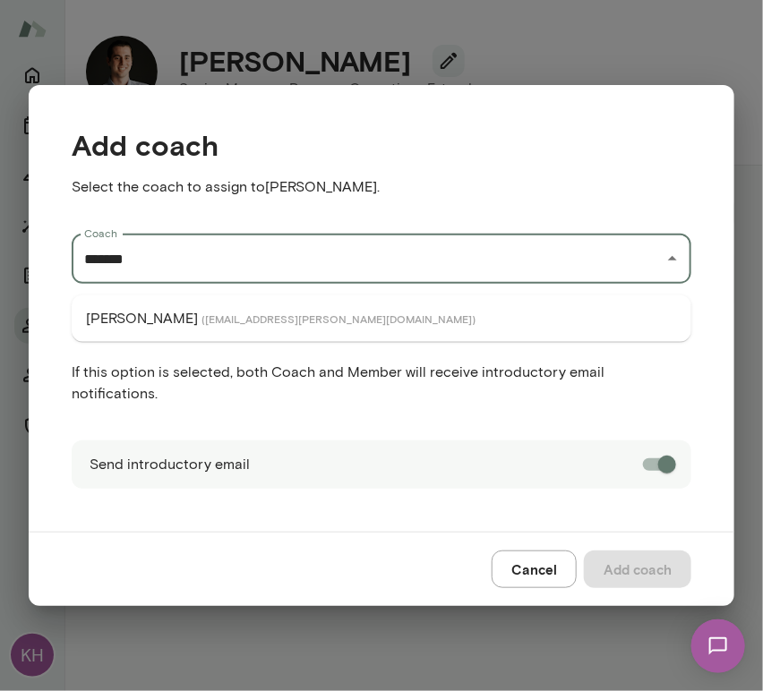
click at [216, 334] on li "James Menezes ( jamesmenezes@mento.co )" at bounding box center [382, 319] width 620 height 32
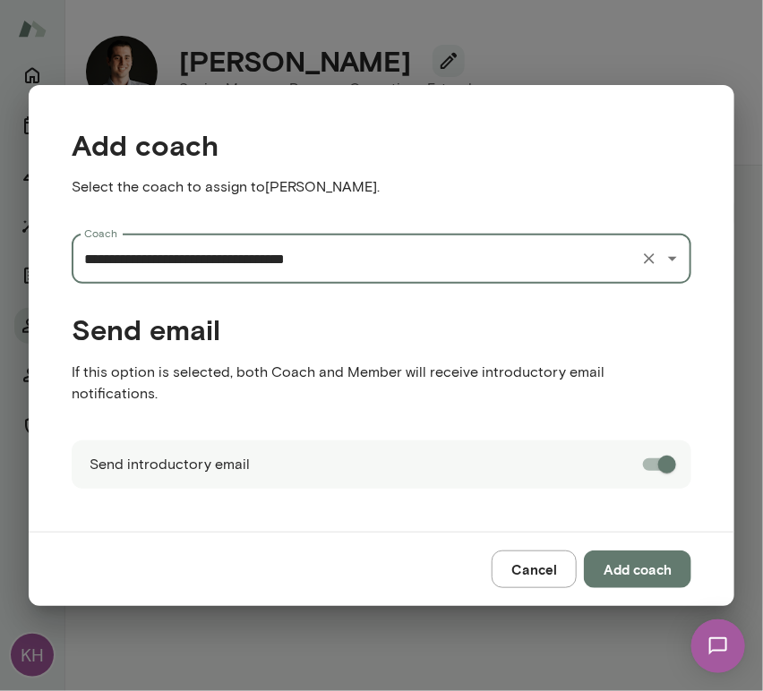
type input "**********"
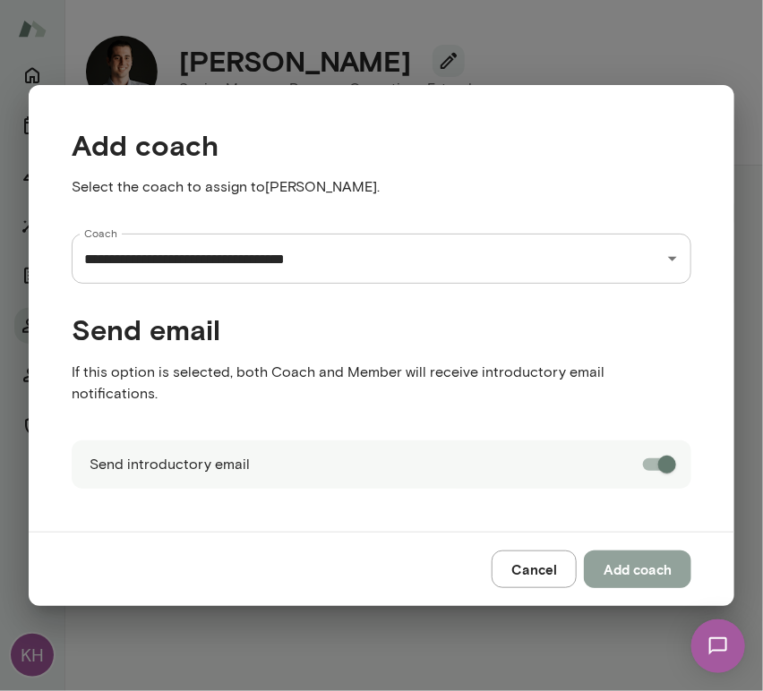
click at [640, 560] on button "Add coach" at bounding box center [637, 570] width 107 height 38
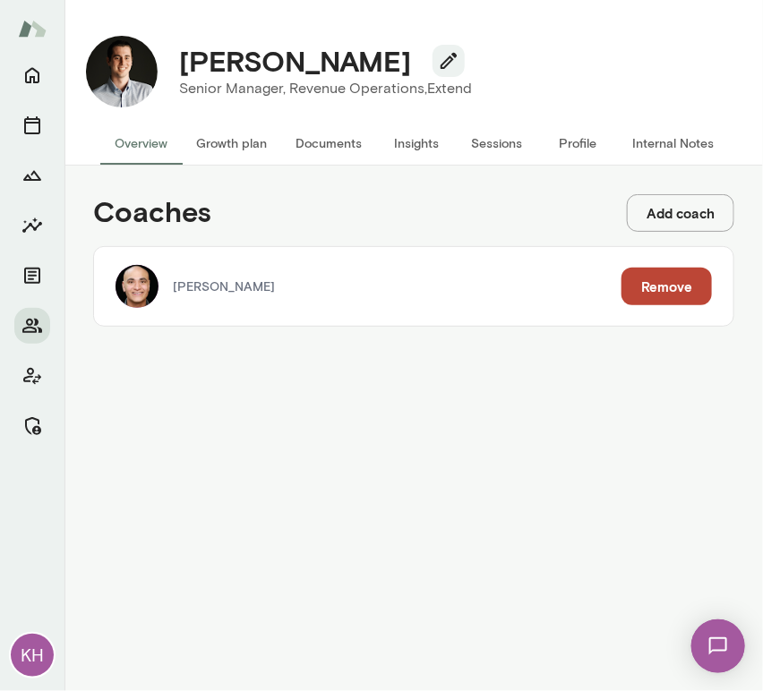
click at [660, 206] on button "Add coach" at bounding box center [680, 213] width 107 height 38
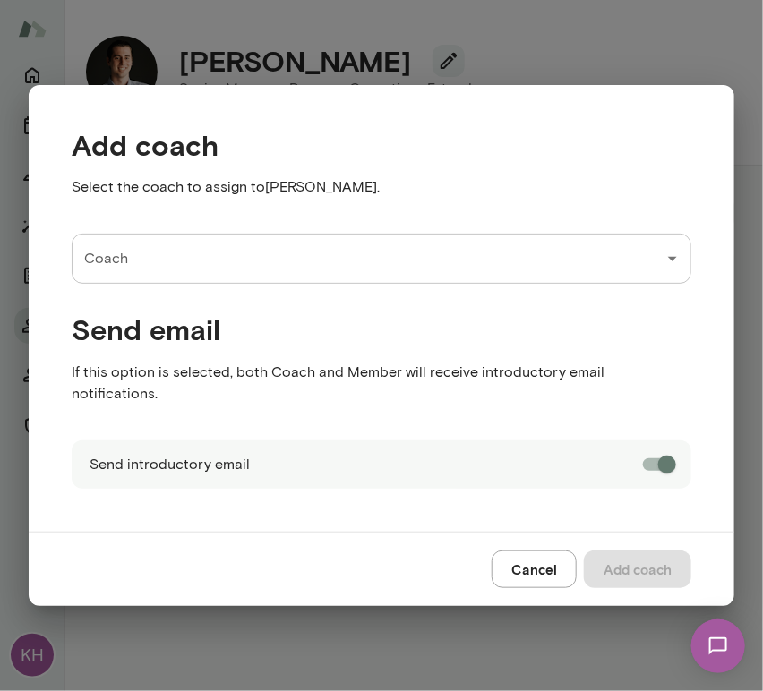
click at [202, 270] on input "Coach" at bounding box center [368, 259] width 577 height 34
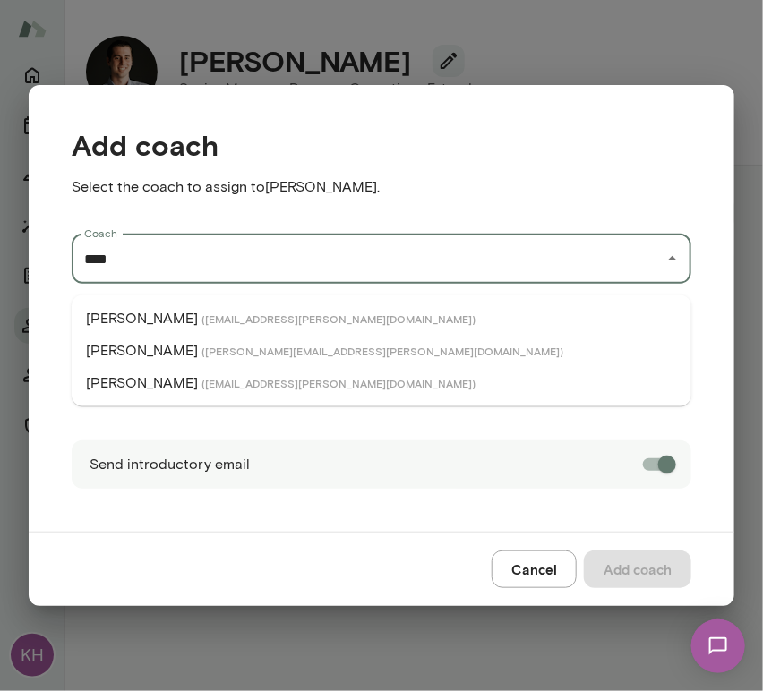
click at [202, 388] on span "( triciamaggio@mento.co )" at bounding box center [339, 383] width 274 height 14
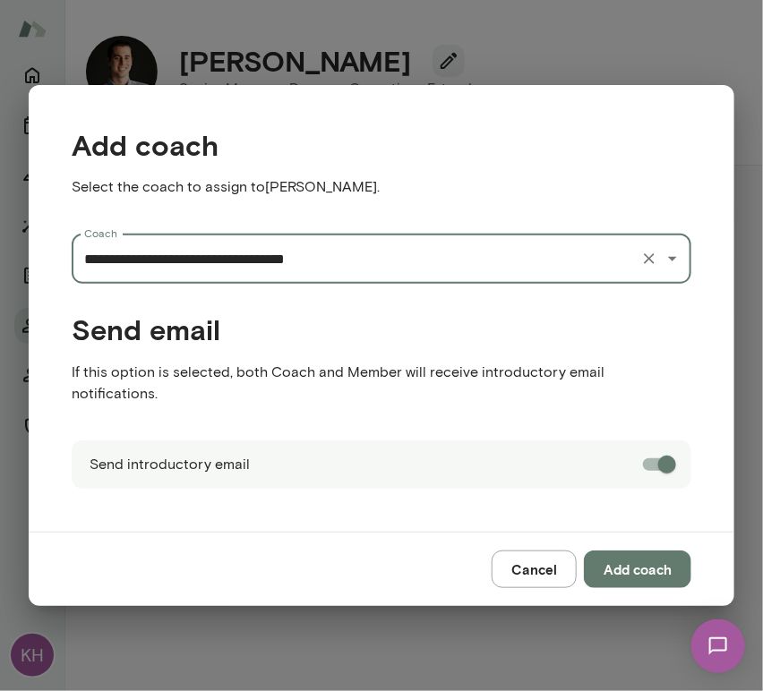
type input "**********"
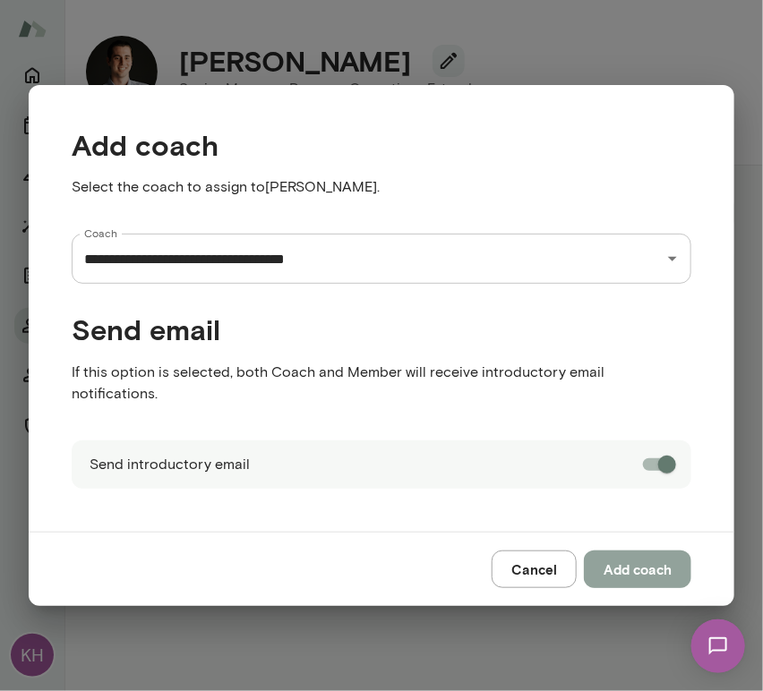
click at [668, 553] on button "Add coach" at bounding box center [637, 570] width 107 height 38
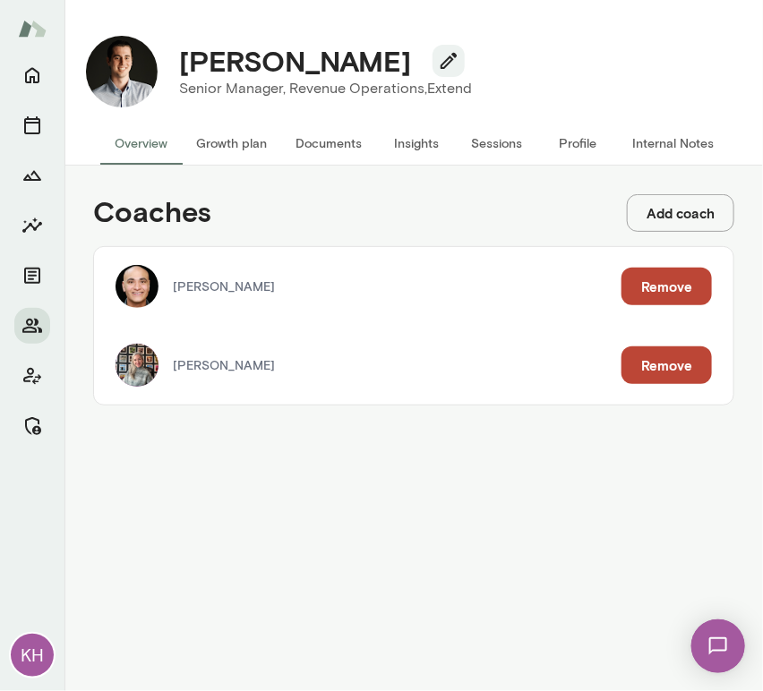
click at [673, 145] on button "Internal Notes" at bounding box center [673, 143] width 110 height 43
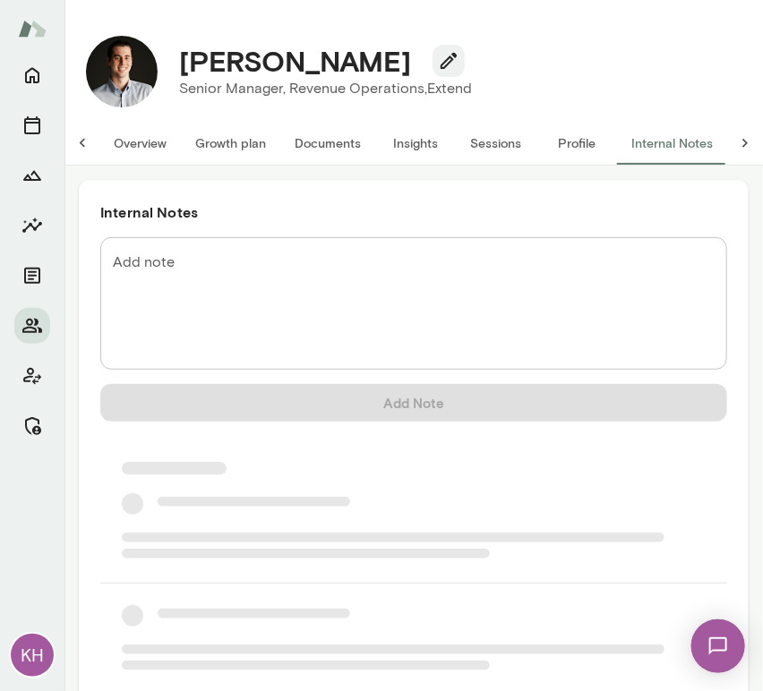
scroll to position [0, 14]
click at [150, 278] on textarea "Add note" at bounding box center [414, 304] width 602 height 103
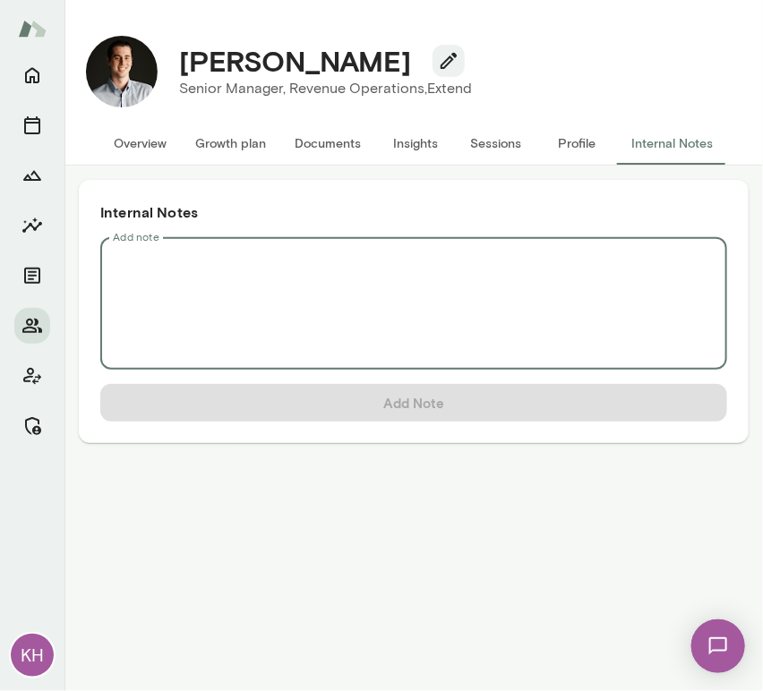
scroll to position [0, 0]
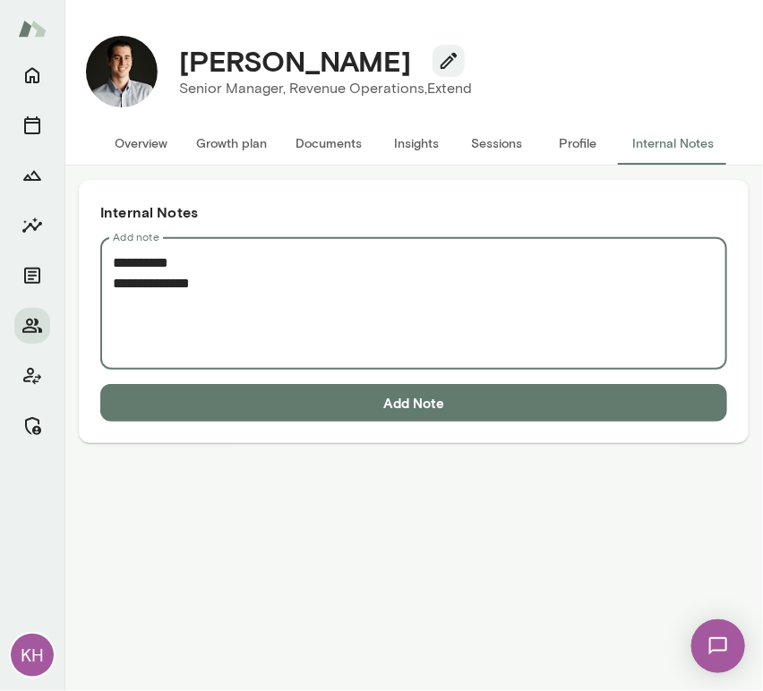
paste textarea "**********"
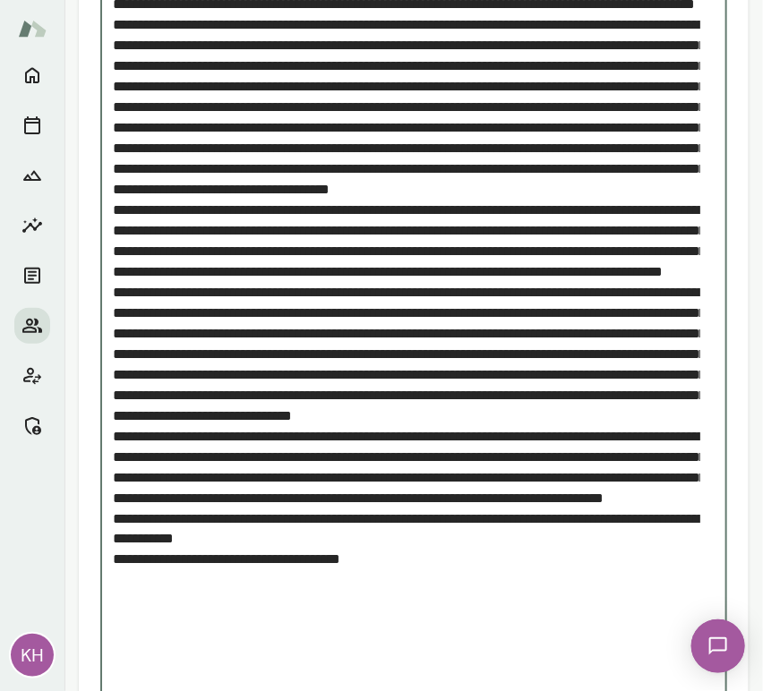
scroll to position [425, 0]
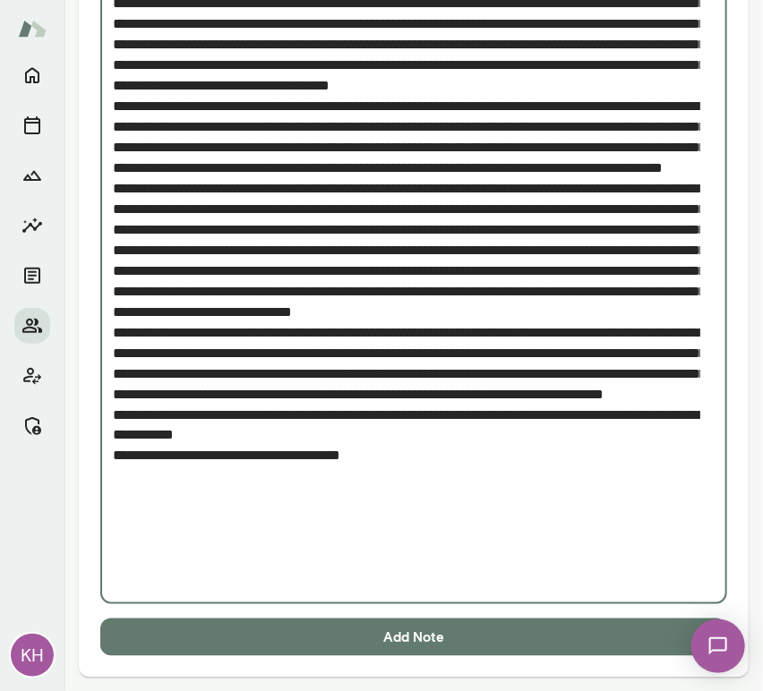
type textarea "**********"
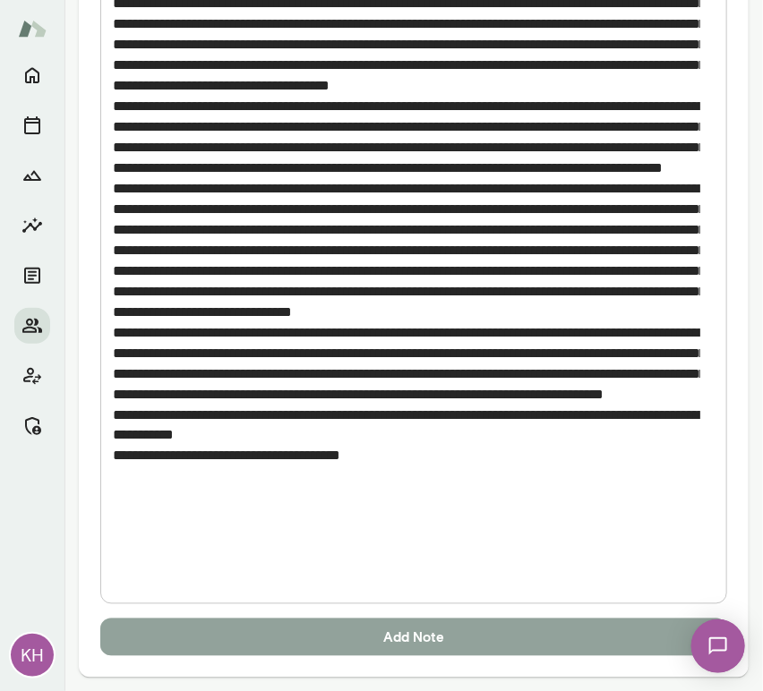
click at [433, 622] on button "Add Note" at bounding box center [413, 638] width 627 height 38
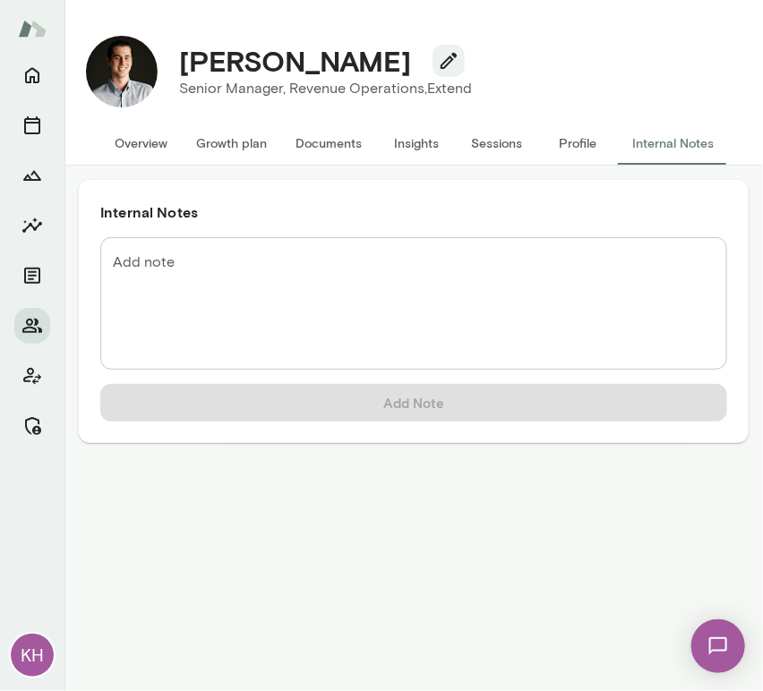
scroll to position [0, 0]
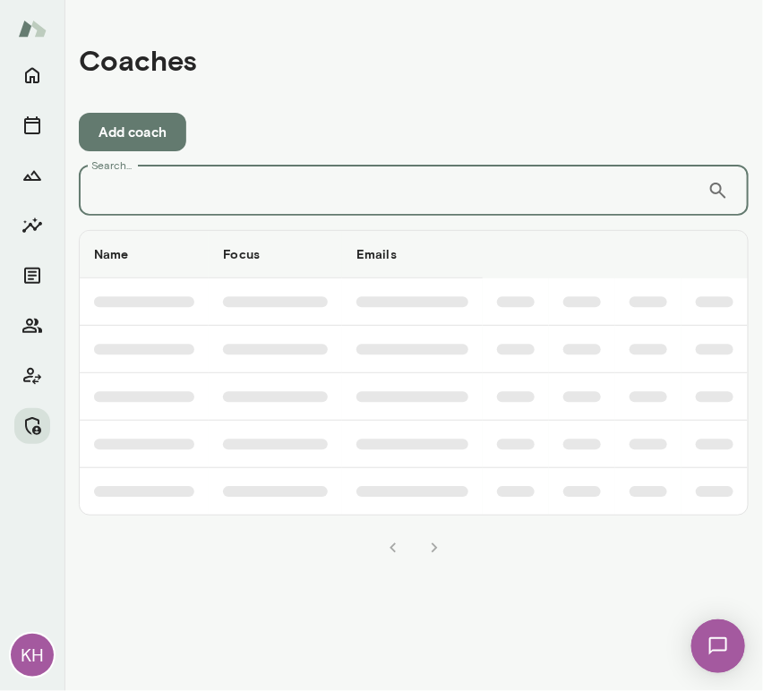
click at [141, 184] on input "Search..." at bounding box center [393, 191] width 629 height 50
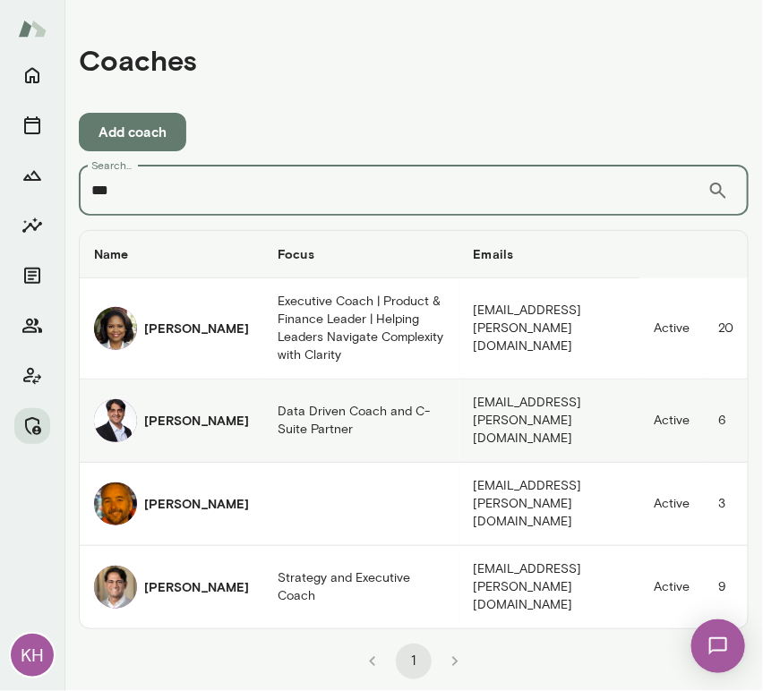
type input "***"
click at [117, 406] on img "coaches table" at bounding box center [115, 420] width 43 height 43
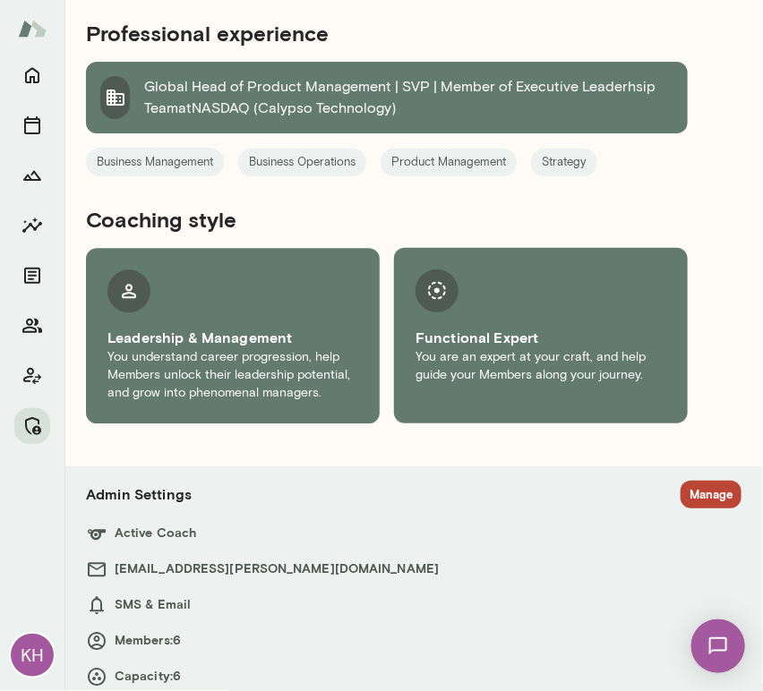
scroll to position [999, 0]
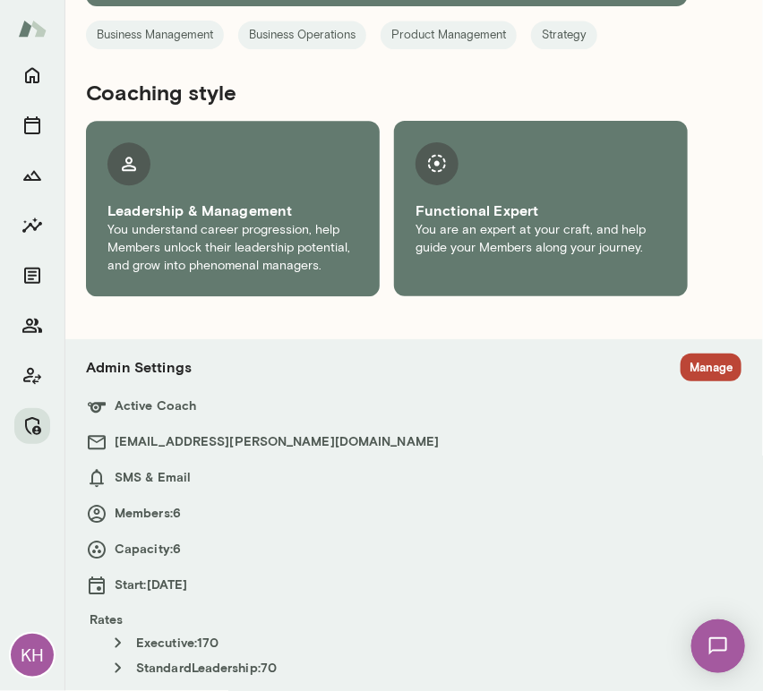
click at [688, 363] on button "Manage" at bounding box center [711, 368] width 61 height 28
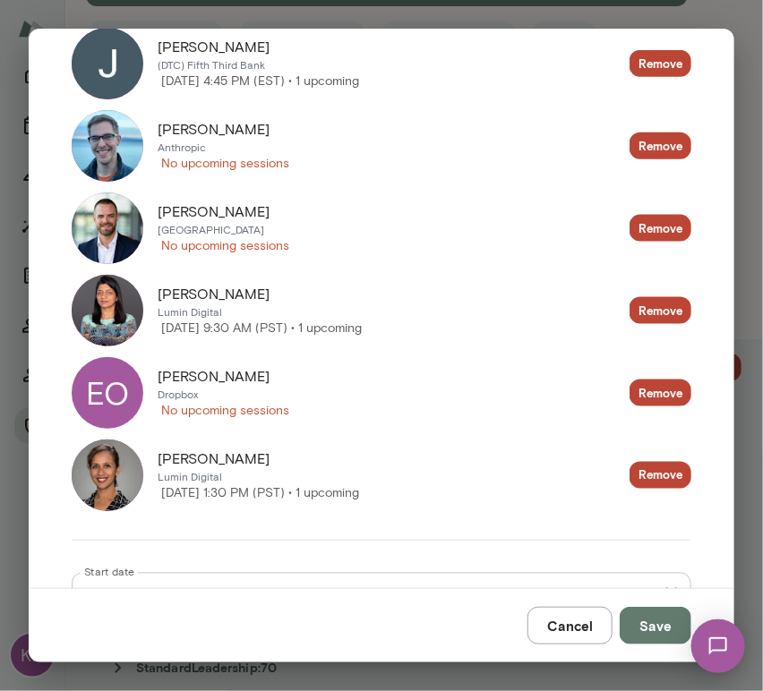
scroll to position [480, 0]
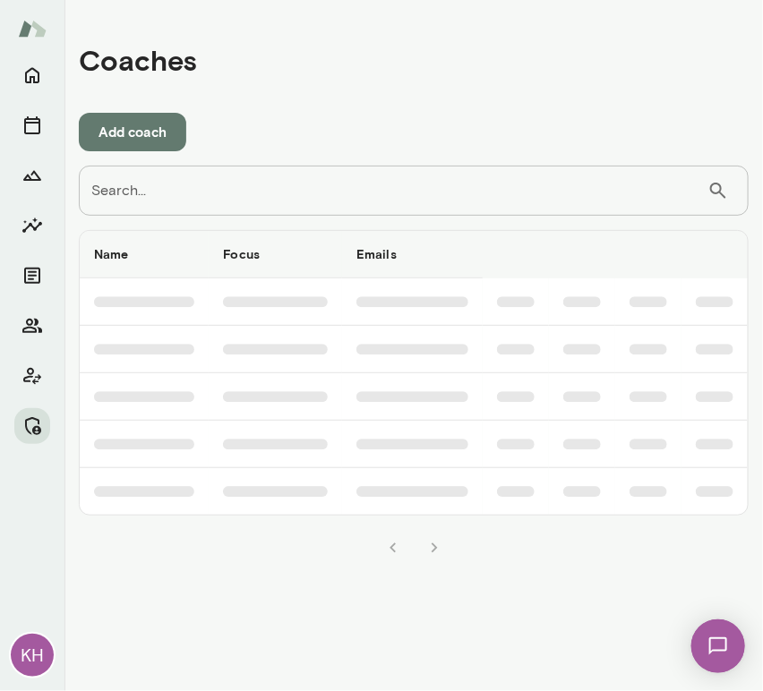
click at [201, 189] on input "Search..." at bounding box center [393, 191] width 629 height 50
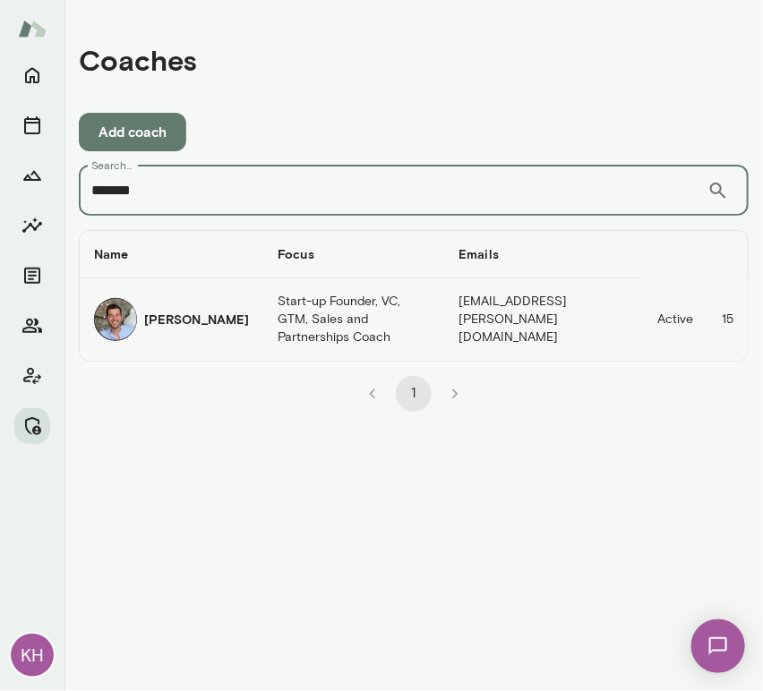
type input "*******"
click at [157, 321] on h6 "[PERSON_NAME]" at bounding box center [196, 320] width 105 height 18
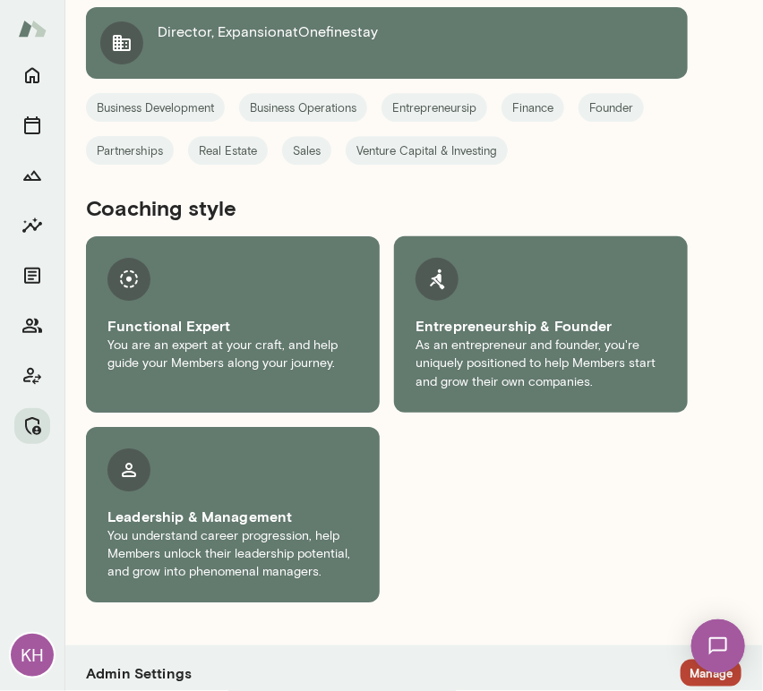
scroll to position [1589, 0]
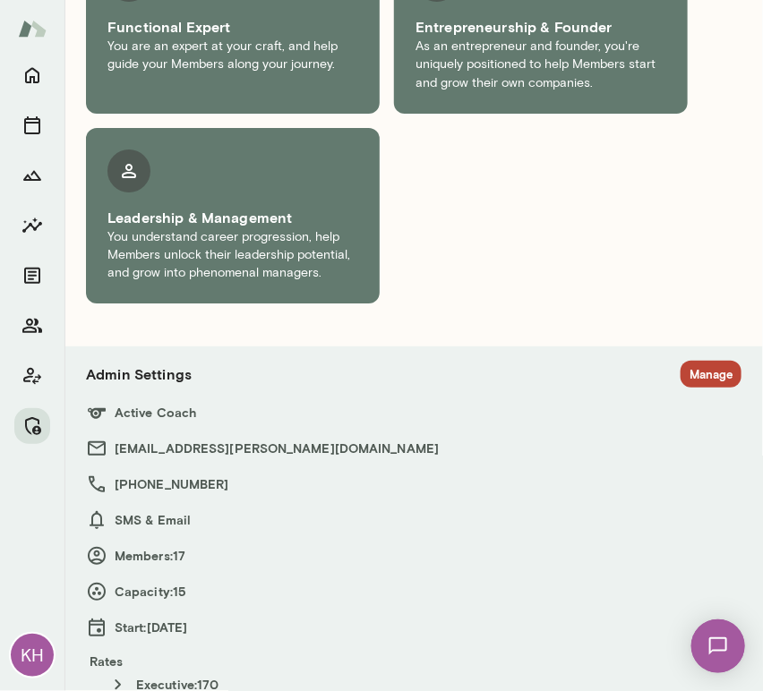
click at [689, 361] on button "Manage" at bounding box center [711, 375] width 61 height 28
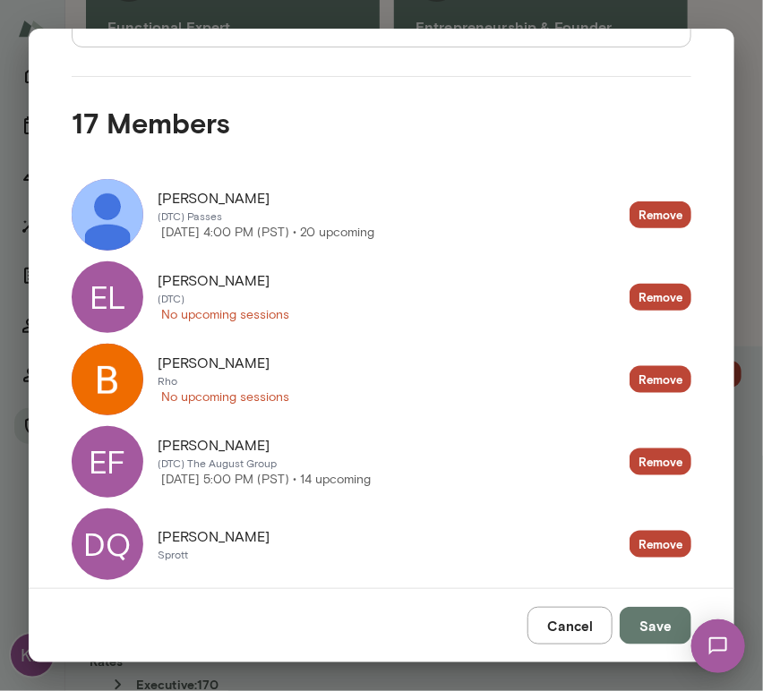
scroll to position [330, 0]
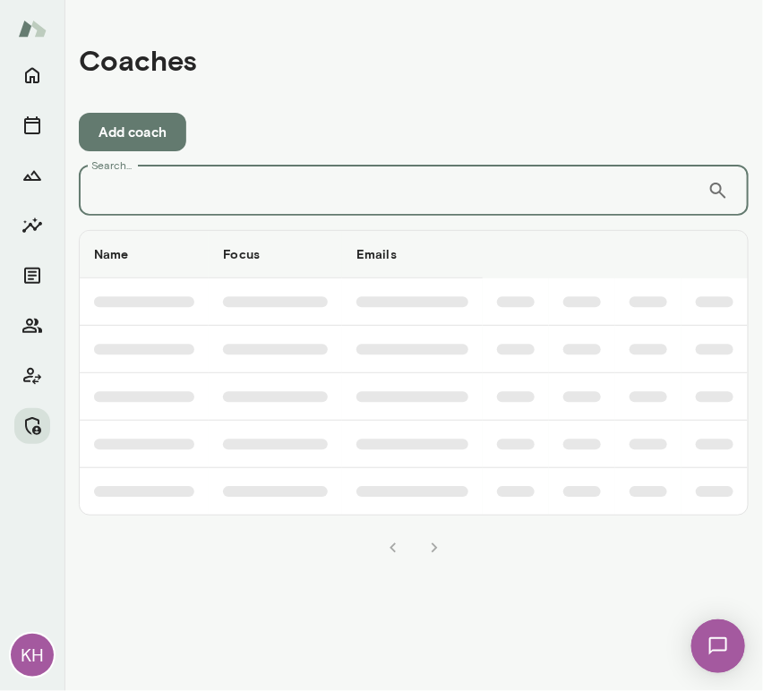
click at [244, 181] on input "Search..." at bounding box center [393, 191] width 629 height 50
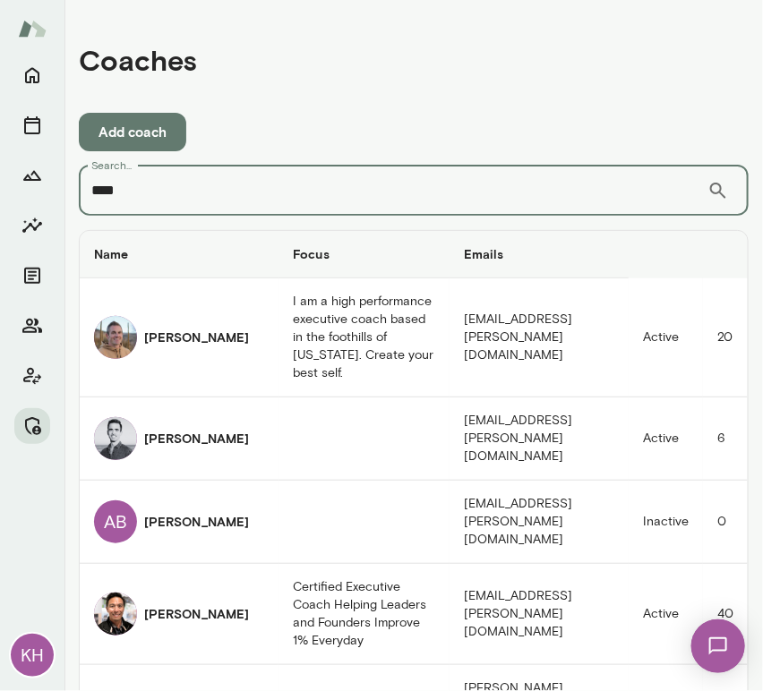
type input "****"
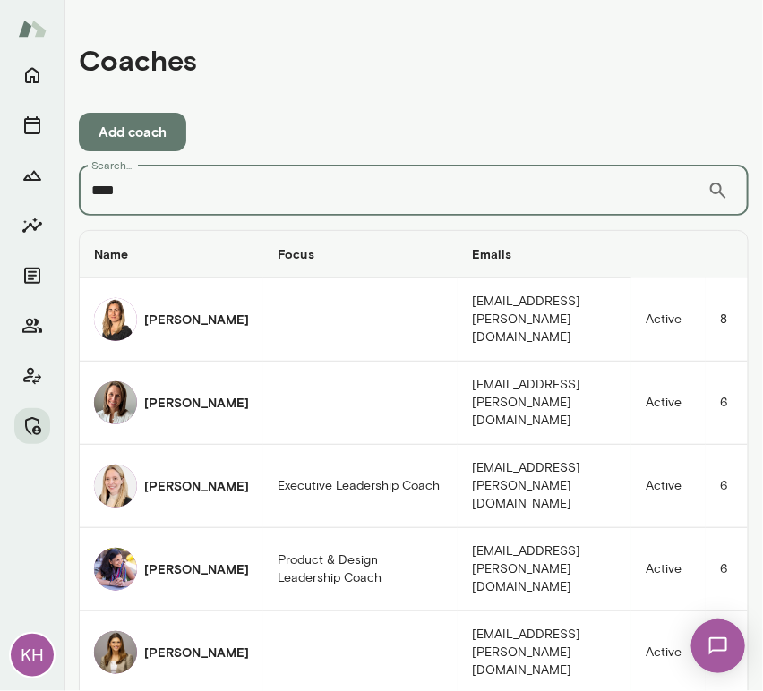
click at [196, 206] on input "****" at bounding box center [393, 191] width 629 height 50
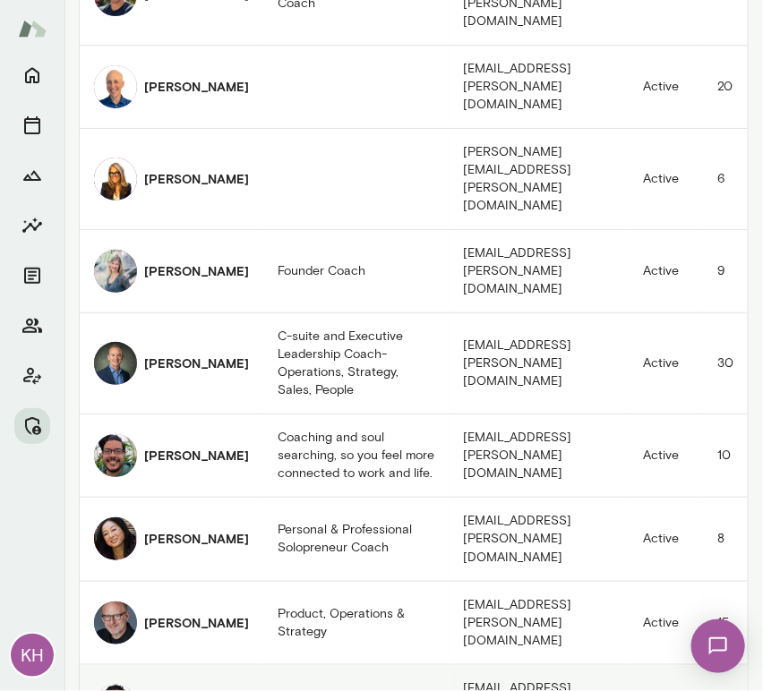
scroll to position [1156, 0]
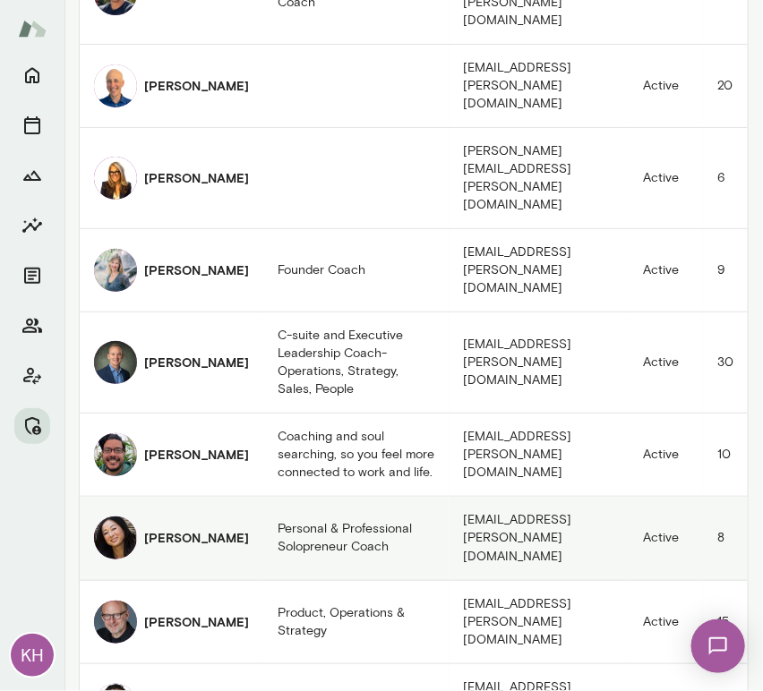
click at [124, 517] on img "coaches table" at bounding box center [115, 538] width 43 height 43
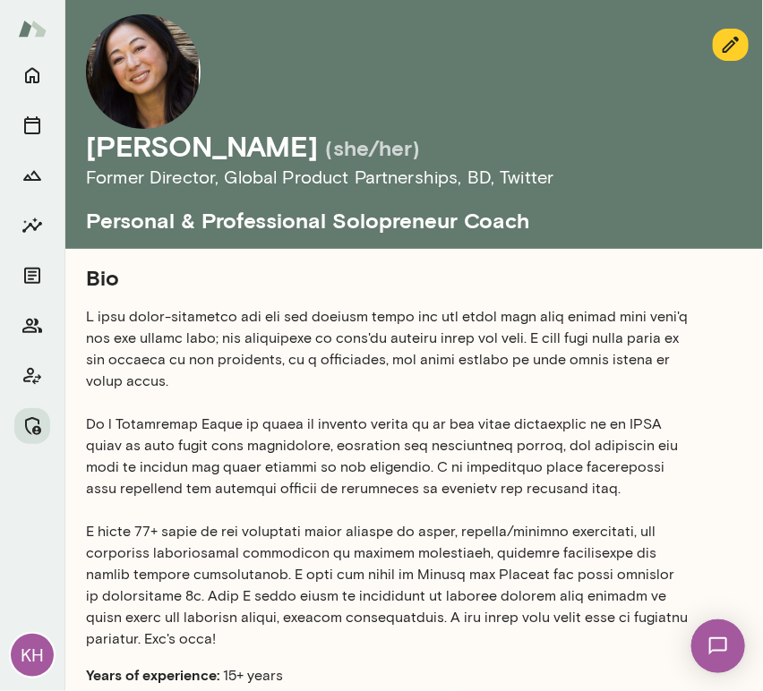
scroll to position [1342, 0]
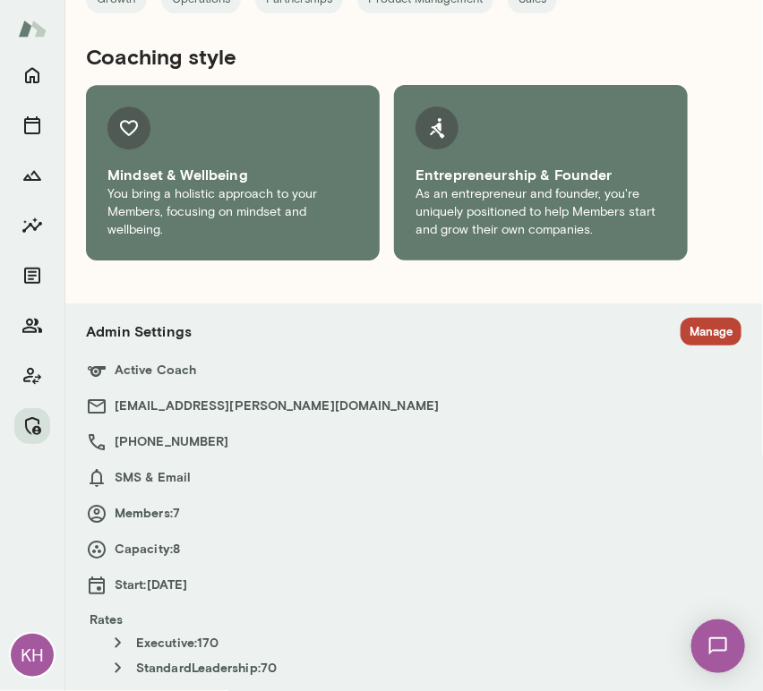
click at [682, 332] on button "Manage" at bounding box center [711, 332] width 61 height 28
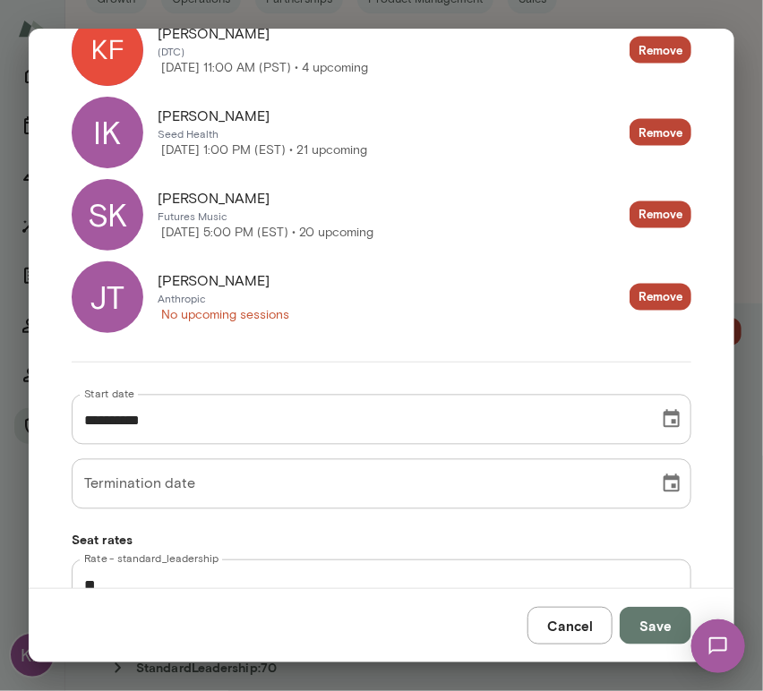
scroll to position [0, 0]
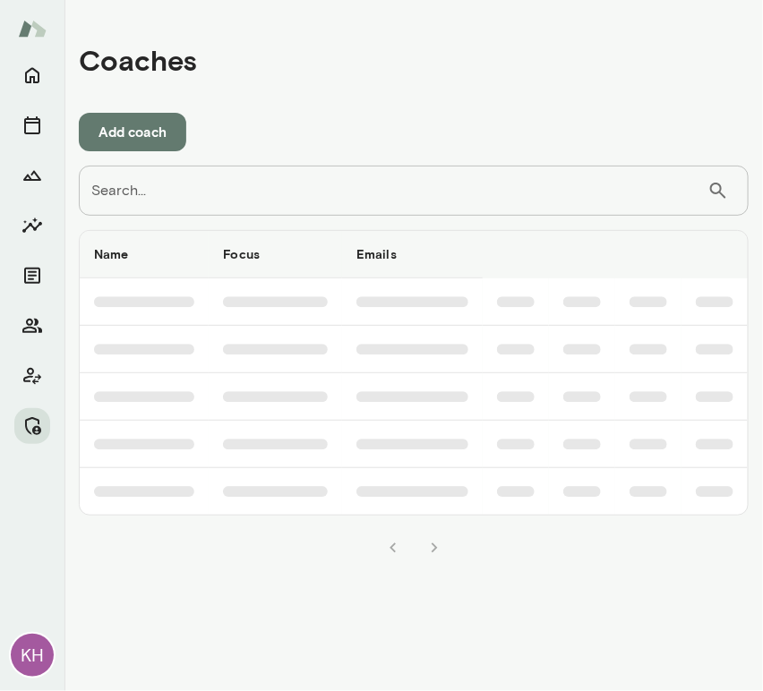
click at [147, 192] on input "Search..." at bounding box center [393, 191] width 629 height 50
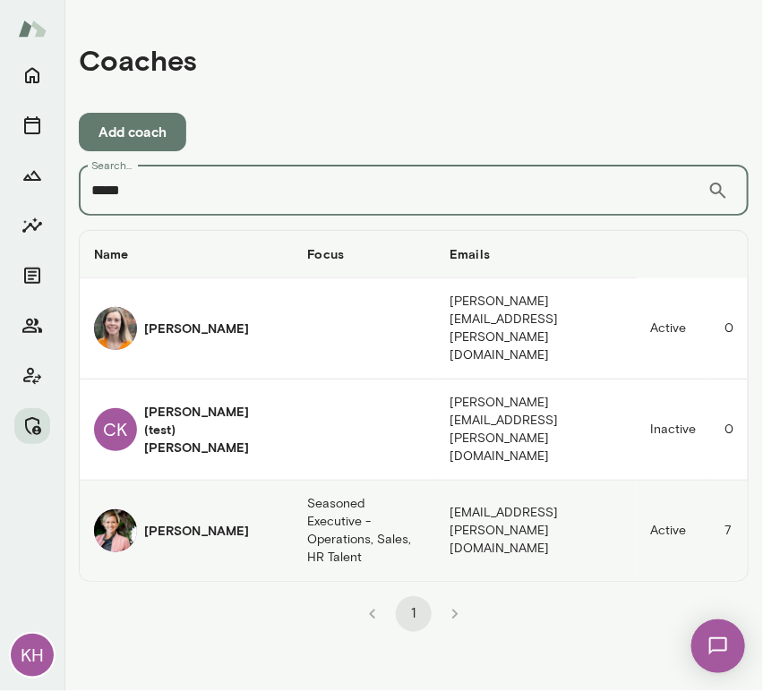
type input "*****"
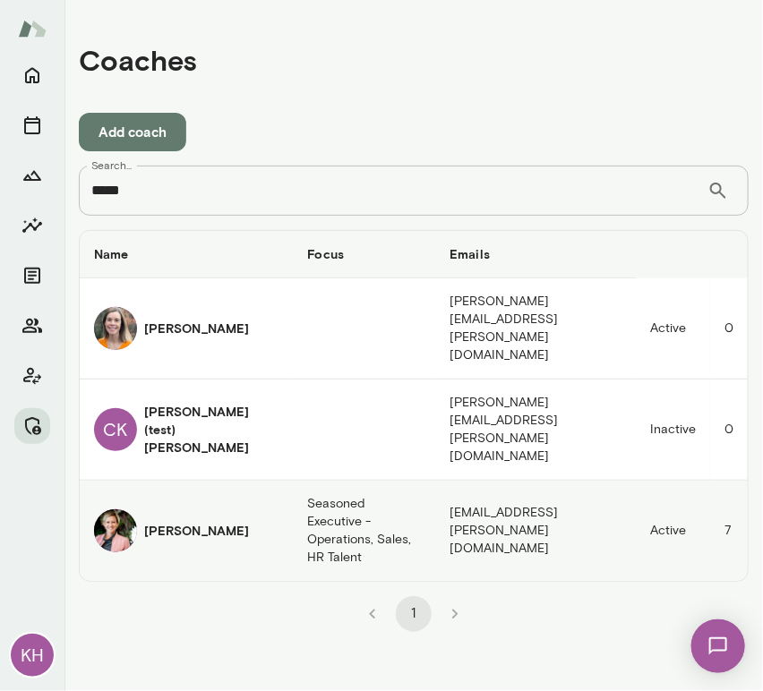
click at [122, 510] on img "coaches table" at bounding box center [115, 531] width 43 height 43
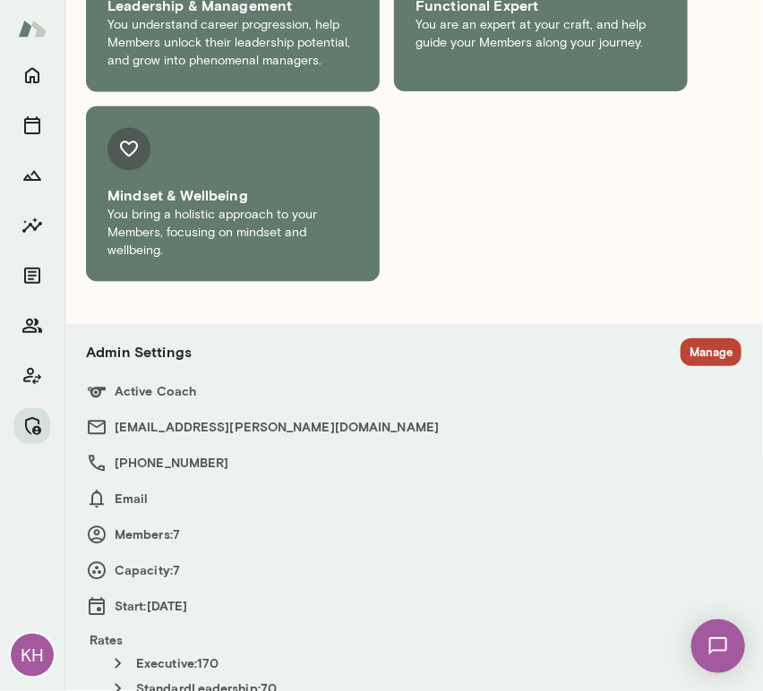
scroll to position [2650, 0]
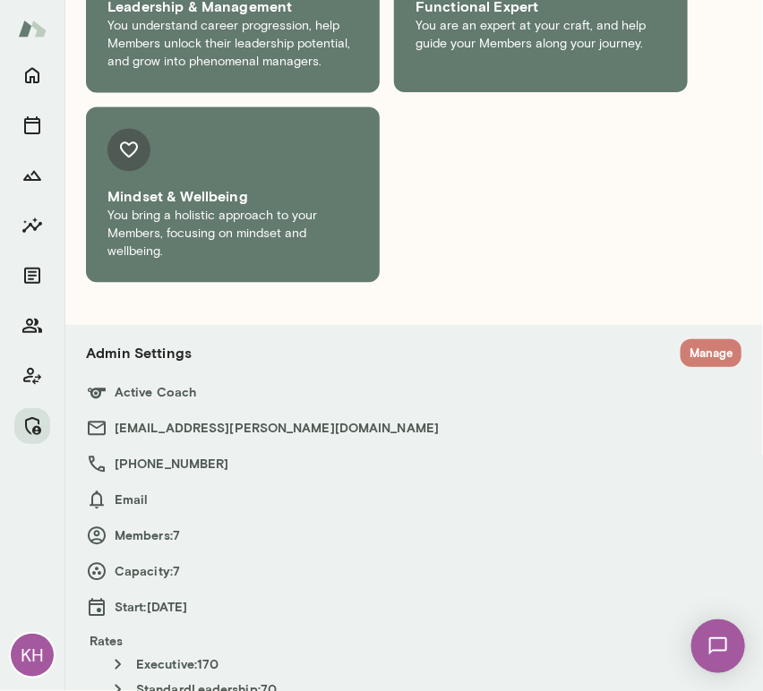
click at [694, 339] on button "Manage" at bounding box center [711, 353] width 61 height 28
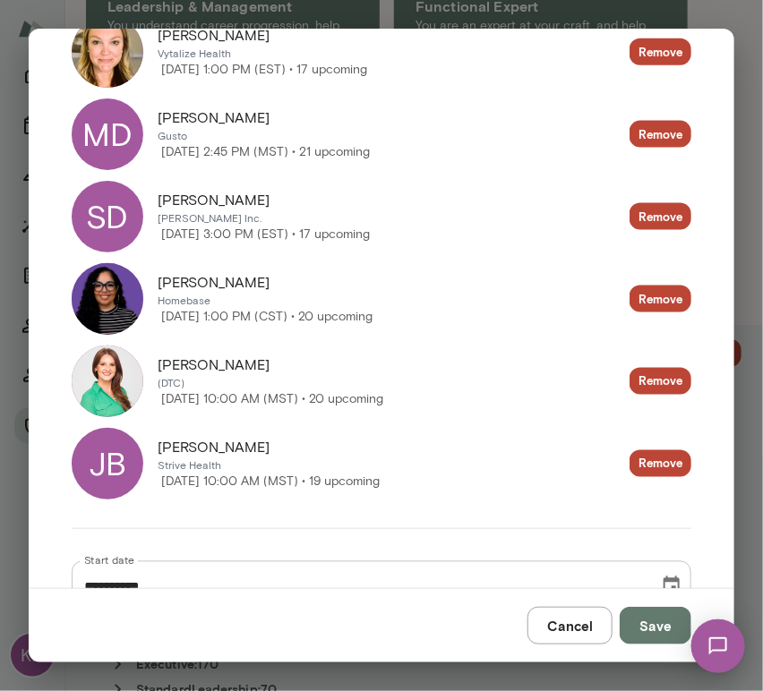
scroll to position [568, 0]
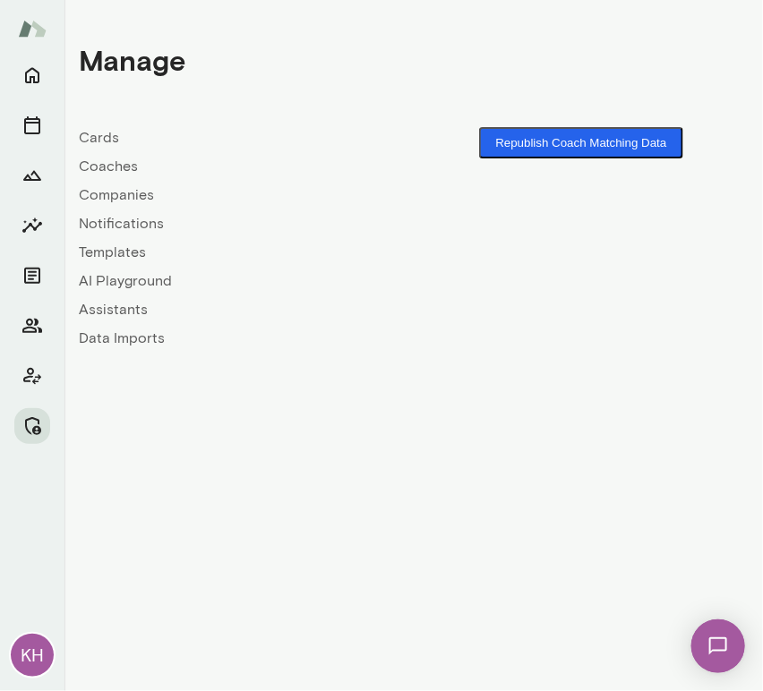
click at [536, 145] on button "Republish Coach Matching Data" at bounding box center [580, 142] width 203 height 31
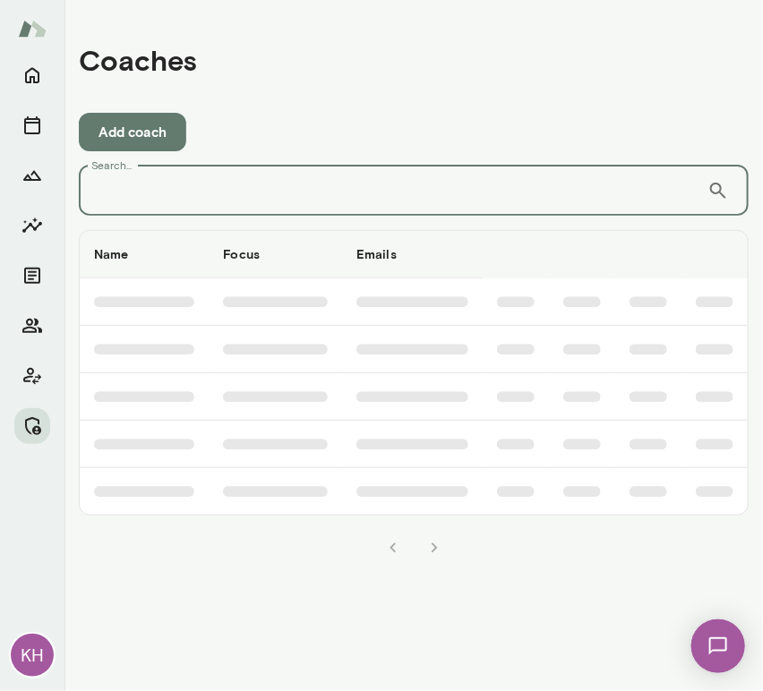
click at [316, 194] on input "Search..." at bounding box center [393, 191] width 629 height 50
type input "****"
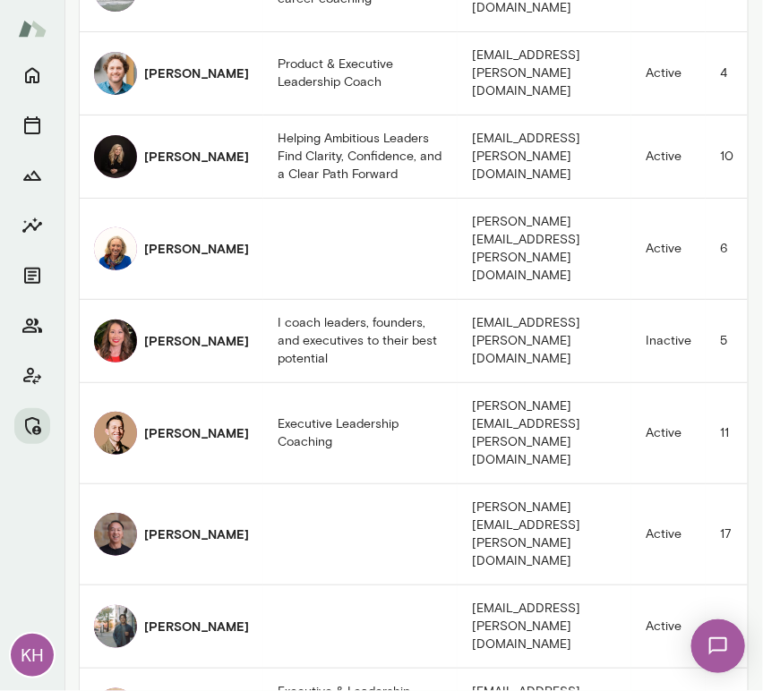
scroll to position [1149, 0]
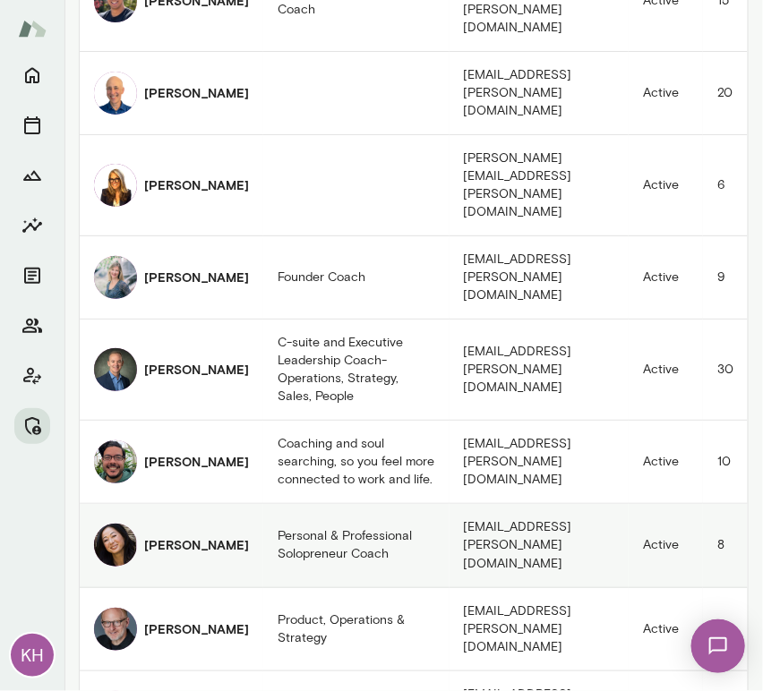
click at [116, 524] on img "coaches table" at bounding box center [115, 545] width 43 height 43
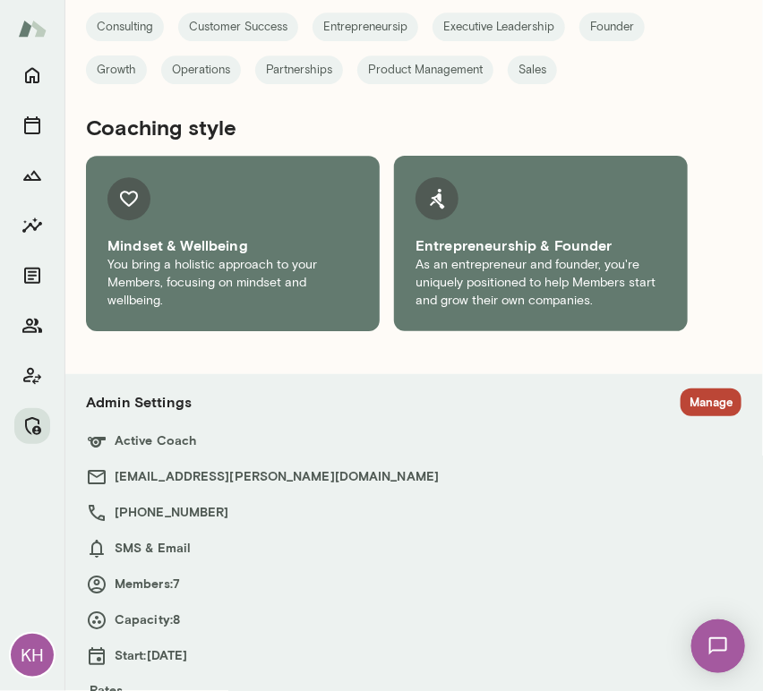
scroll to position [1342, 0]
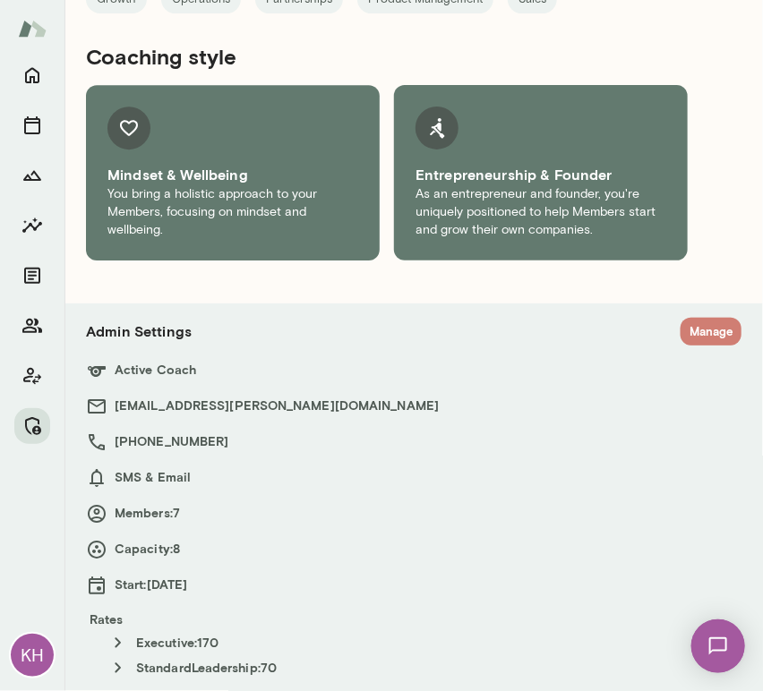
click at [694, 336] on button "Manage" at bounding box center [711, 332] width 61 height 28
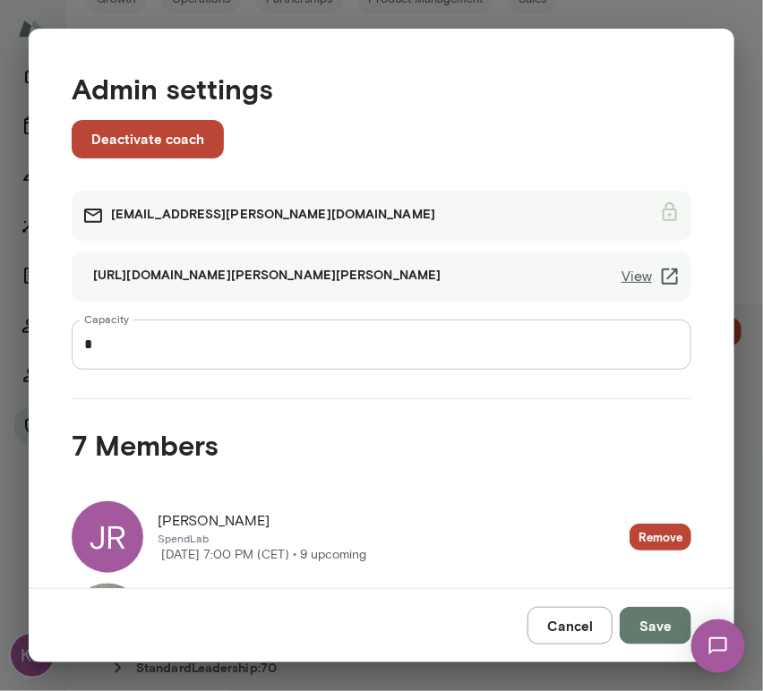
scroll to position [860, 0]
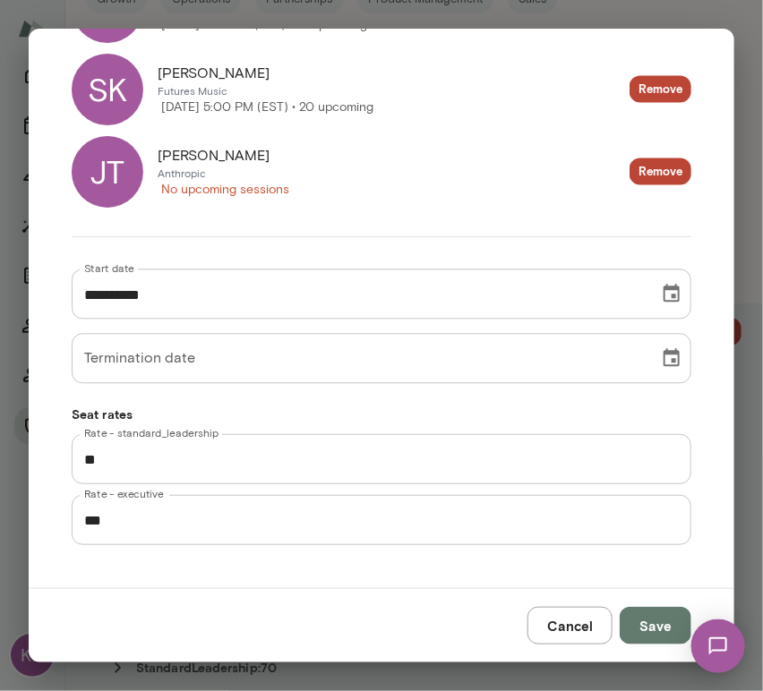
click at [128, 169] on div "JT" at bounding box center [108, 172] width 72 height 72
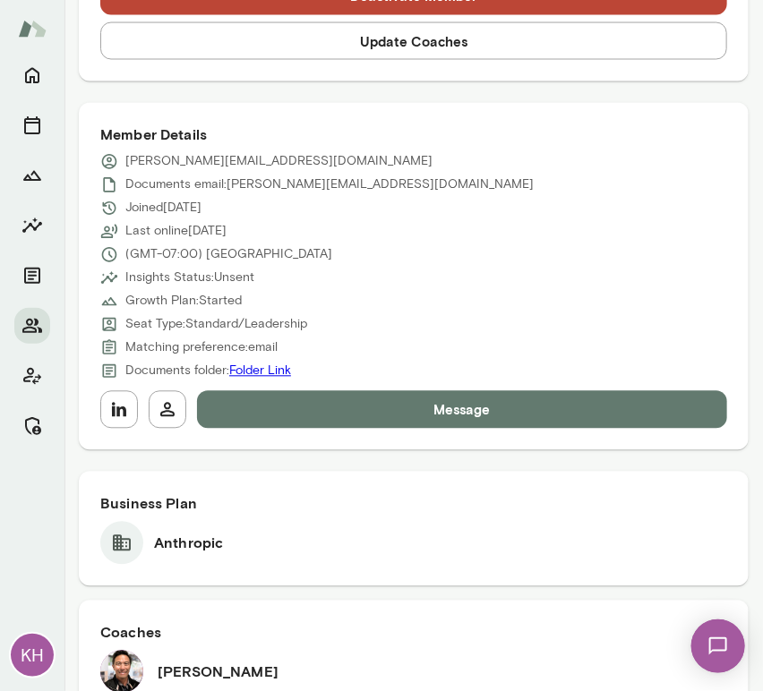
scroll to position [808, 0]
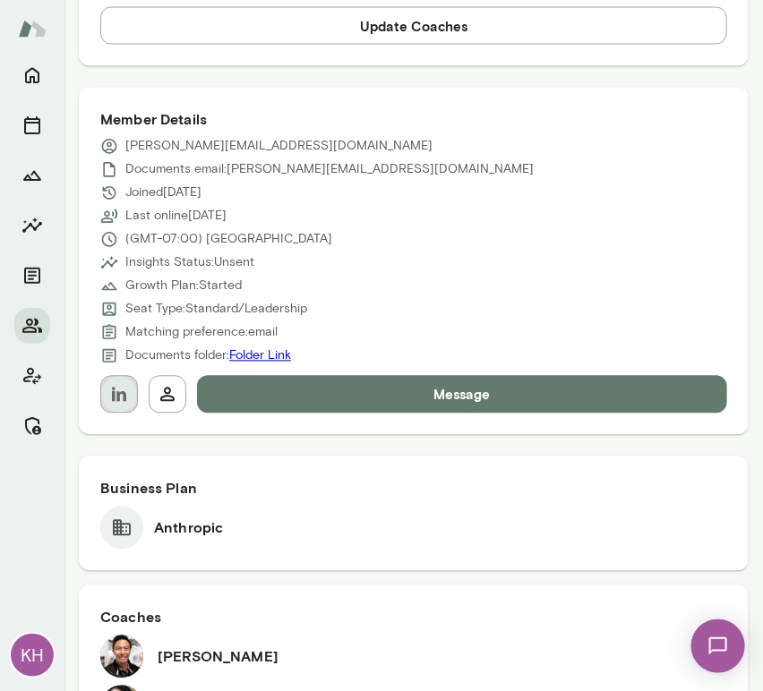
click at [126, 384] on icon "button" at bounding box center [118, 394] width 21 height 21
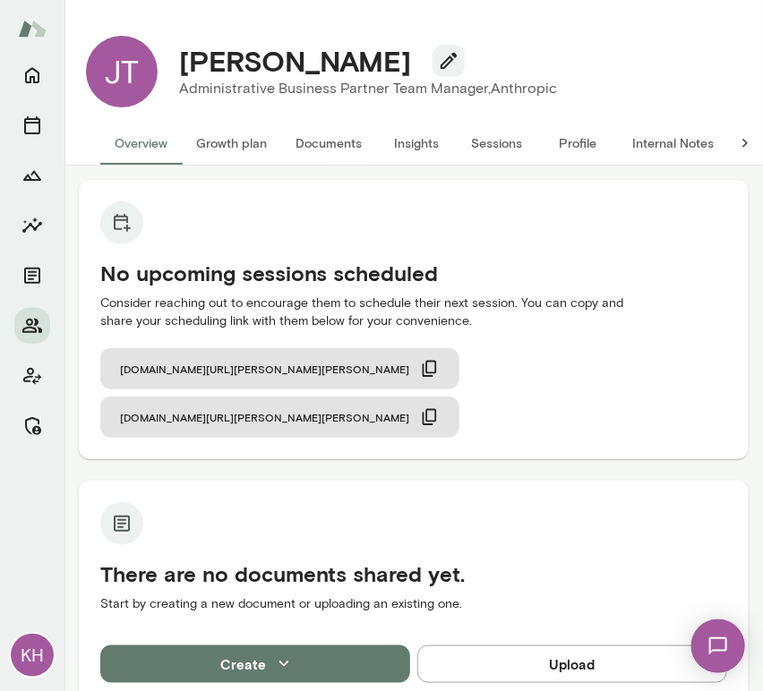
click at [657, 143] on button "Internal Notes" at bounding box center [673, 143] width 110 height 43
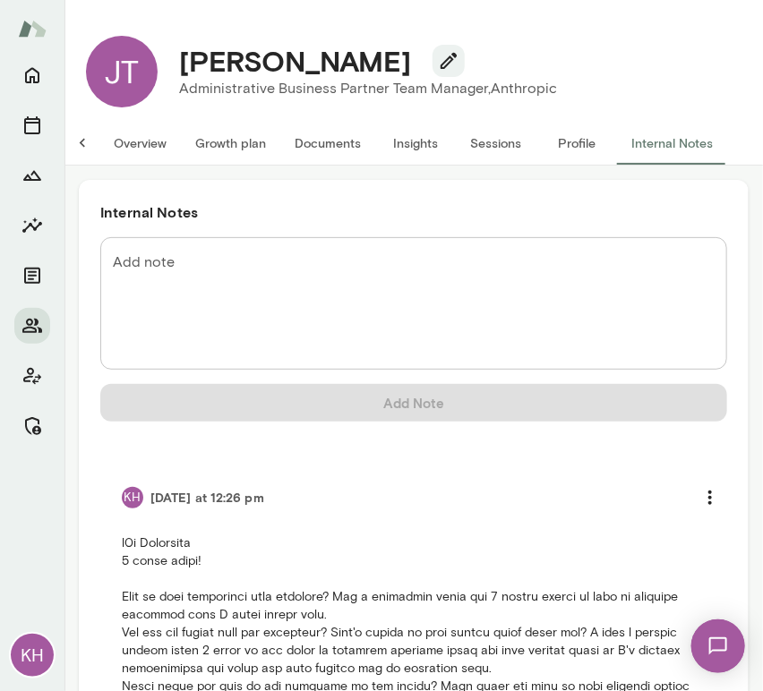
scroll to position [219, 0]
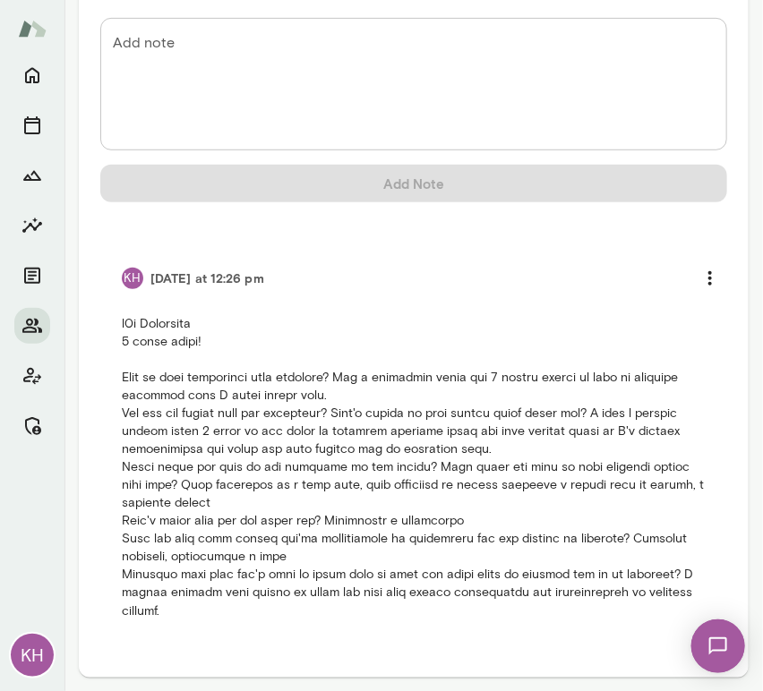
drag, startPoint x: 222, startPoint y: 608, endPoint x: 116, endPoint y: 334, distance: 293.7
drag, startPoint x: 116, startPoint y: 334, endPoint x: 474, endPoint y: 537, distance: 411.1
click at [474, 537] on p at bounding box center [414, 467] width 584 height 305
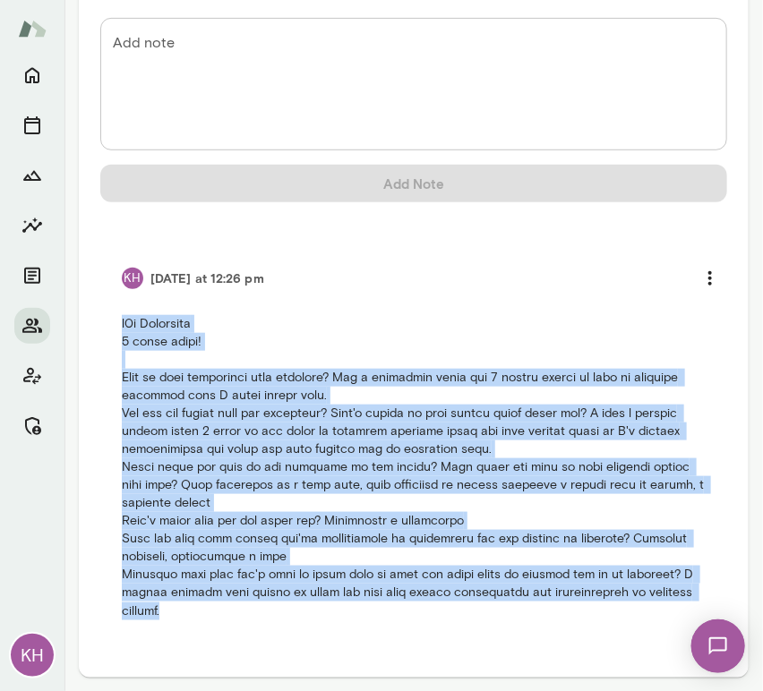
drag, startPoint x: 224, startPoint y: 605, endPoint x: 107, endPoint y: 305, distance: 321.8
click at [107, 305] on li "KH Today at 12:26 pm" at bounding box center [413, 439] width 627 height 403
copy p "b2b Anthropic 3 month trial! What is your experience with coaching? Had a execu…"
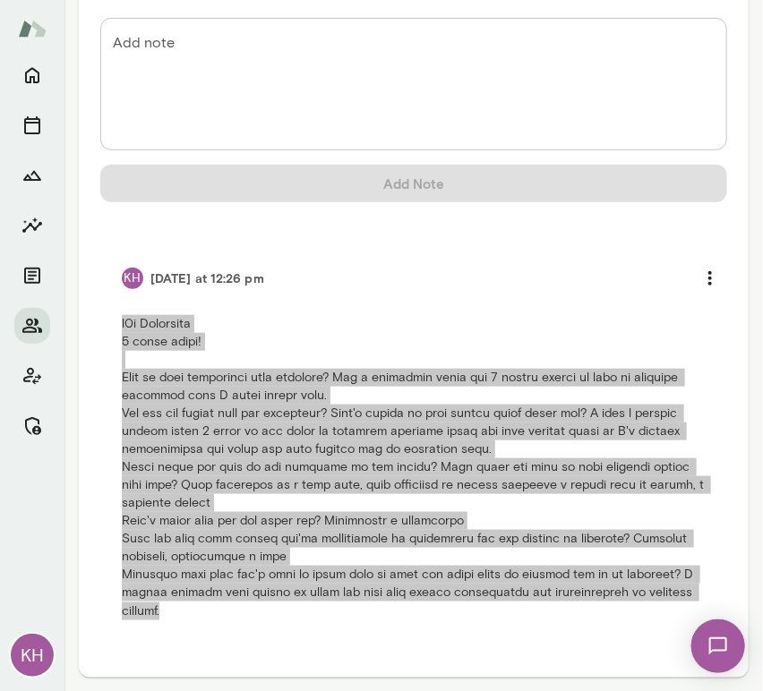
scroll to position [0, 0]
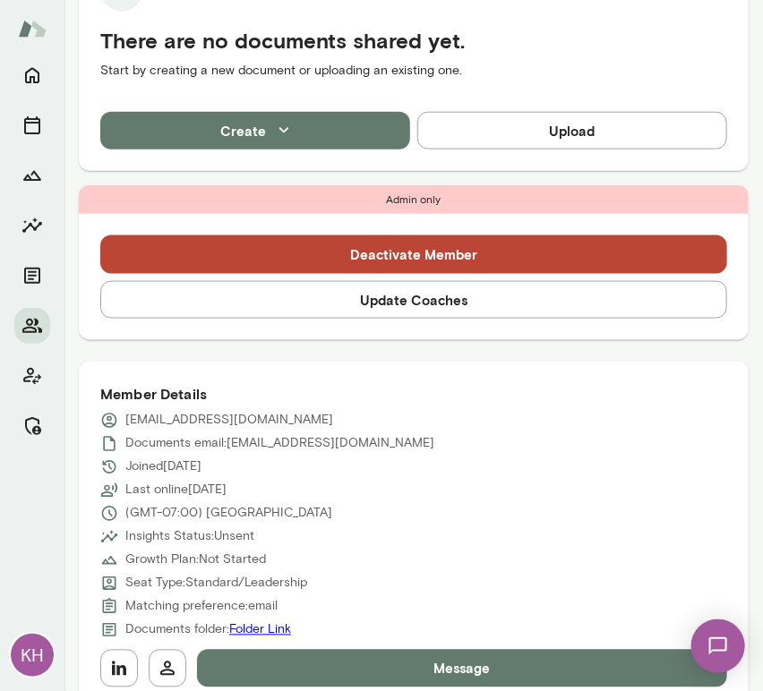
scroll to position [448, 0]
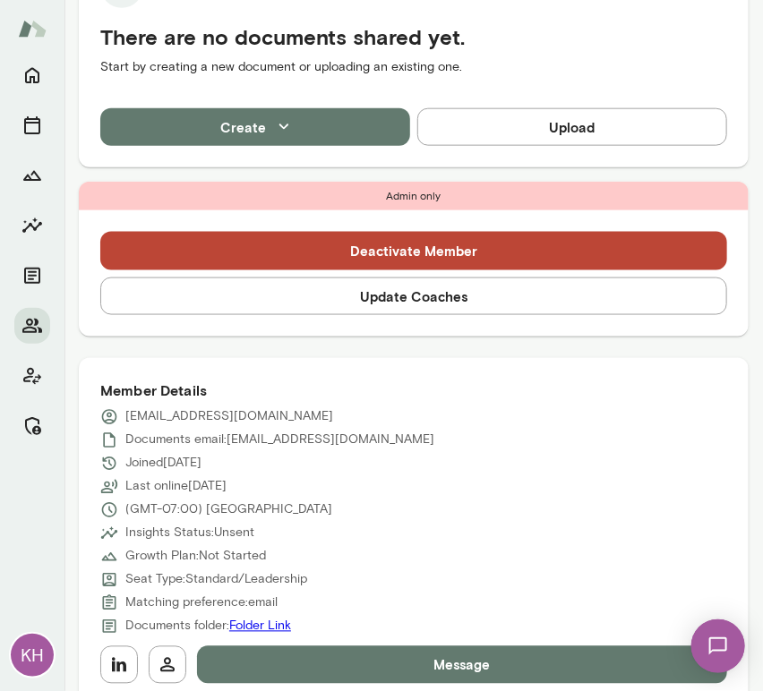
click at [407, 307] on button "Update Coaches" at bounding box center [413, 297] width 627 height 38
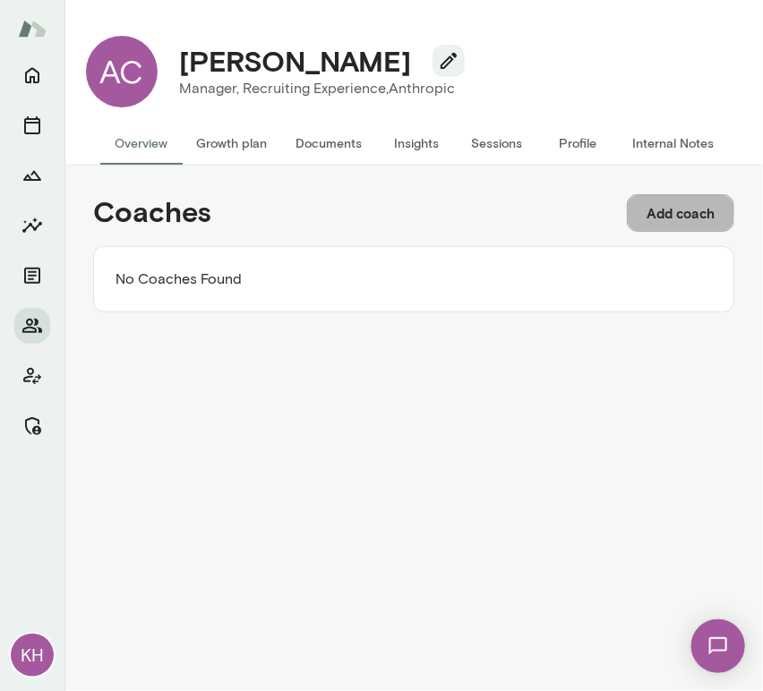
click at [668, 212] on button "Add coach" at bounding box center [680, 213] width 107 height 38
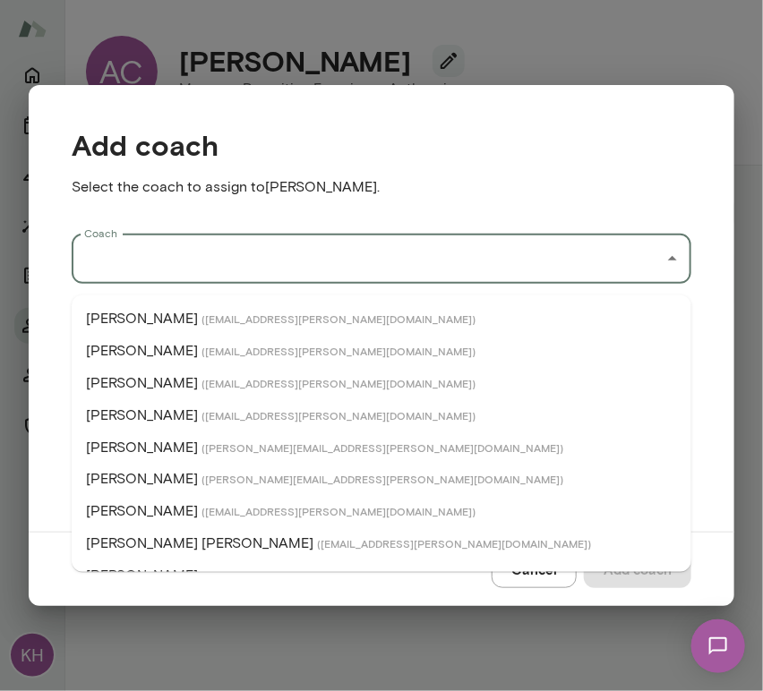
drag, startPoint x: 218, startPoint y: 270, endPoint x: 144, endPoint y: 263, distance: 73.8
click at [144, 263] on input "Coach" at bounding box center [368, 259] width 577 height 34
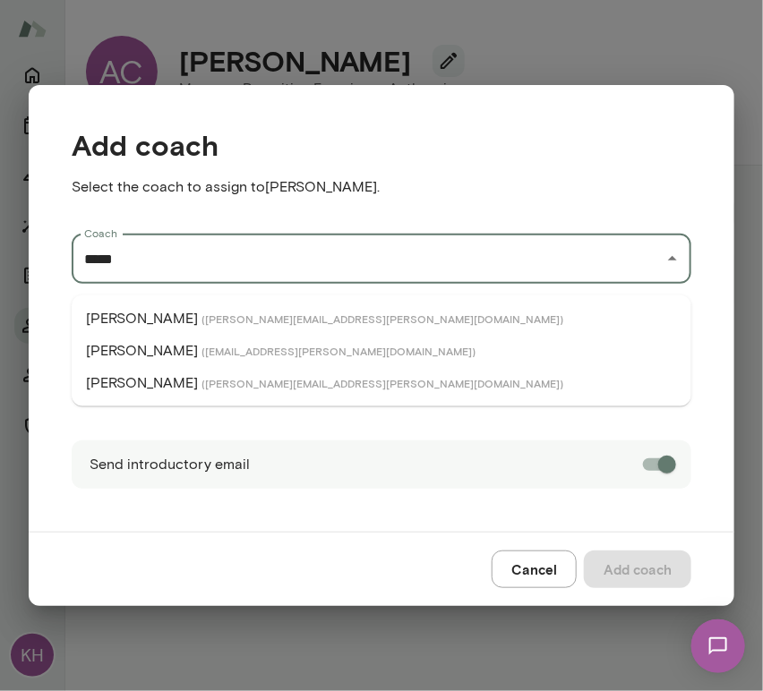
click at [163, 346] on p "[PERSON_NAME]" at bounding box center [142, 350] width 112 height 21
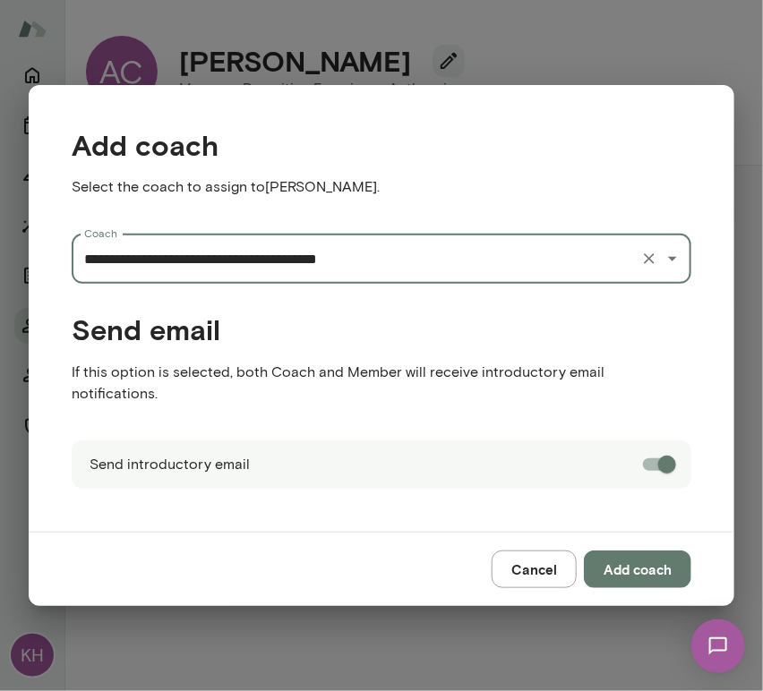
type input "**********"
click at [609, 563] on button "Add coach" at bounding box center [637, 570] width 107 height 38
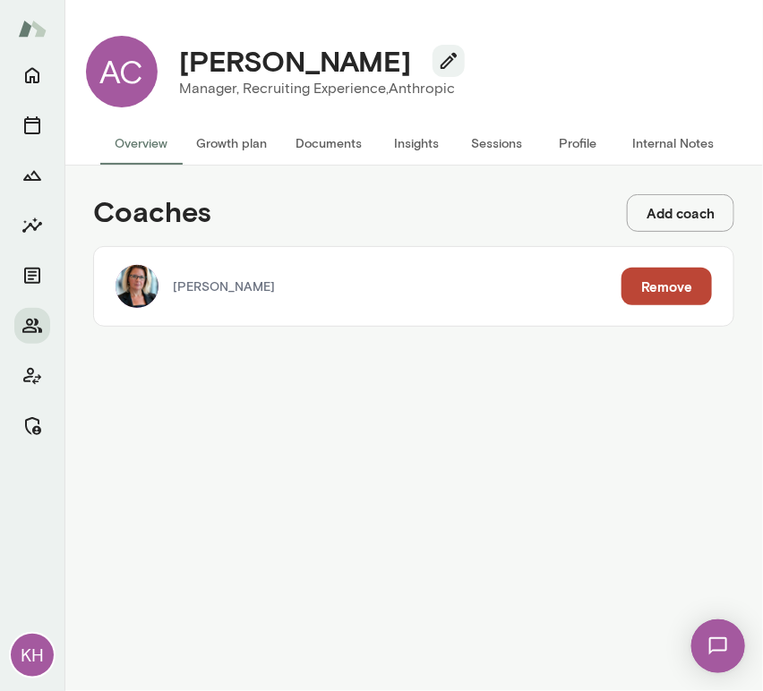
click at [658, 219] on button "Add coach" at bounding box center [680, 213] width 107 height 38
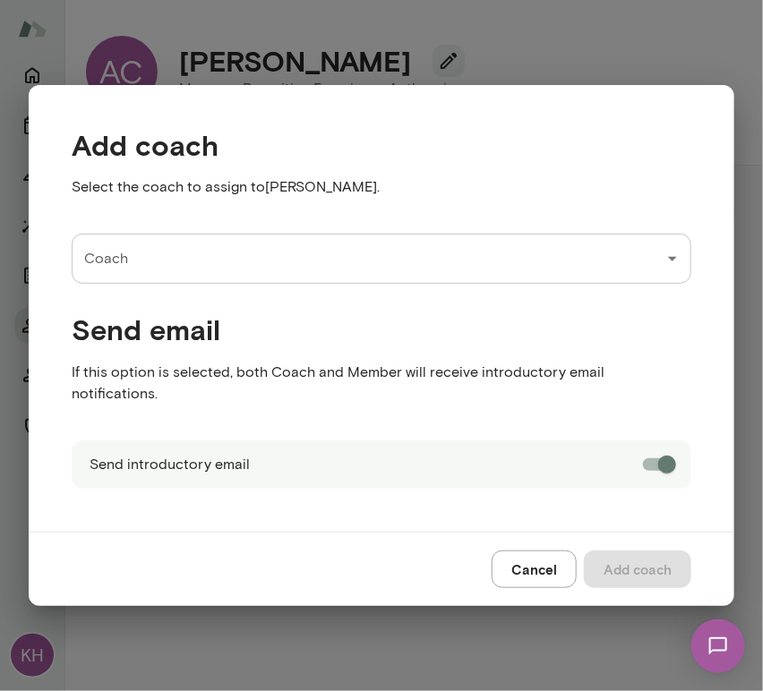
click at [271, 262] on input "Coach" at bounding box center [368, 259] width 577 height 34
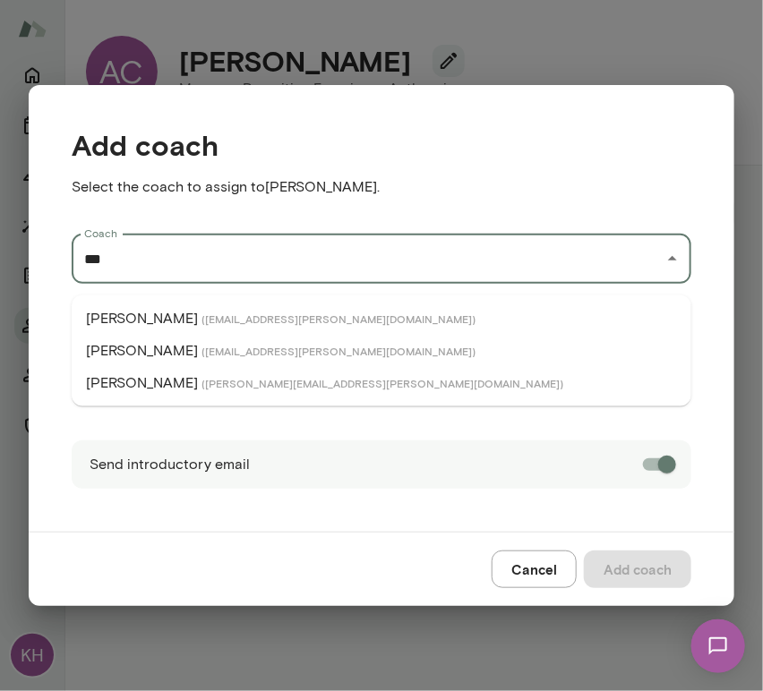
click at [167, 312] on p "Albert Villarde" at bounding box center [142, 318] width 112 height 21
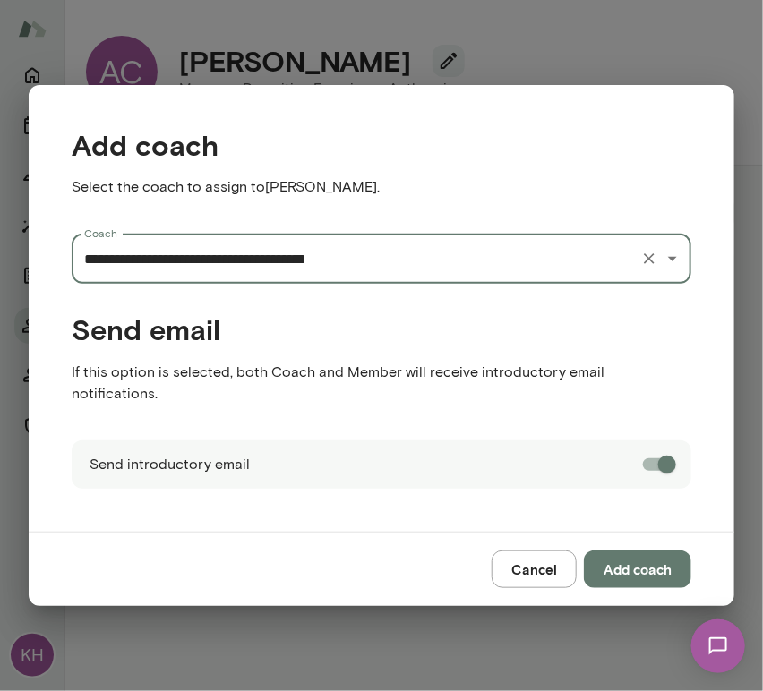
type input "**********"
click at [648, 552] on button "Add coach" at bounding box center [637, 570] width 107 height 38
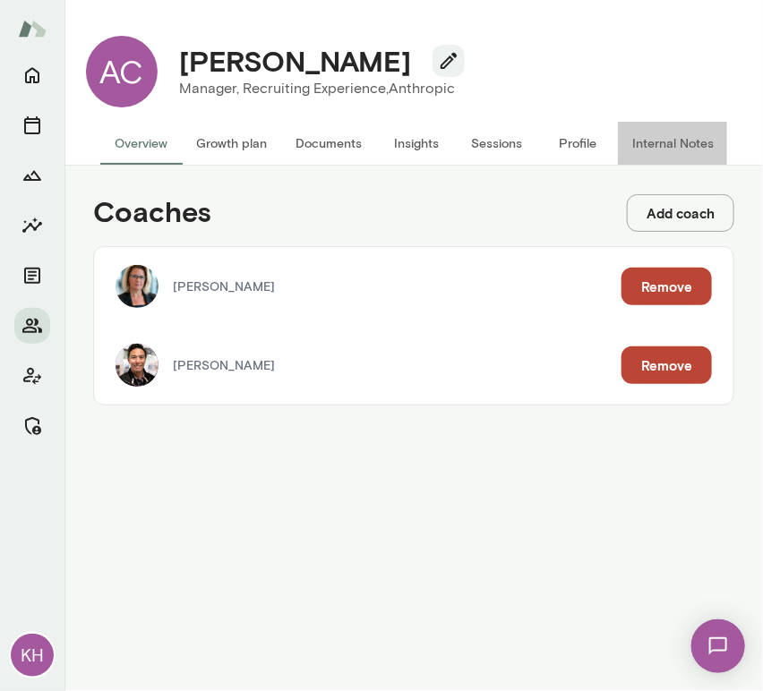
click at [683, 136] on button "Internal Notes" at bounding box center [673, 143] width 110 height 43
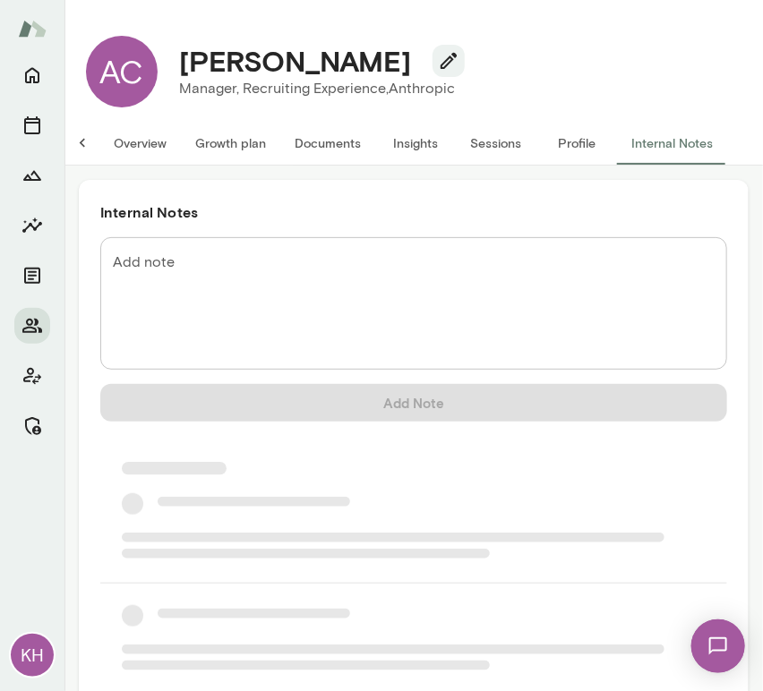
scroll to position [0, 14]
click at [182, 305] on textarea "Add note" at bounding box center [414, 304] width 602 height 103
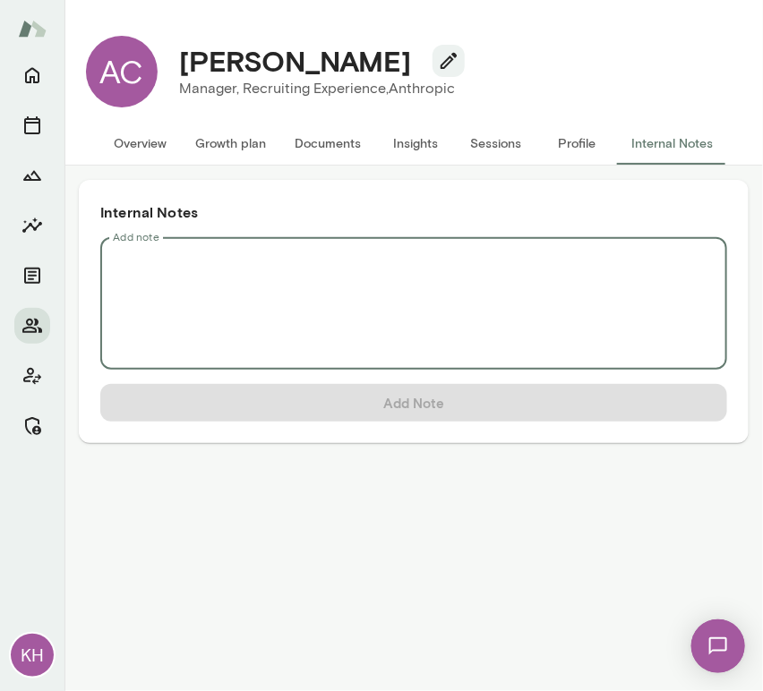
scroll to position [0, 0]
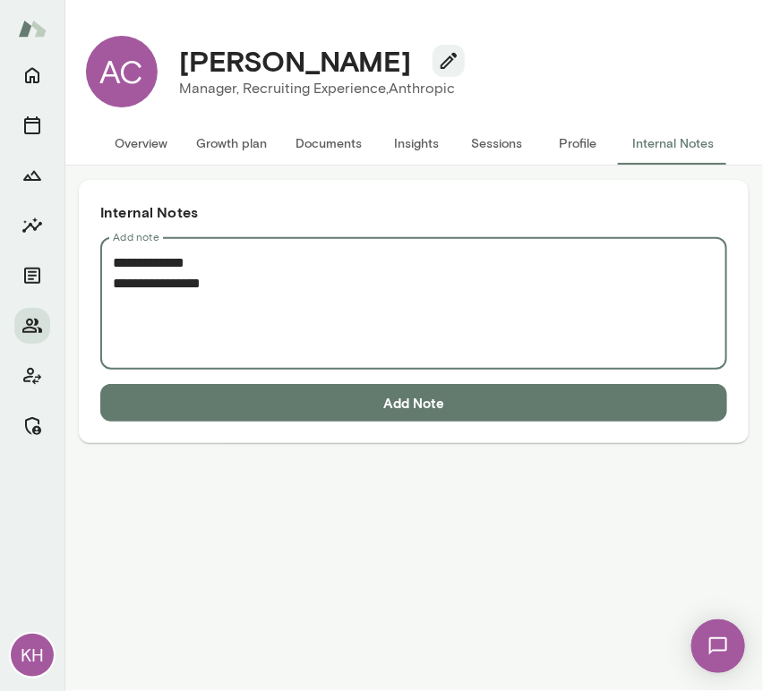
paste textarea "**********"
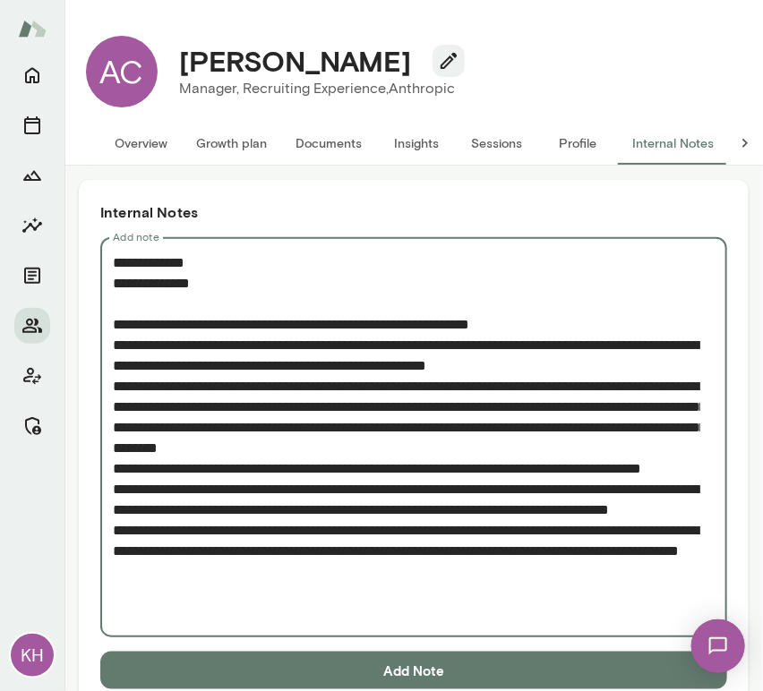
type textarea "**********"
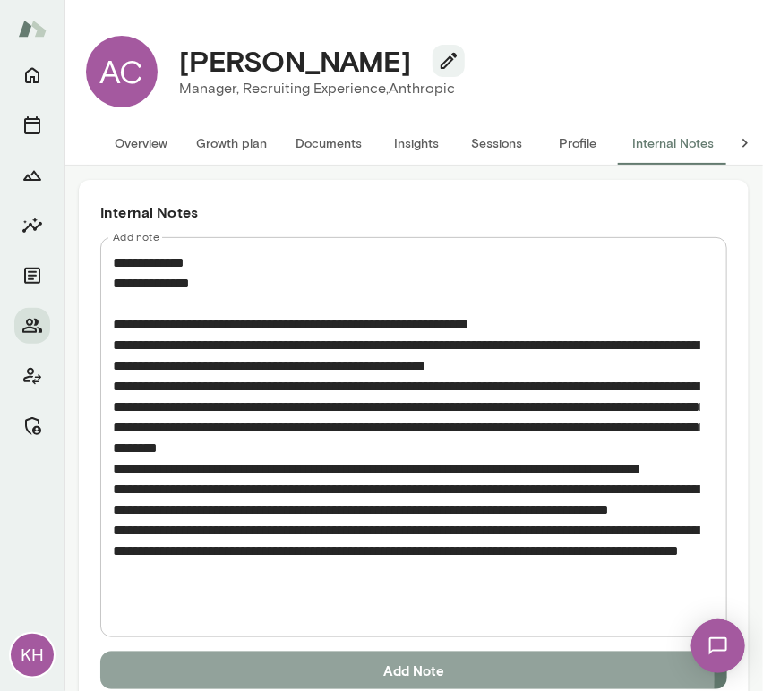
click at [324, 678] on button "Add Note" at bounding box center [413, 671] width 627 height 38
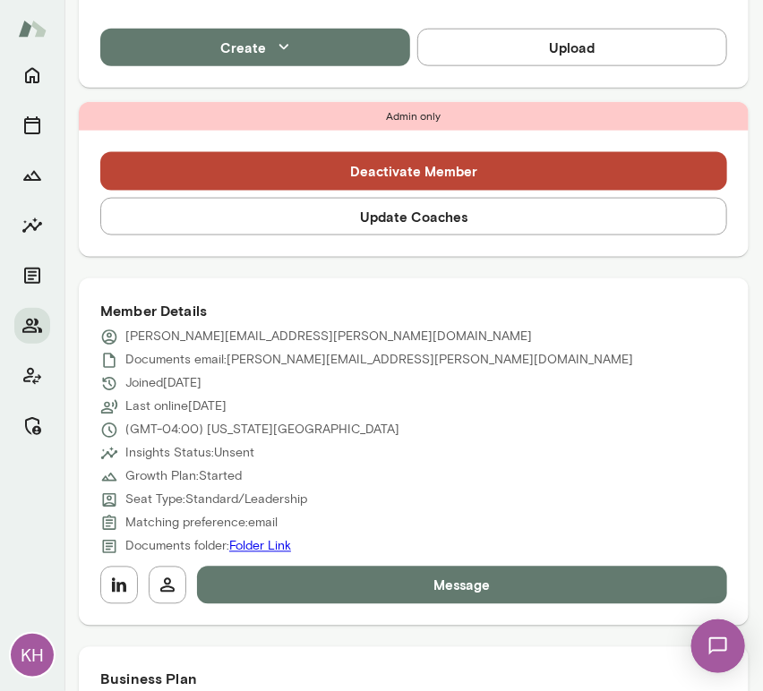
scroll to position [530, 0]
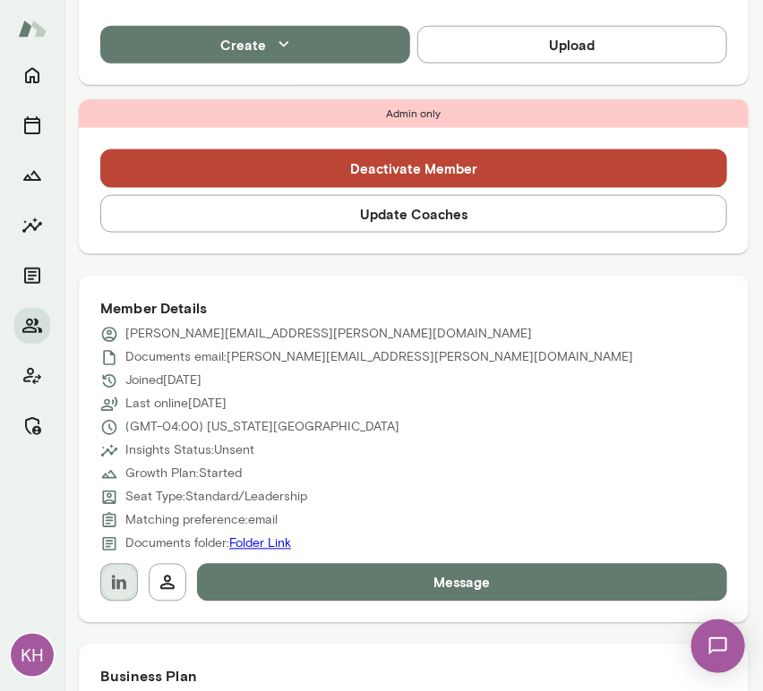
click at [122, 592] on icon "button" at bounding box center [118, 582] width 21 height 21
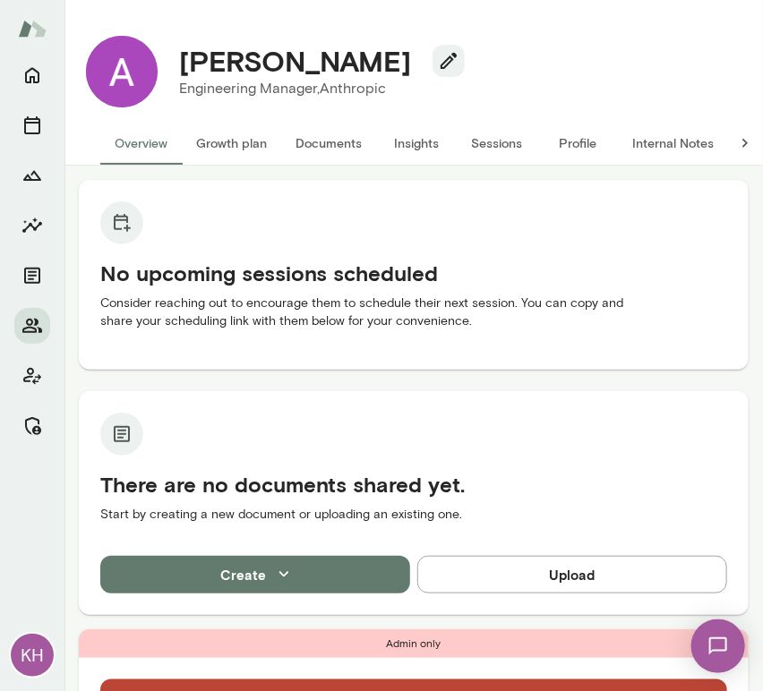
scroll to position [583, 0]
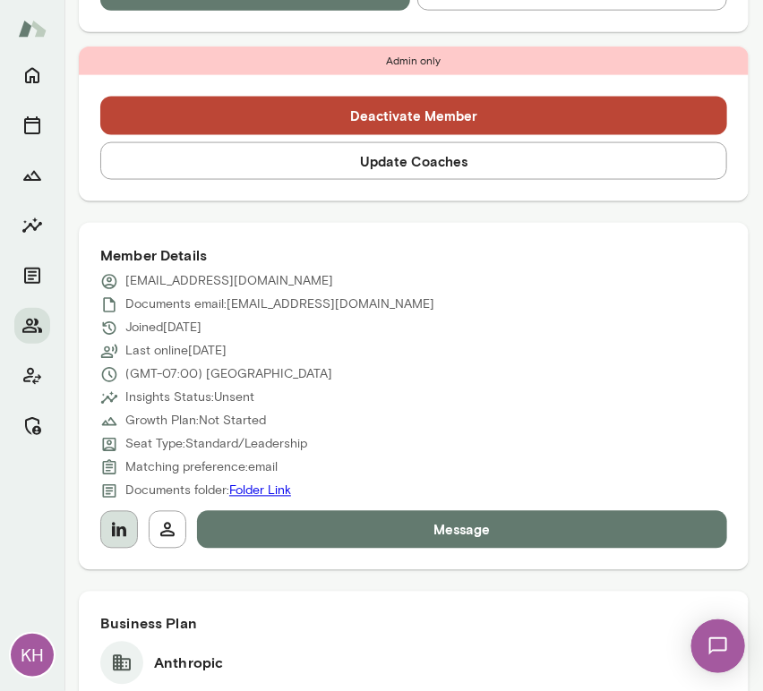
click at [113, 529] on icon "button" at bounding box center [119, 530] width 14 height 14
